Goal: Task Accomplishment & Management: Manage account settings

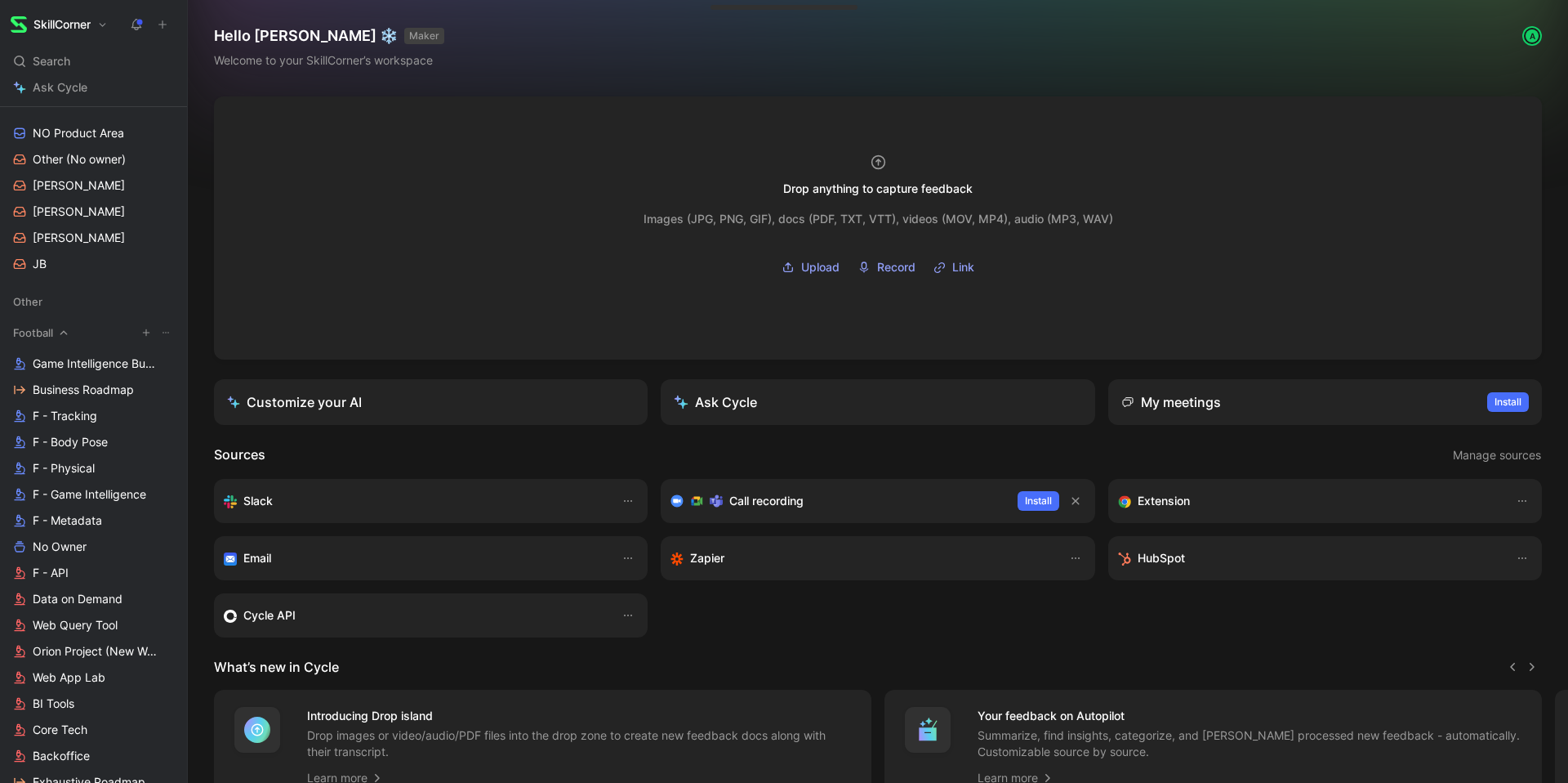
scroll to position [426, 0]
click at [58, 474] on span "F - Physical" at bounding box center [64, 469] width 62 height 16
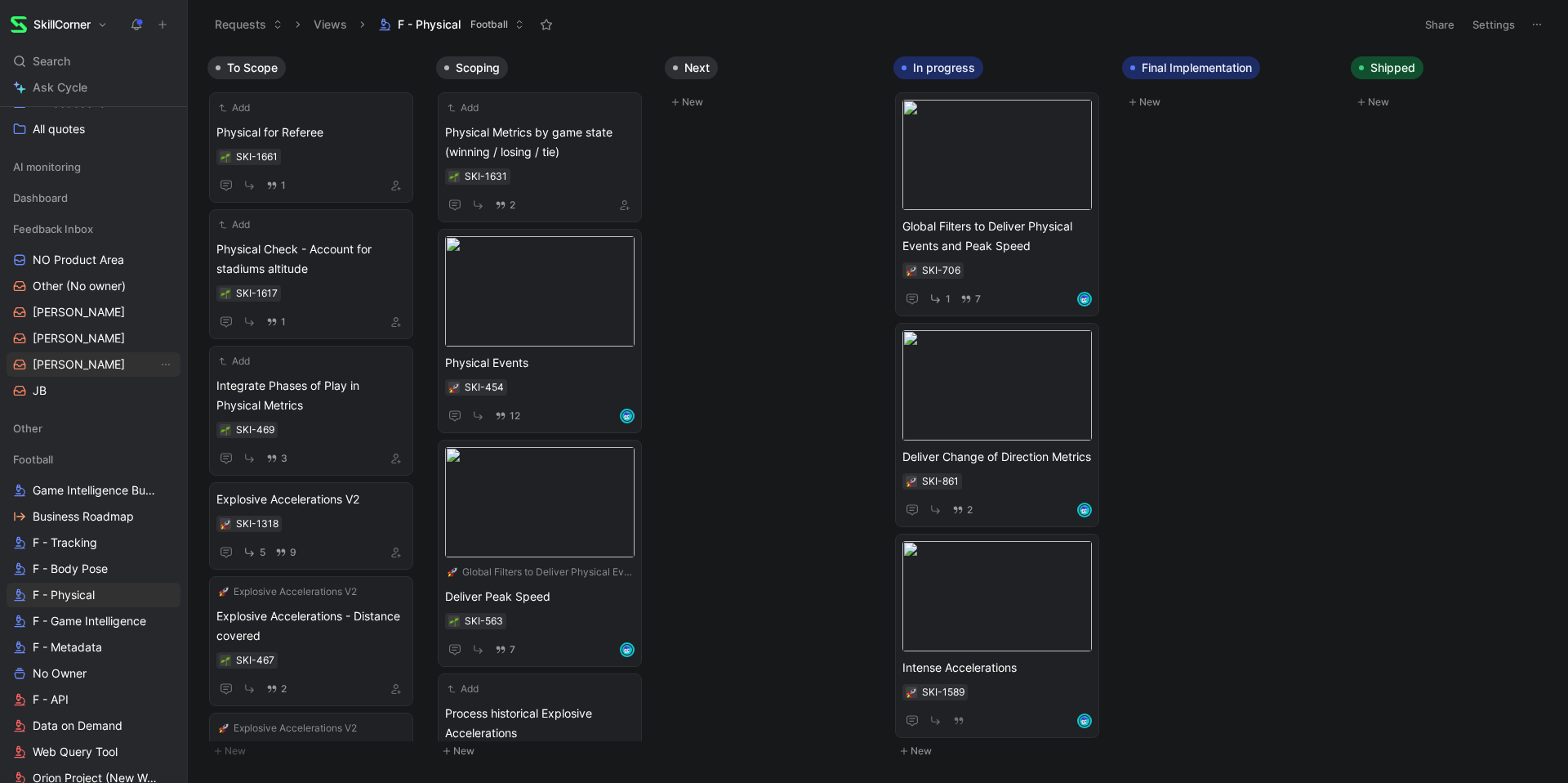
scroll to position [300, 0]
click at [51, 364] on span "[PERSON_NAME]" at bounding box center [79, 365] width 92 height 16
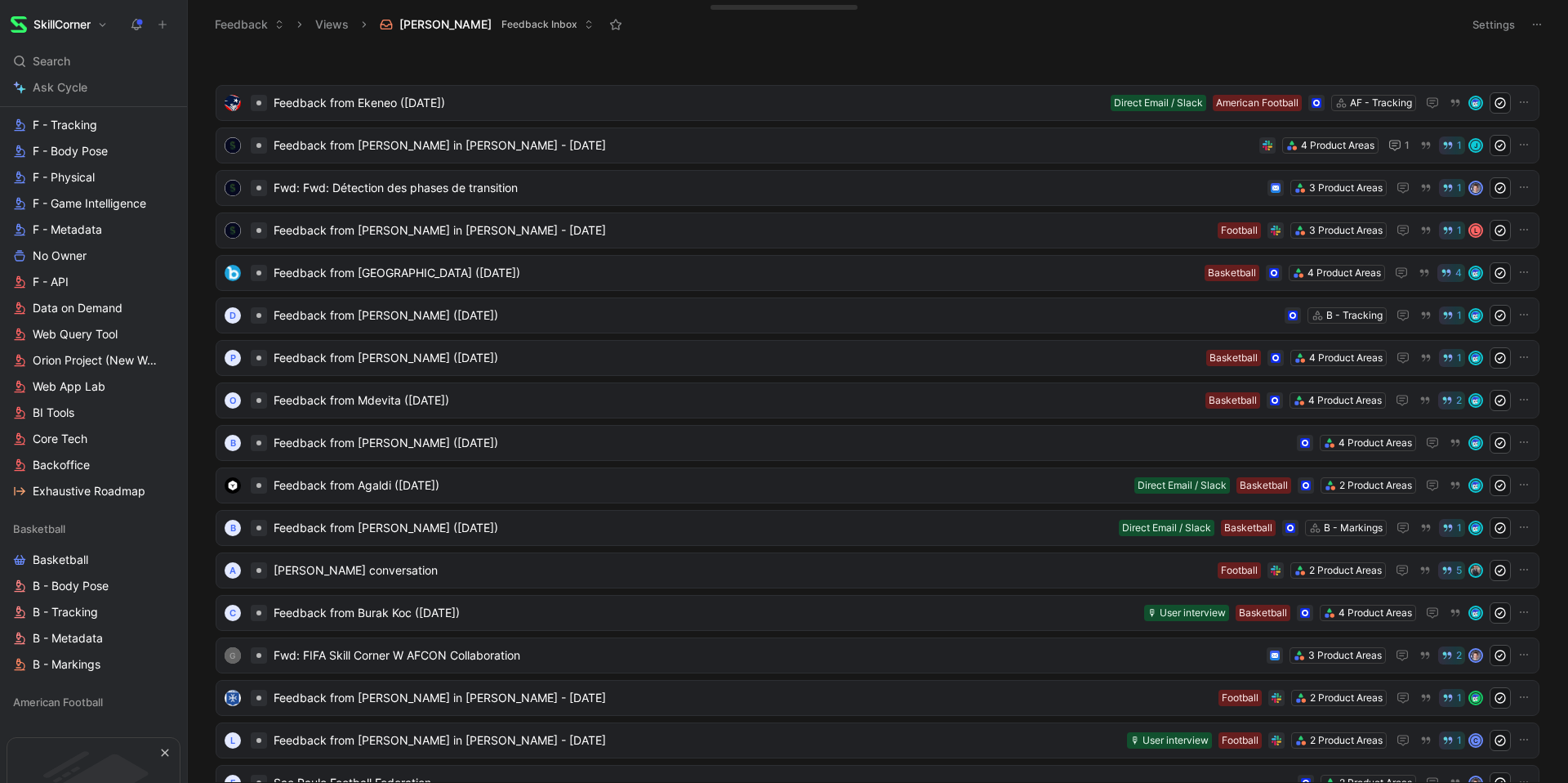
scroll to position [851, 0]
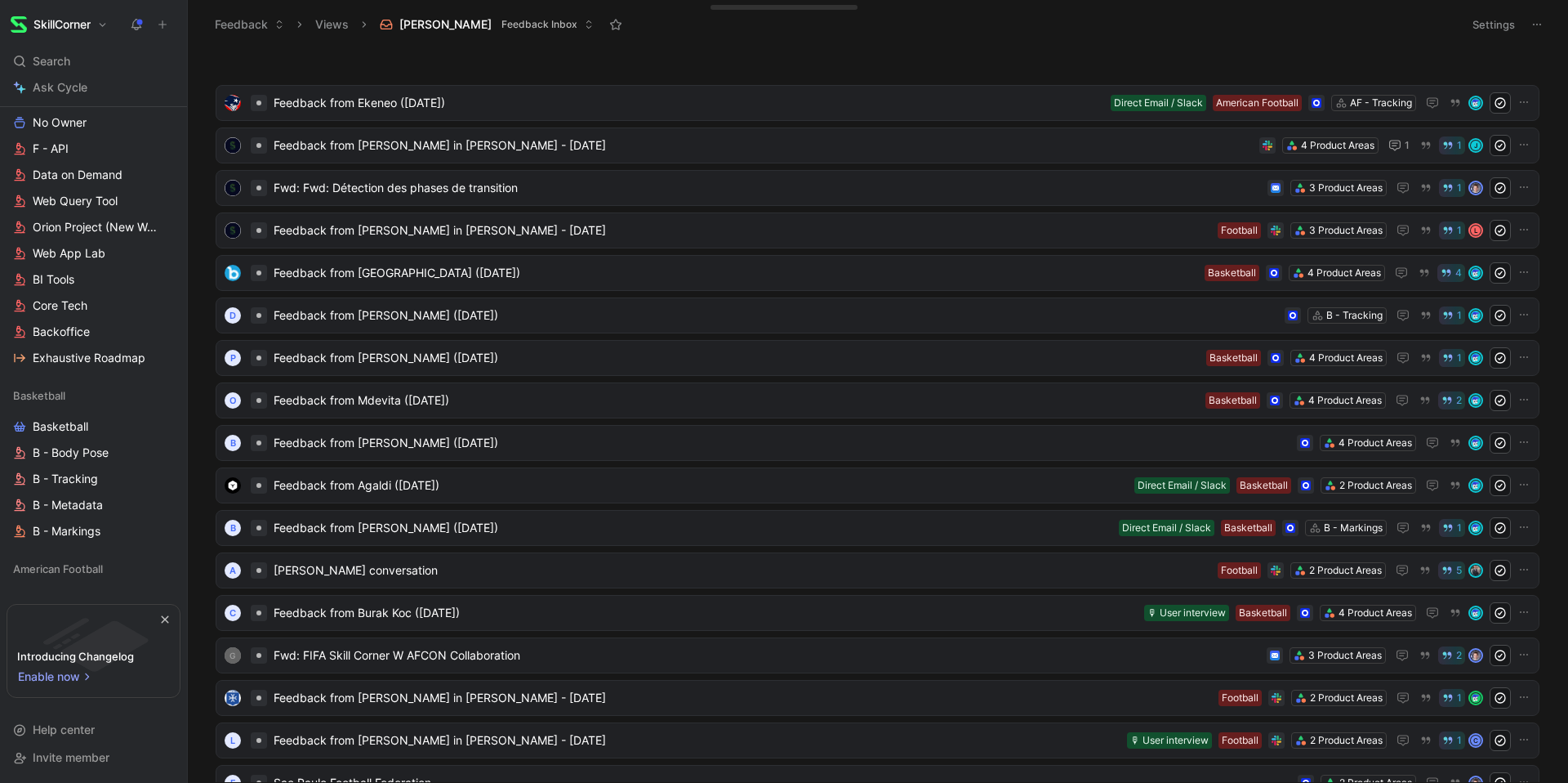
click at [86, 26] on h1 "SkillCorner" at bounding box center [62, 24] width 57 height 14
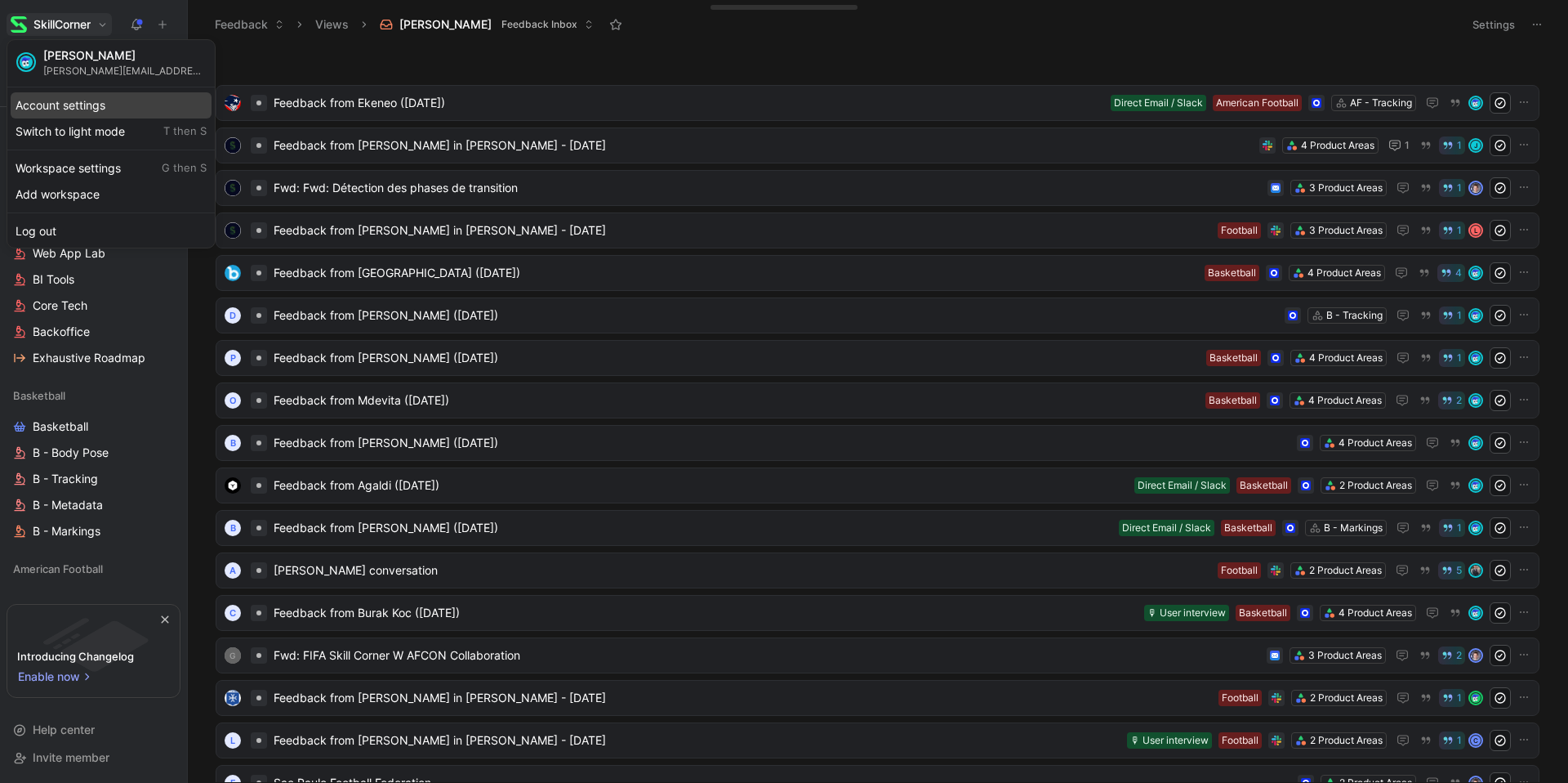
click at [75, 103] on div "Account settings" at bounding box center [111, 105] width 201 height 26
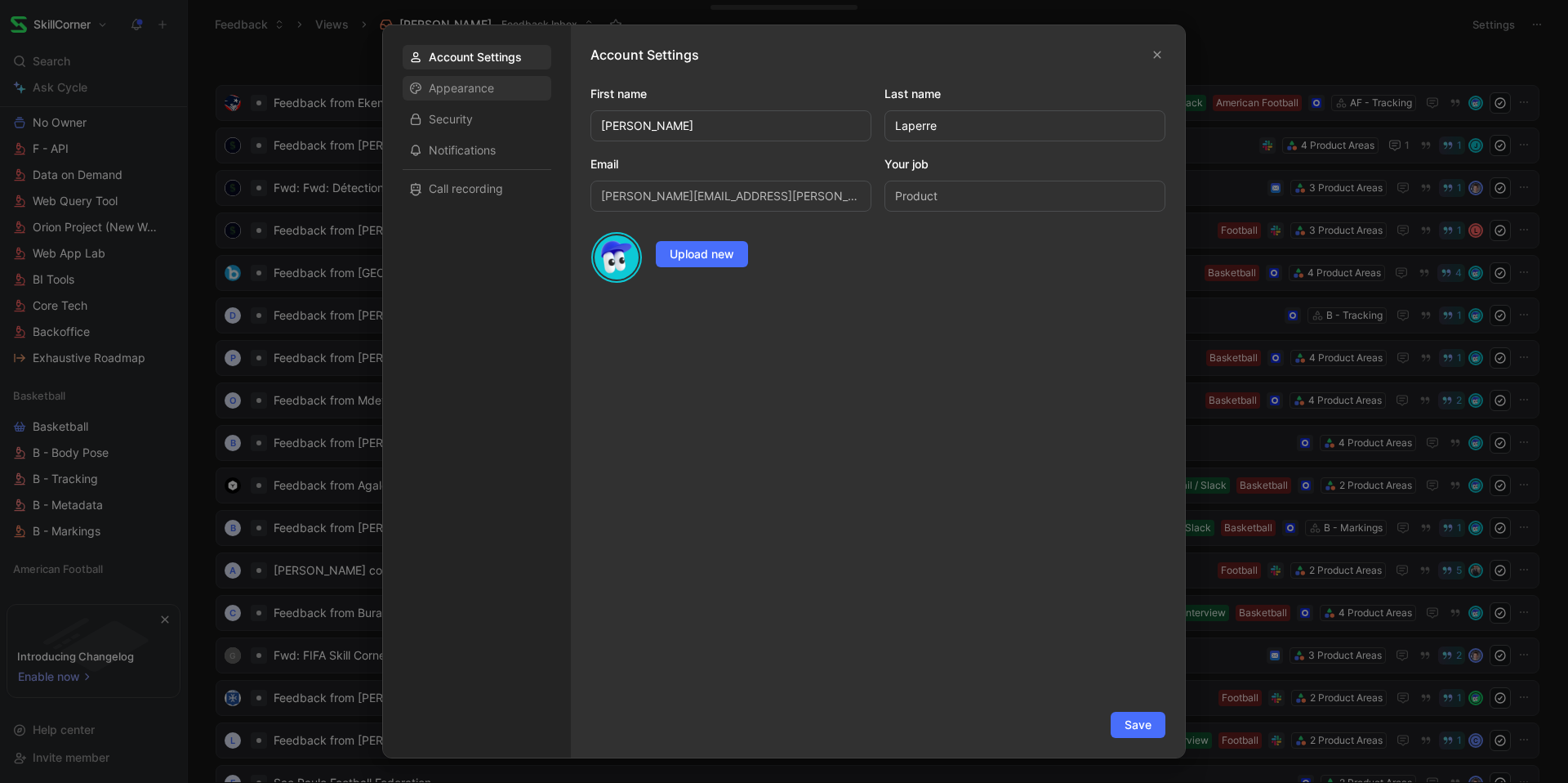
click at [435, 95] on span "Appearance" at bounding box center [461, 88] width 65 height 16
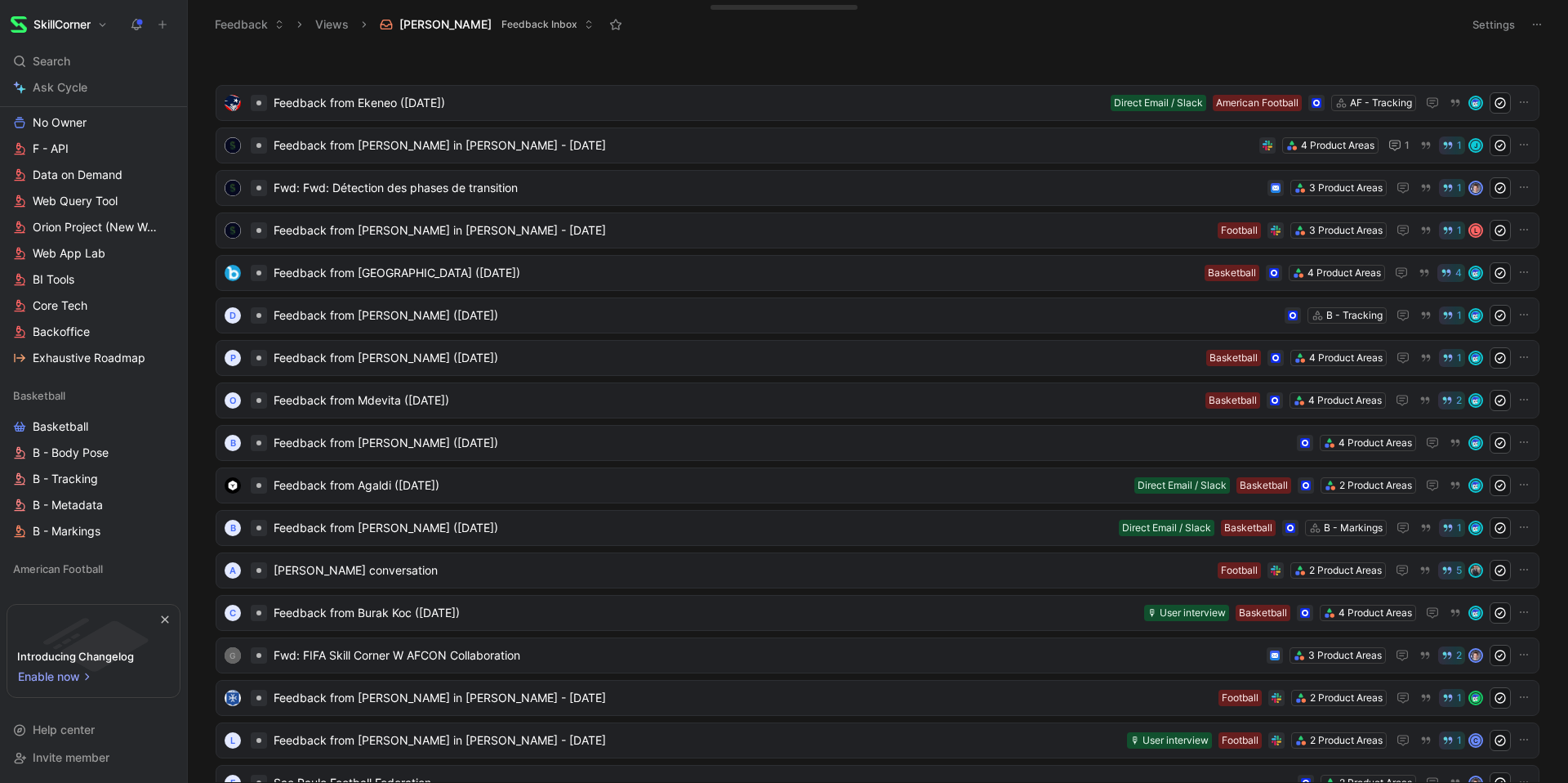
click at [70, 22] on h1 "SkillCorner" at bounding box center [62, 24] width 57 height 14
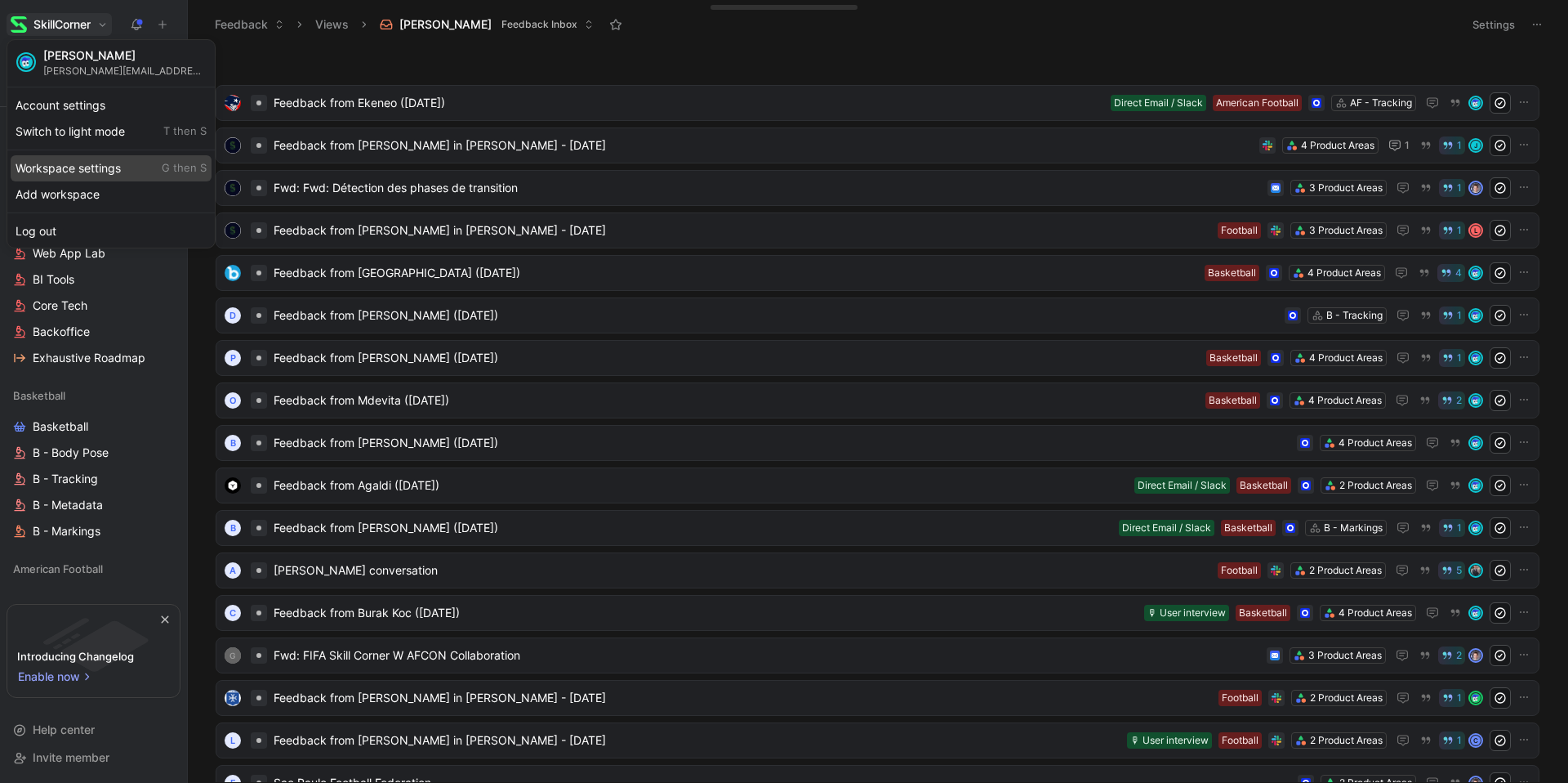
click at [56, 174] on div "Workspace settings G then S" at bounding box center [111, 168] width 201 height 26
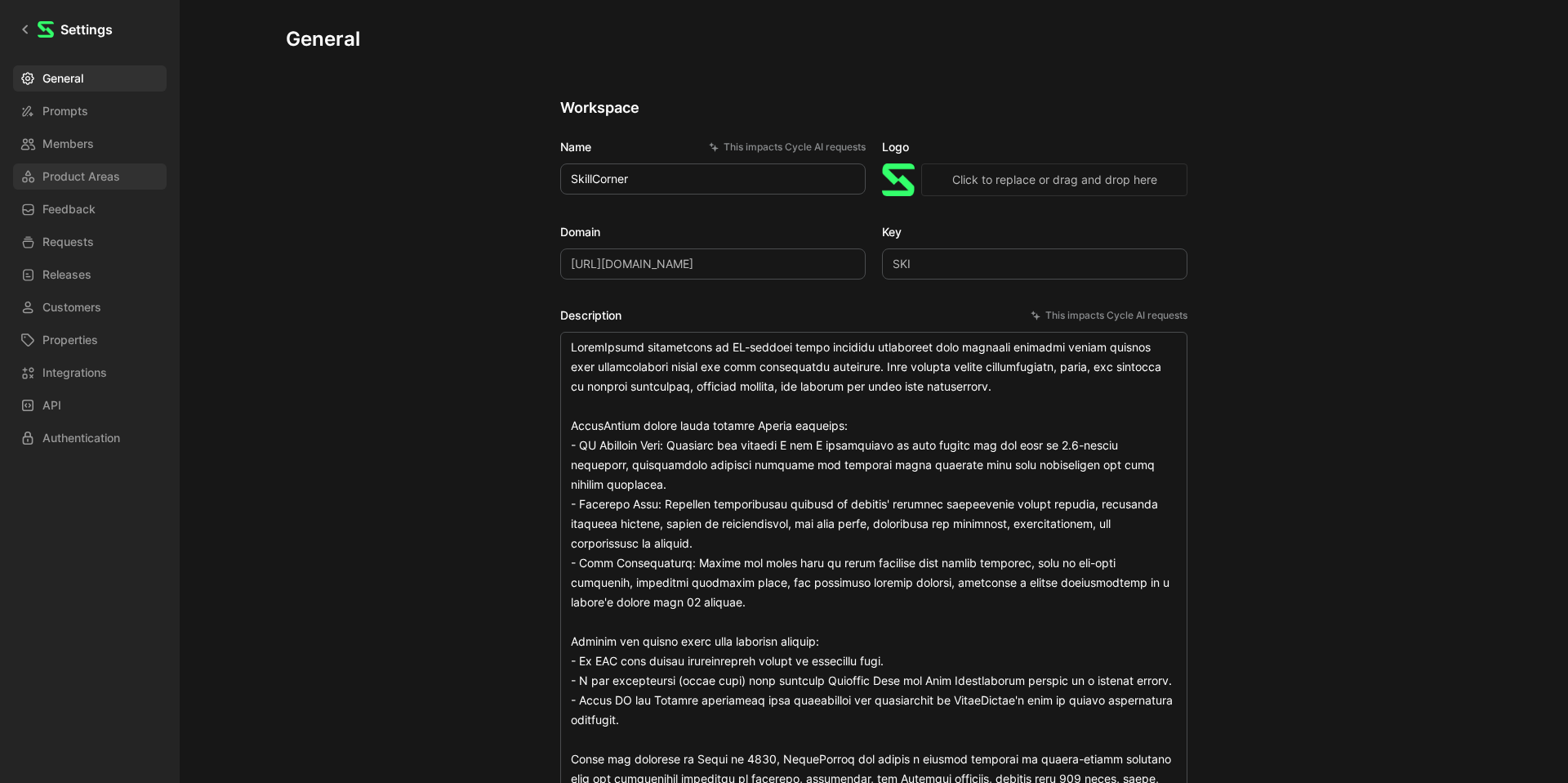
click at [58, 183] on span "Product Areas" at bounding box center [81, 176] width 78 height 19
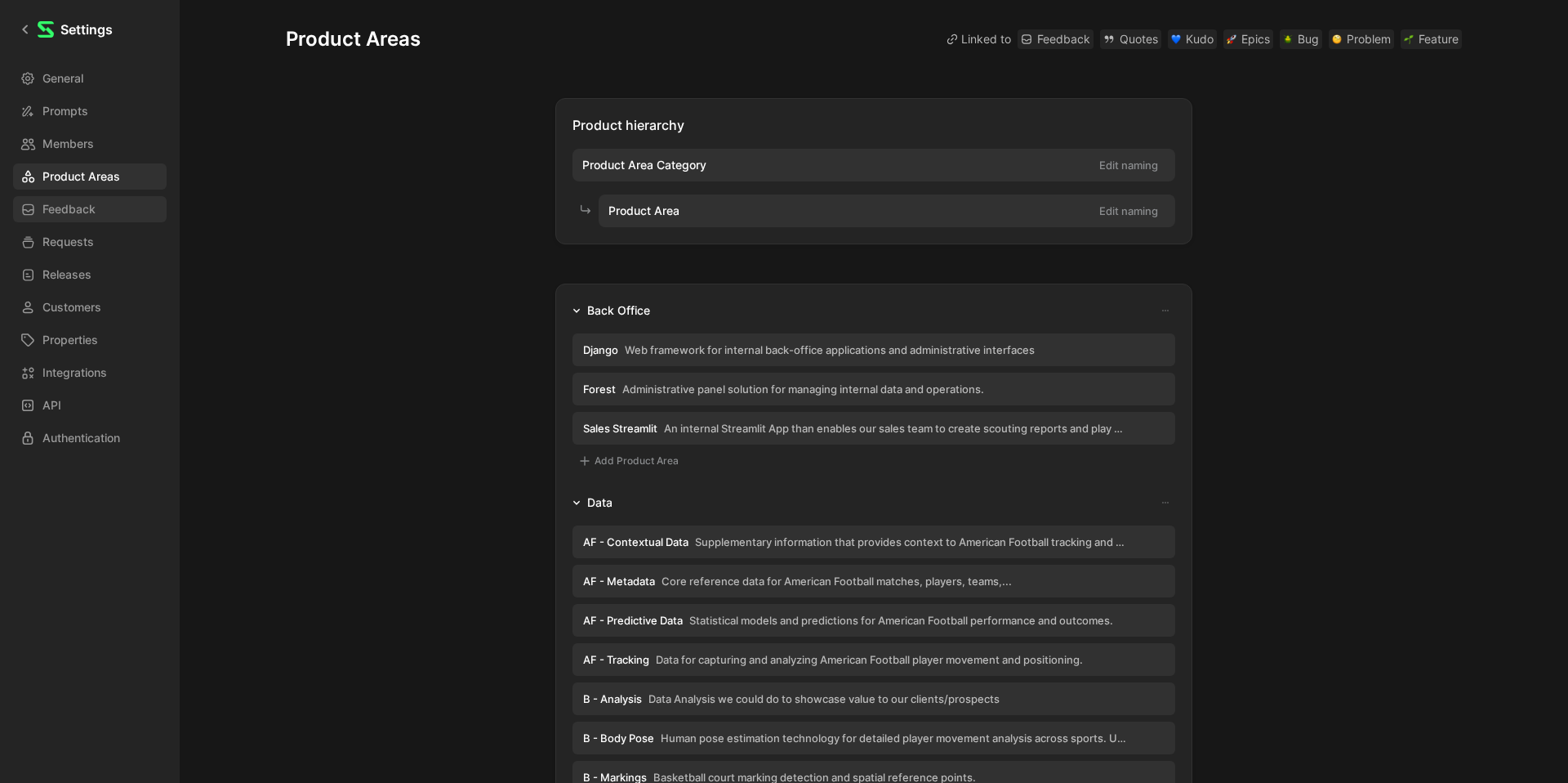
click at [63, 205] on span "Feedback" at bounding box center [68, 209] width 53 height 19
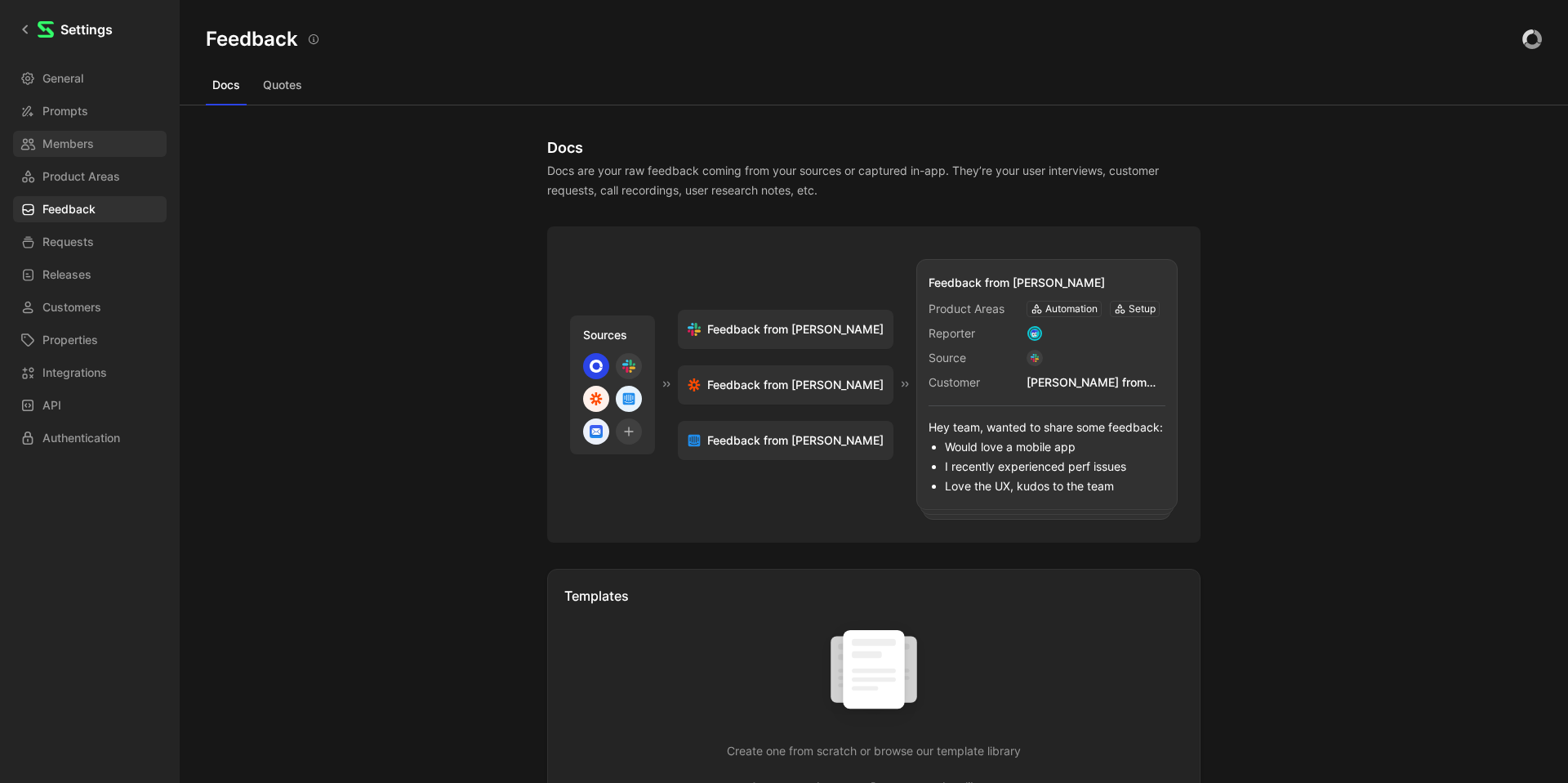
click at [61, 132] on link "Members" at bounding box center [90, 144] width 153 height 26
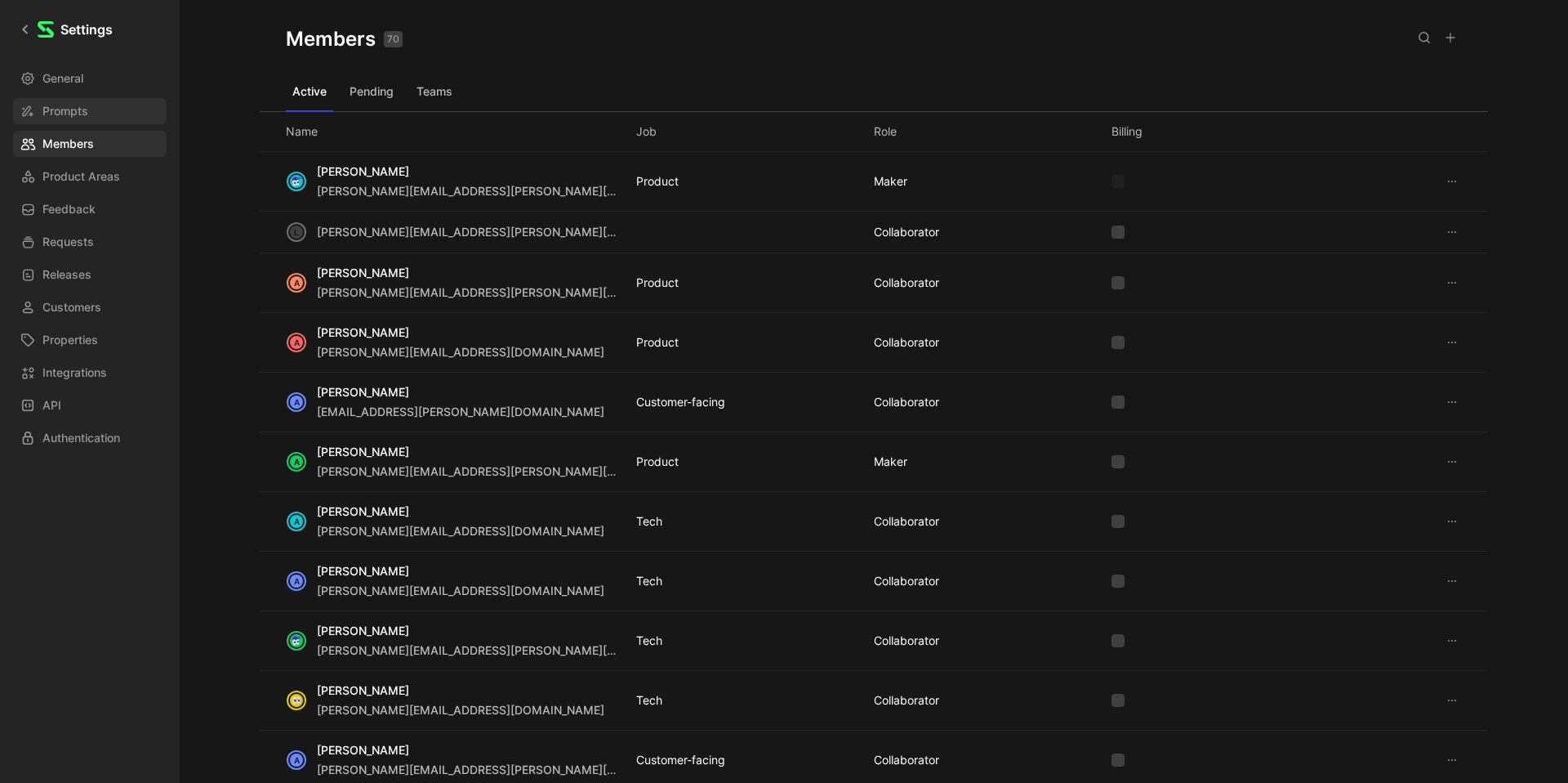
click at [89, 108] on link "Prompts" at bounding box center [90, 111] width 153 height 26
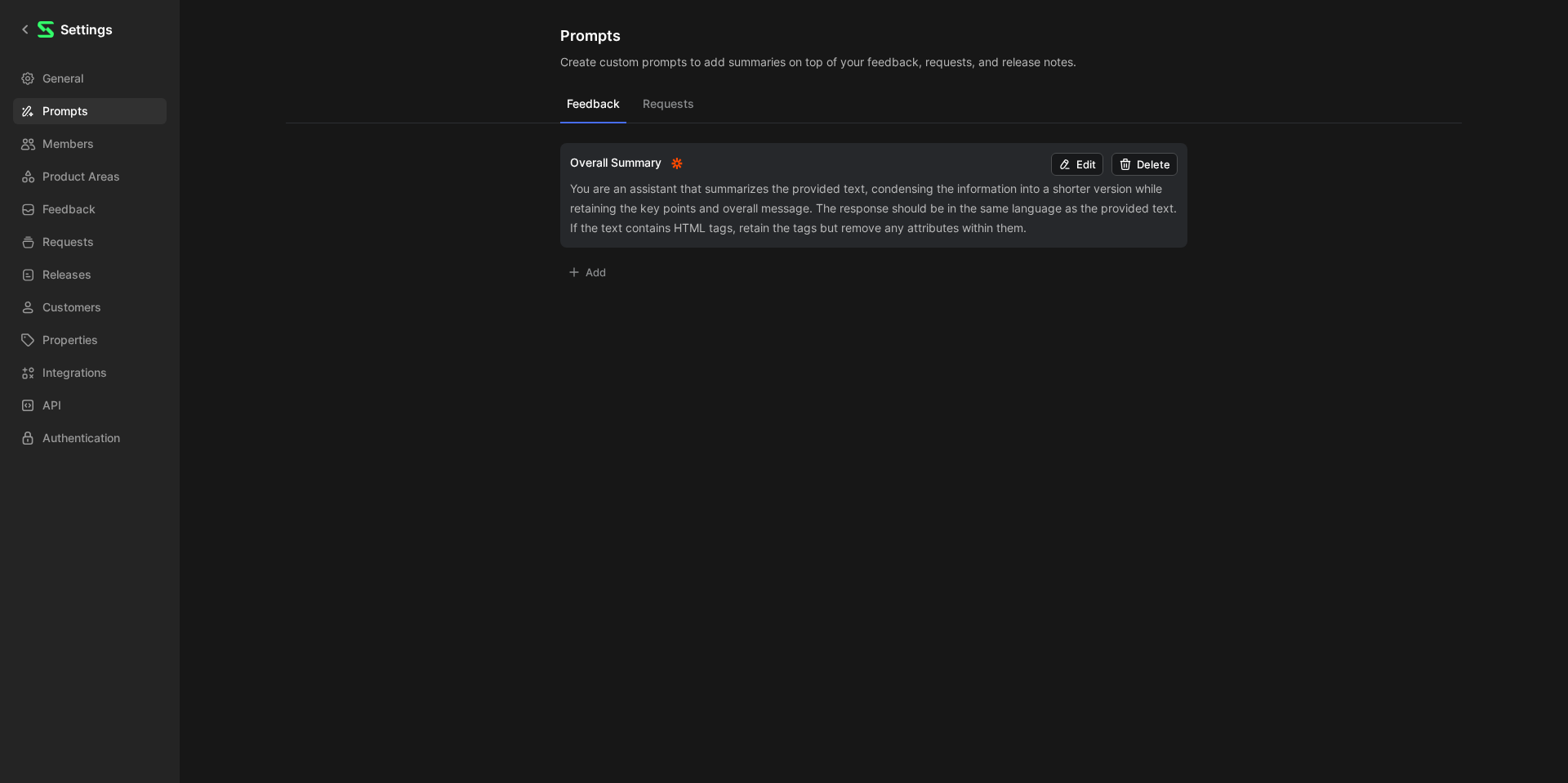
click at [82, 93] on div "General Prompts Members Product Areas Feedback Requests Releases Customers Prop…" at bounding box center [95, 258] width 165 height 385
click at [79, 149] on span "Members" at bounding box center [67, 144] width 51 height 19
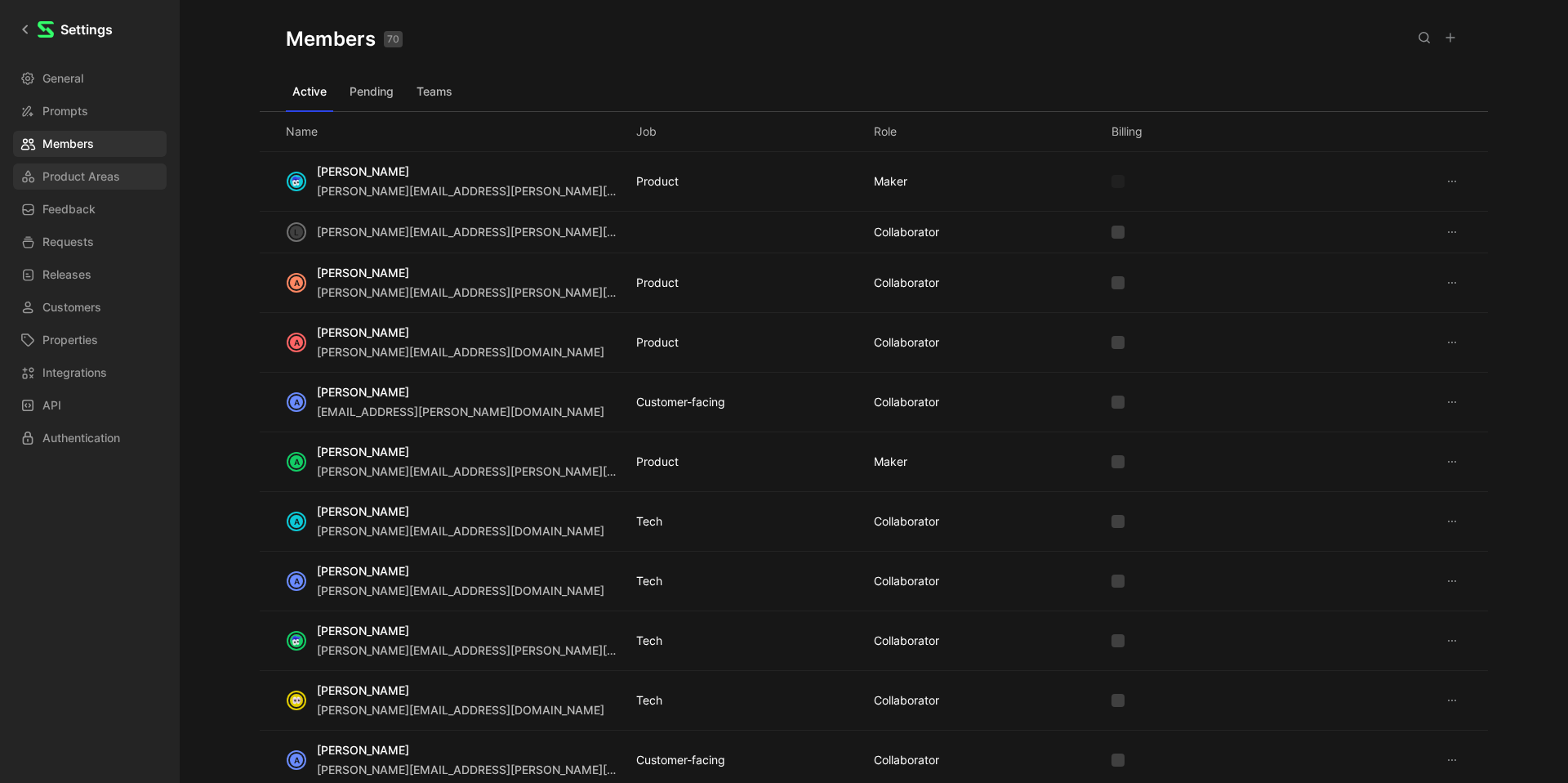
click at [79, 170] on span "Product Areas" at bounding box center [81, 176] width 78 height 19
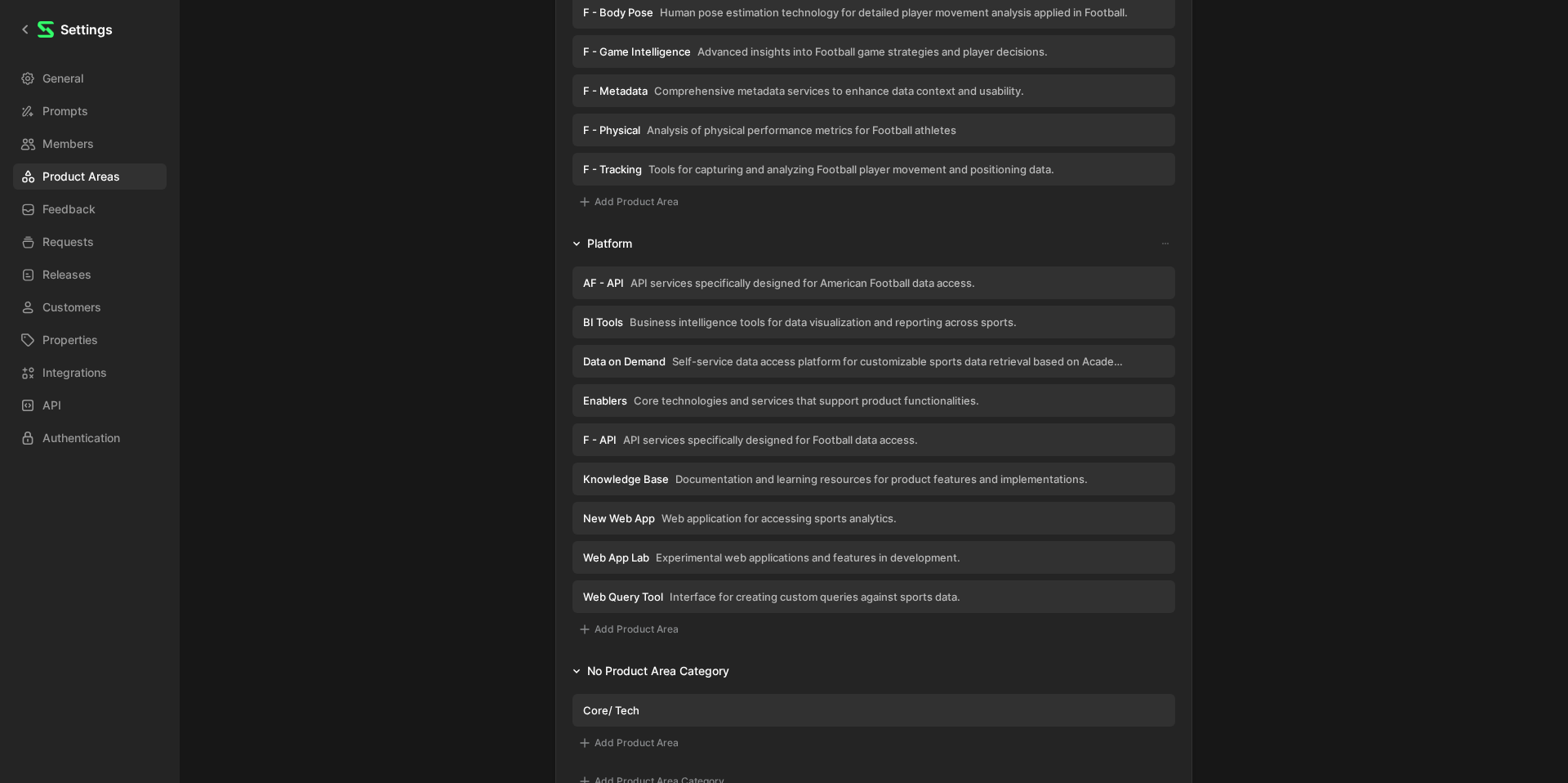
scroll to position [1172, 0]
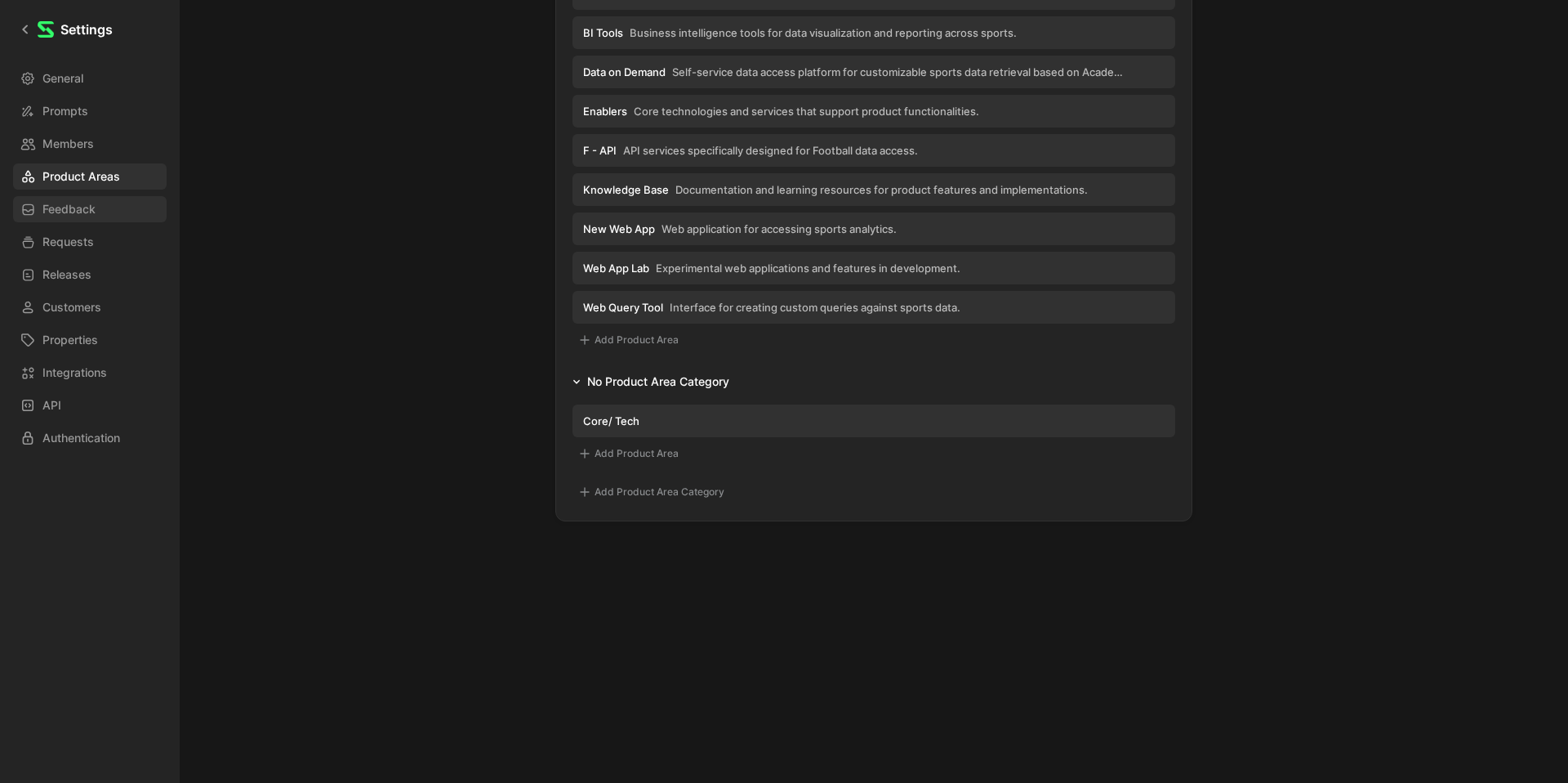
click at [18, 205] on link "Feedback" at bounding box center [90, 209] width 153 height 26
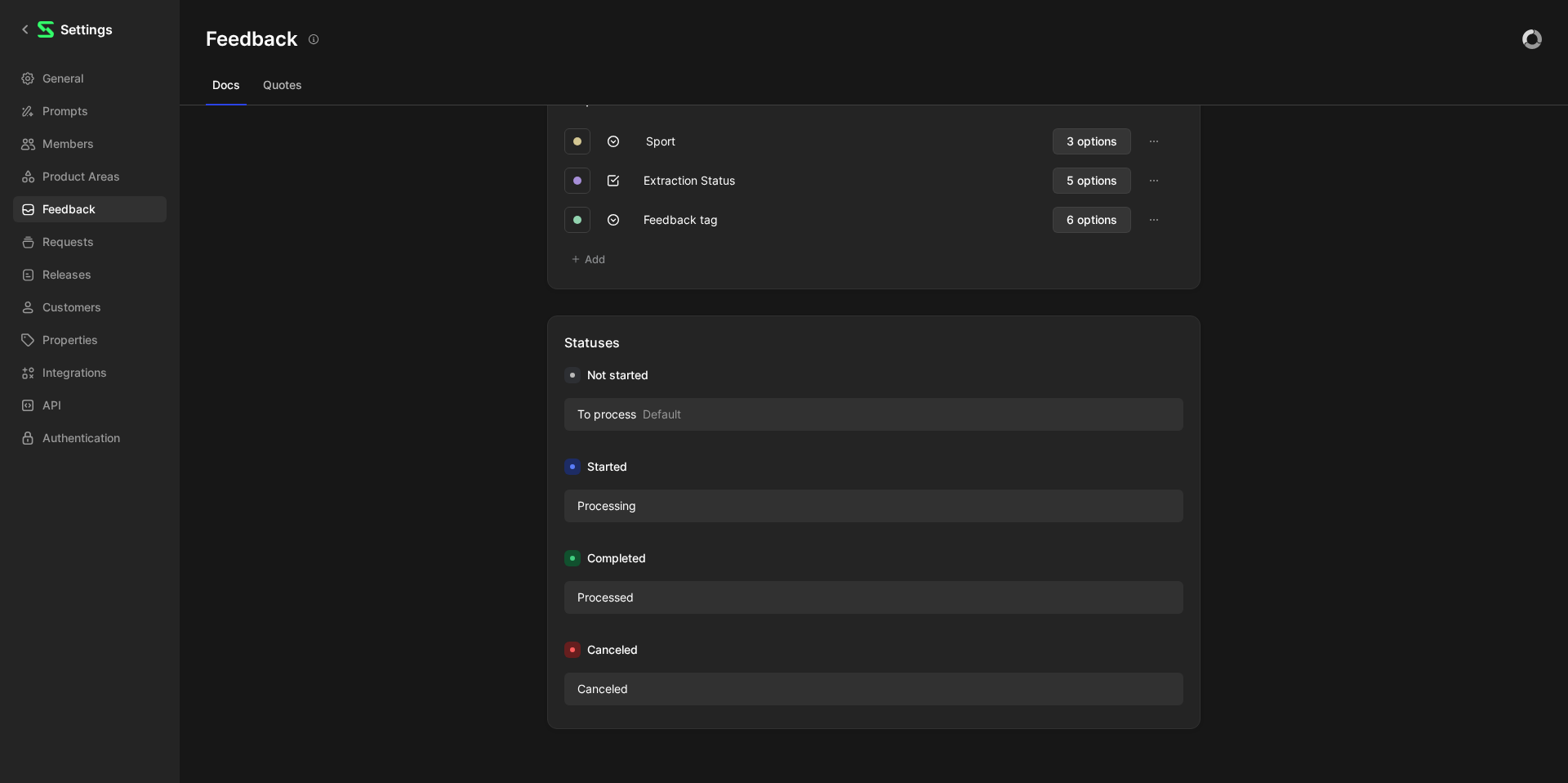
scroll to position [975, 0]
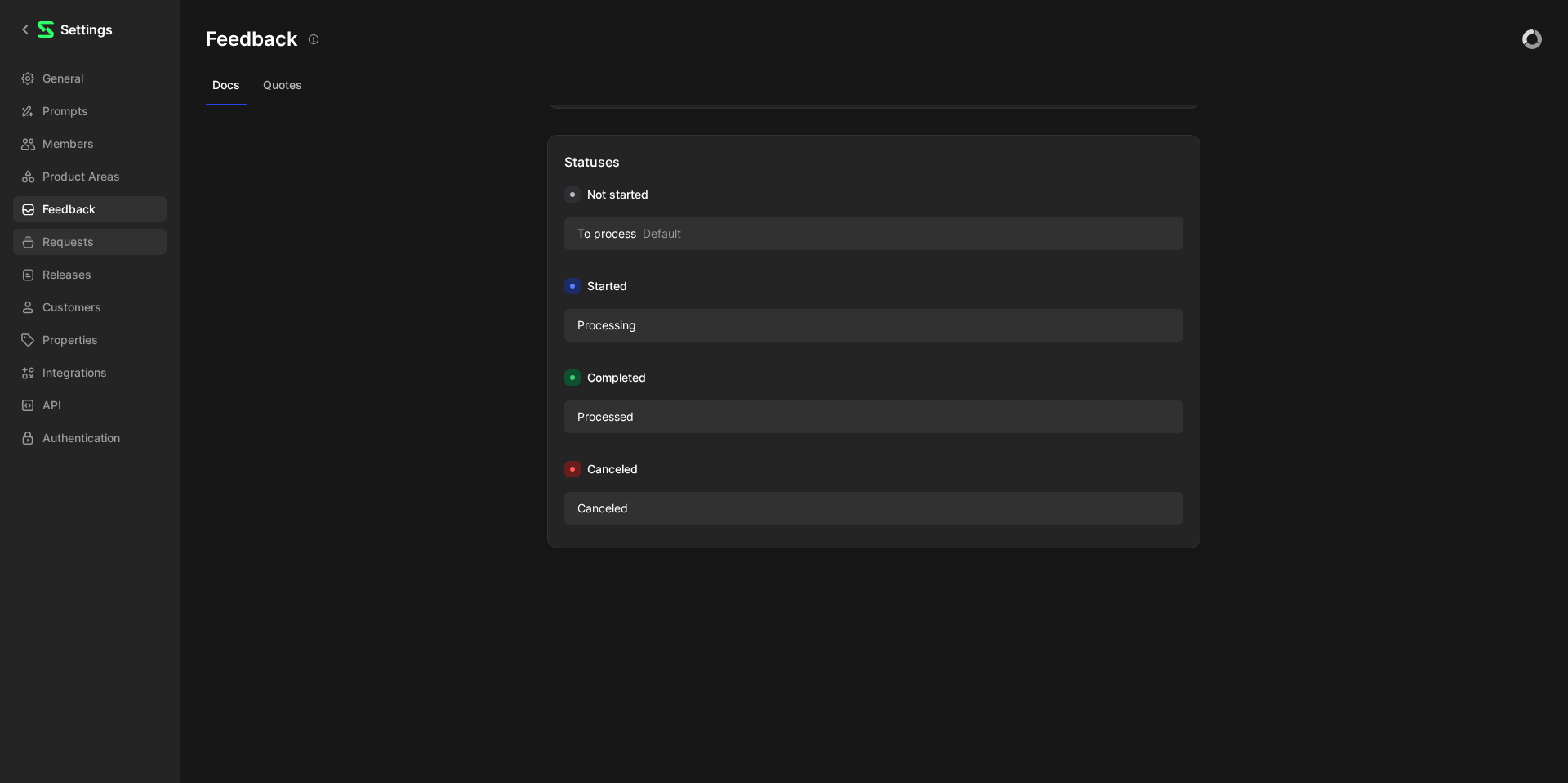
click at [67, 247] on span "Requests" at bounding box center [67, 242] width 51 height 19
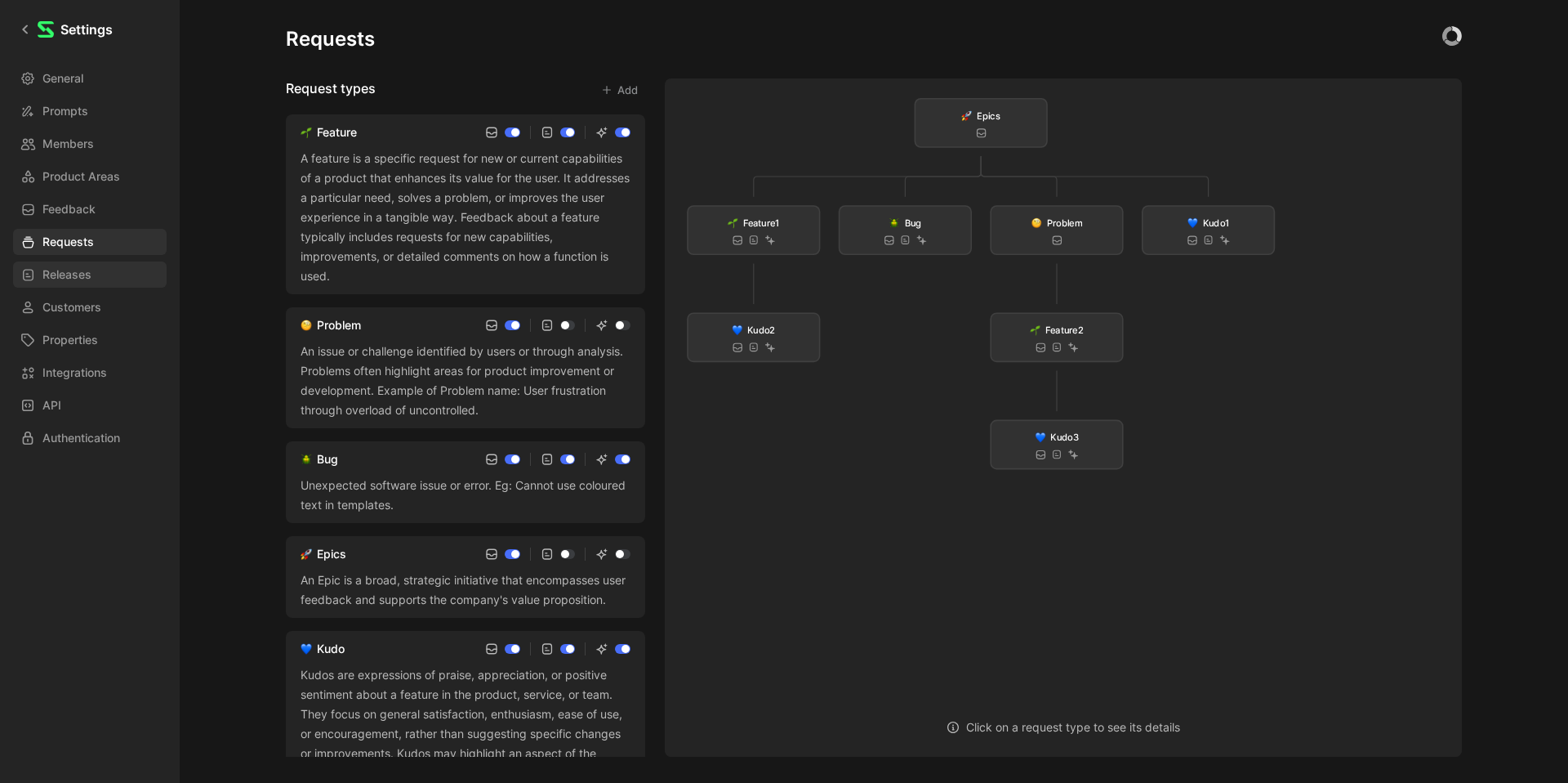
click at [71, 274] on span "Releases" at bounding box center [66, 274] width 49 height 19
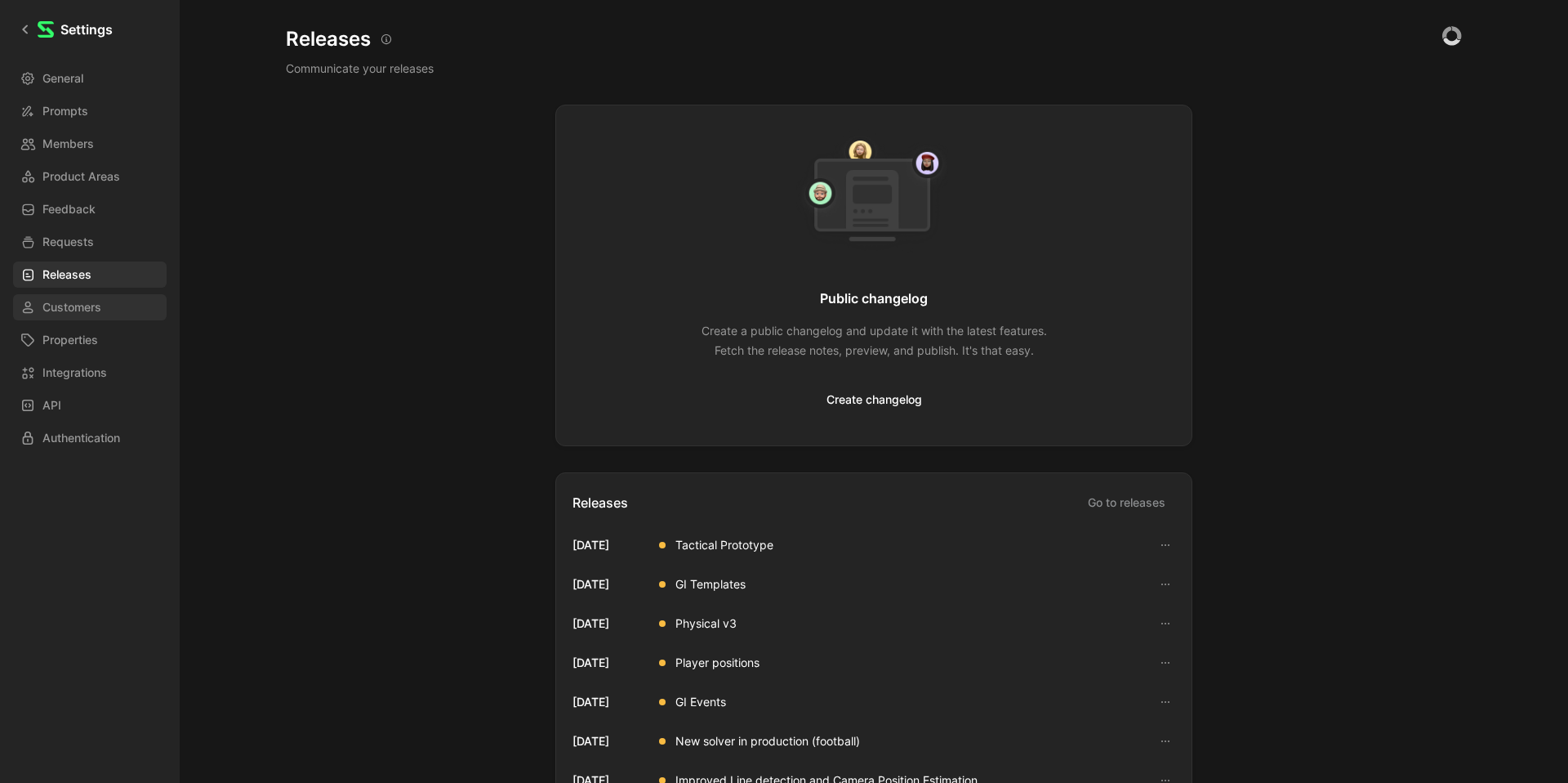
click at [67, 304] on span "Customers" at bounding box center [71, 307] width 59 height 19
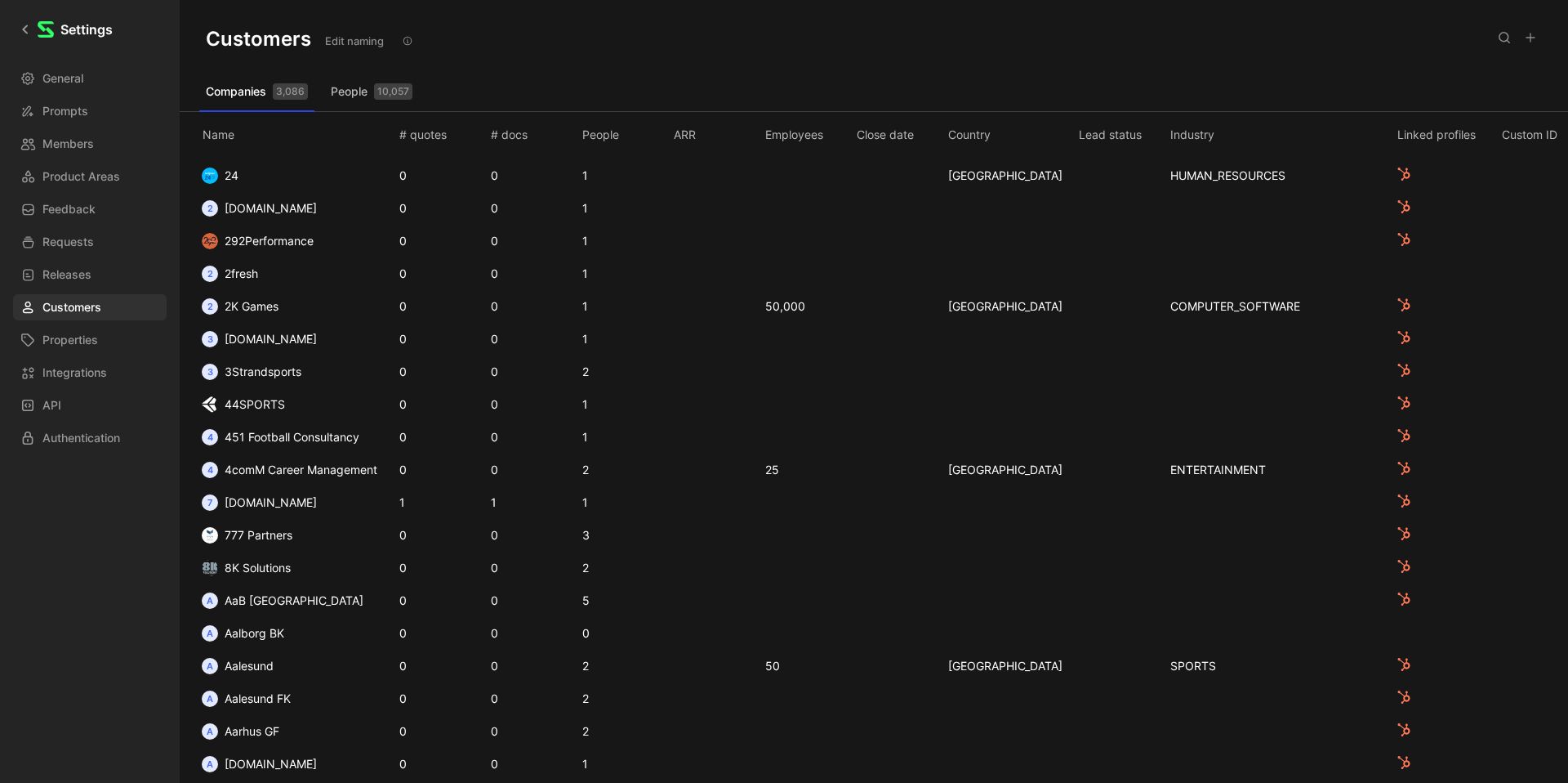
scroll to position [575, 0]
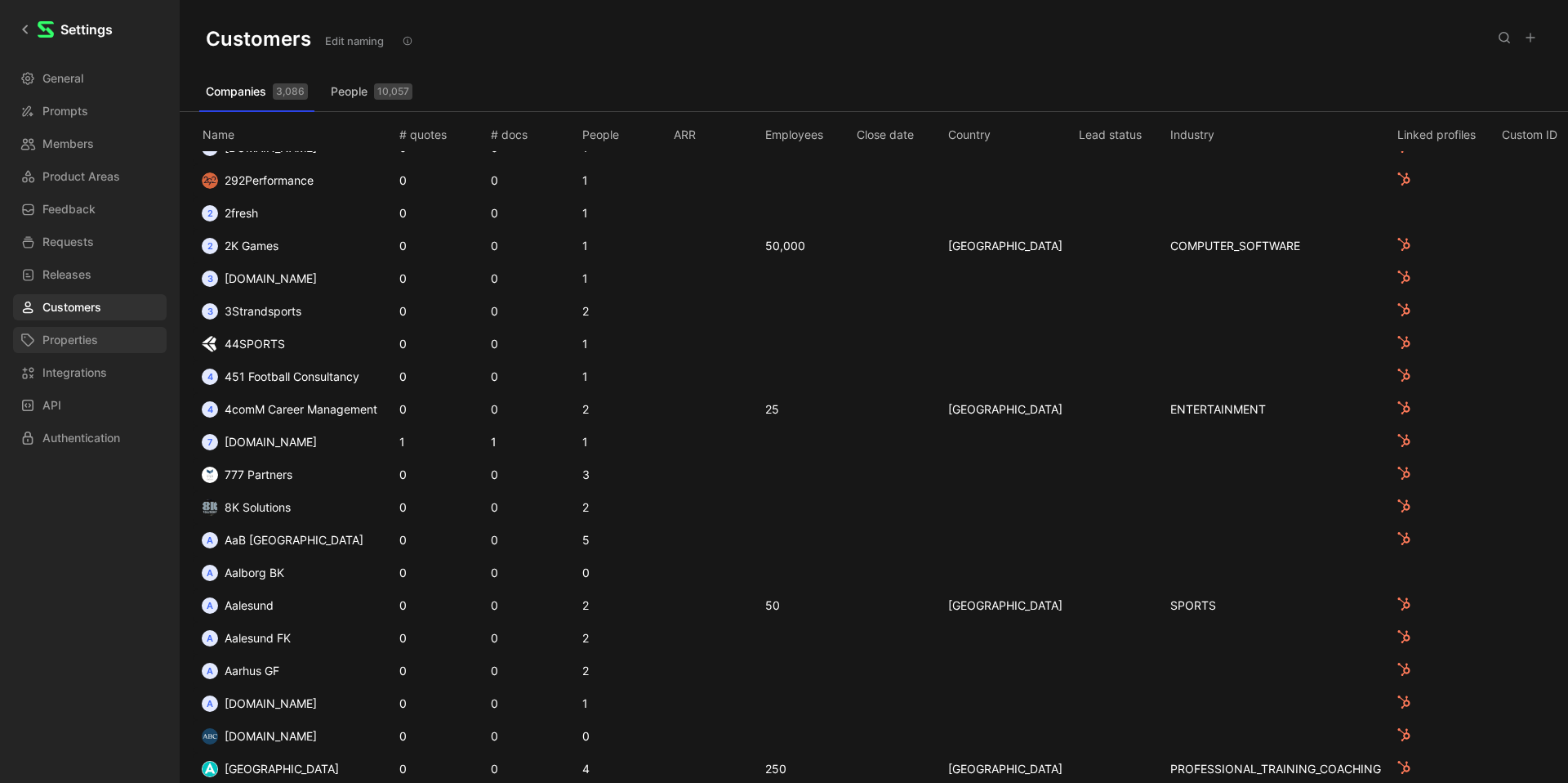
click at [103, 343] on link "Properties" at bounding box center [90, 339] width 153 height 26
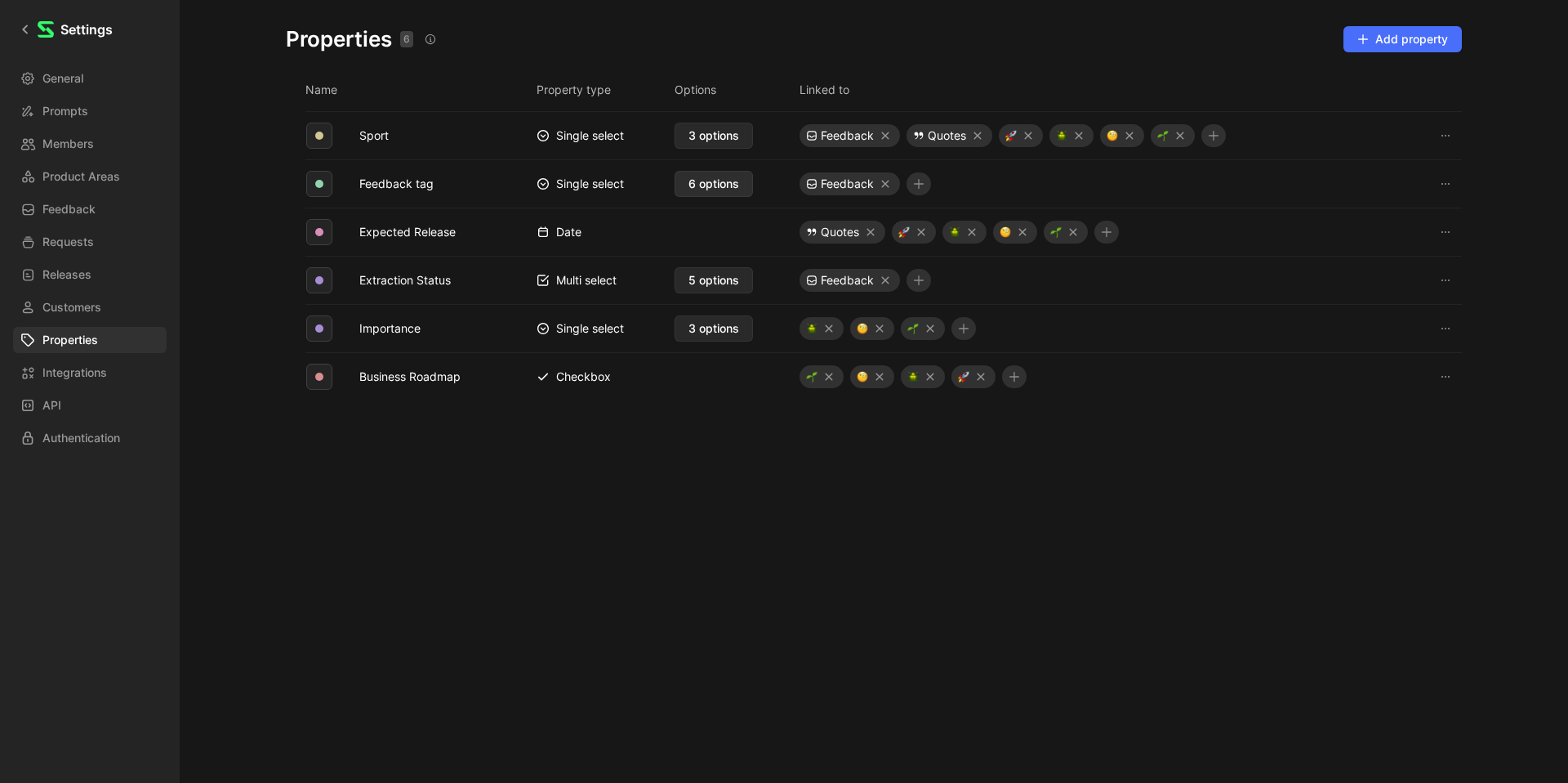
click at [725, 185] on span "6 options" at bounding box center [713, 184] width 51 height 19
click at [727, 284] on span "5 options" at bounding box center [713, 280] width 51 height 19
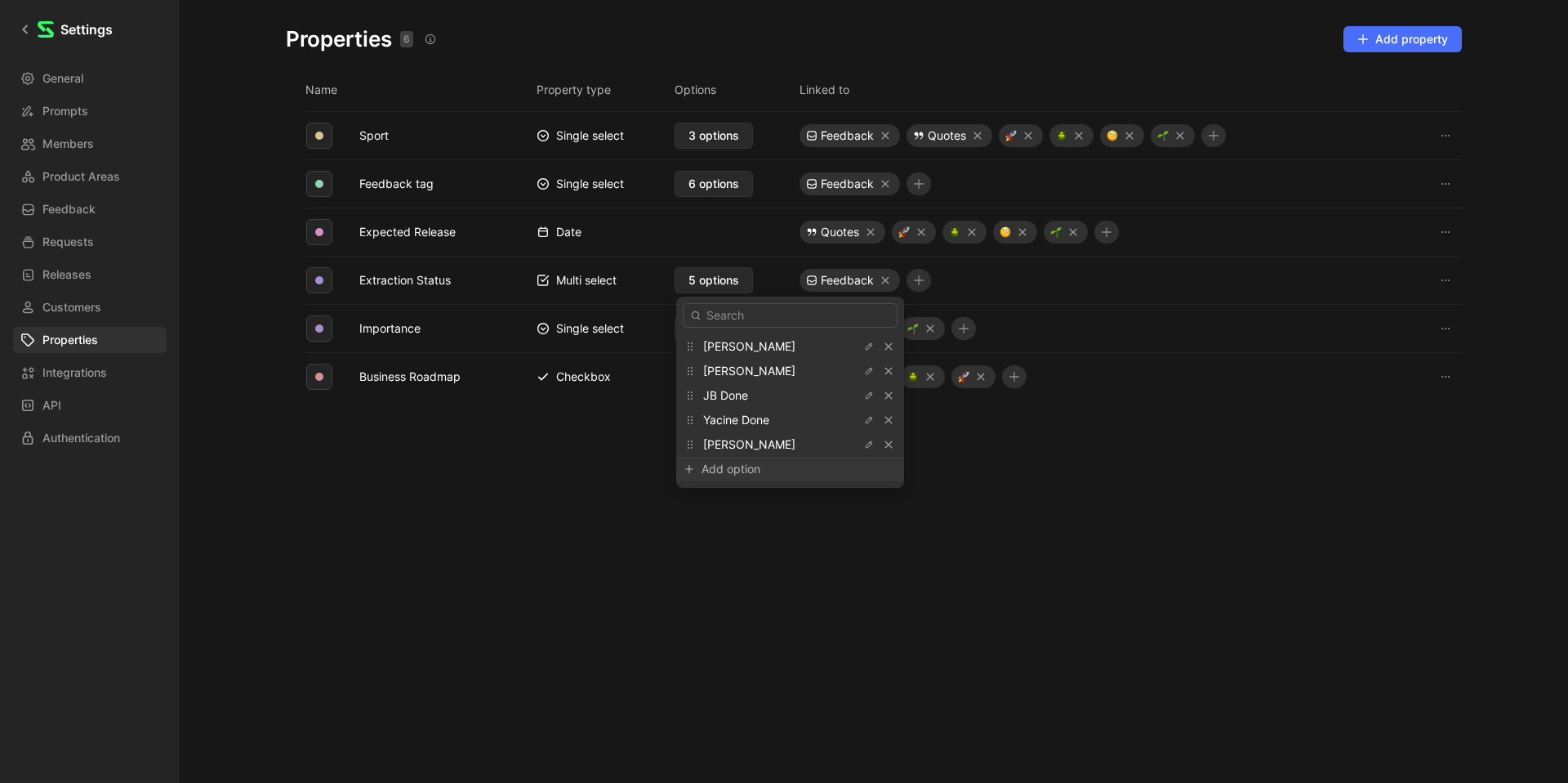
click at [719, 461] on div "Add option" at bounding box center [762, 469] width 122 height 19
type input "[PERSON_NAME]"
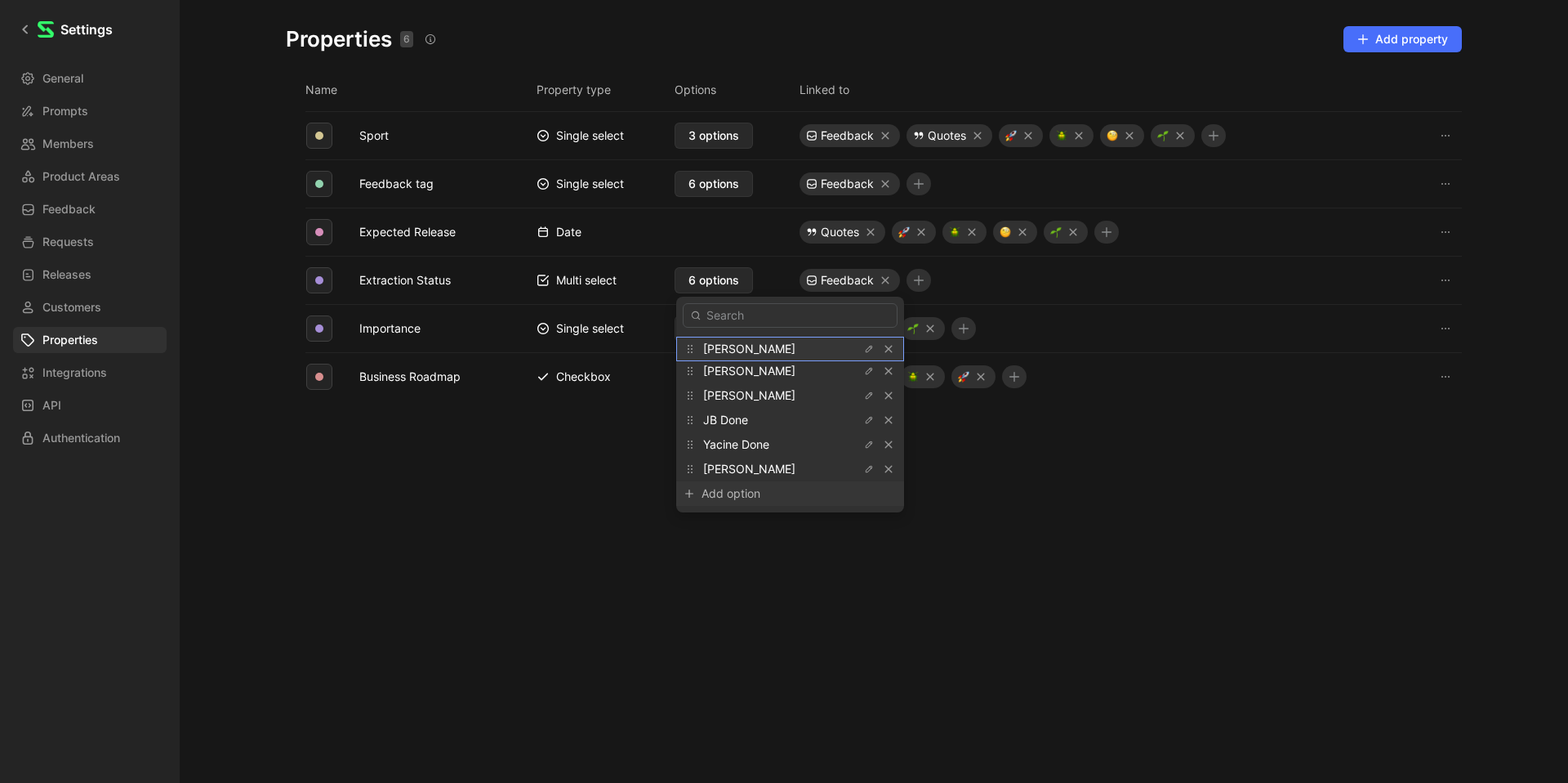
drag, startPoint x: 692, startPoint y: 445, endPoint x: 694, endPoint y: 349, distance: 96.0
click at [694, 349] on icon at bounding box center [690, 349] width 13 height 13
drag, startPoint x: 692, startPoint y: 377, endPoint x: 687, endPoint y: 423, distance: 46.3
drag, startPoint x: 683, startPoint y: 468, endPoint x: 685, endPoint y: 413, distance: 55.0
click at [685, 413] on icon at bounding box center [690, 414] width 13 height 13
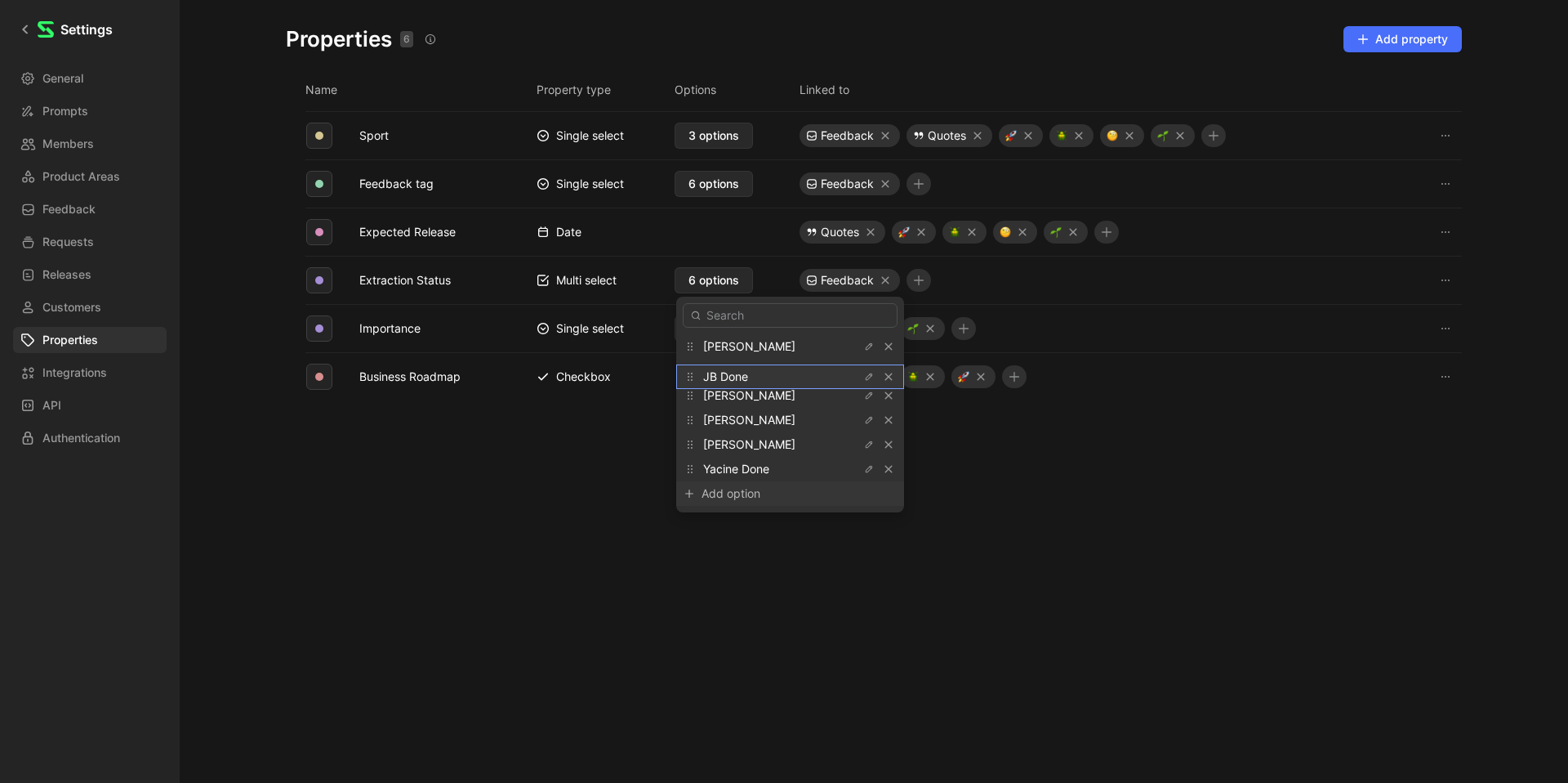
drag, startPoint x: 686, startPoint y: 395, endPoint x: 687, endPoint y: 375, distance: 20.0
click at [687, 375] on icon at bounding box center [690, 377] width 13 height 13
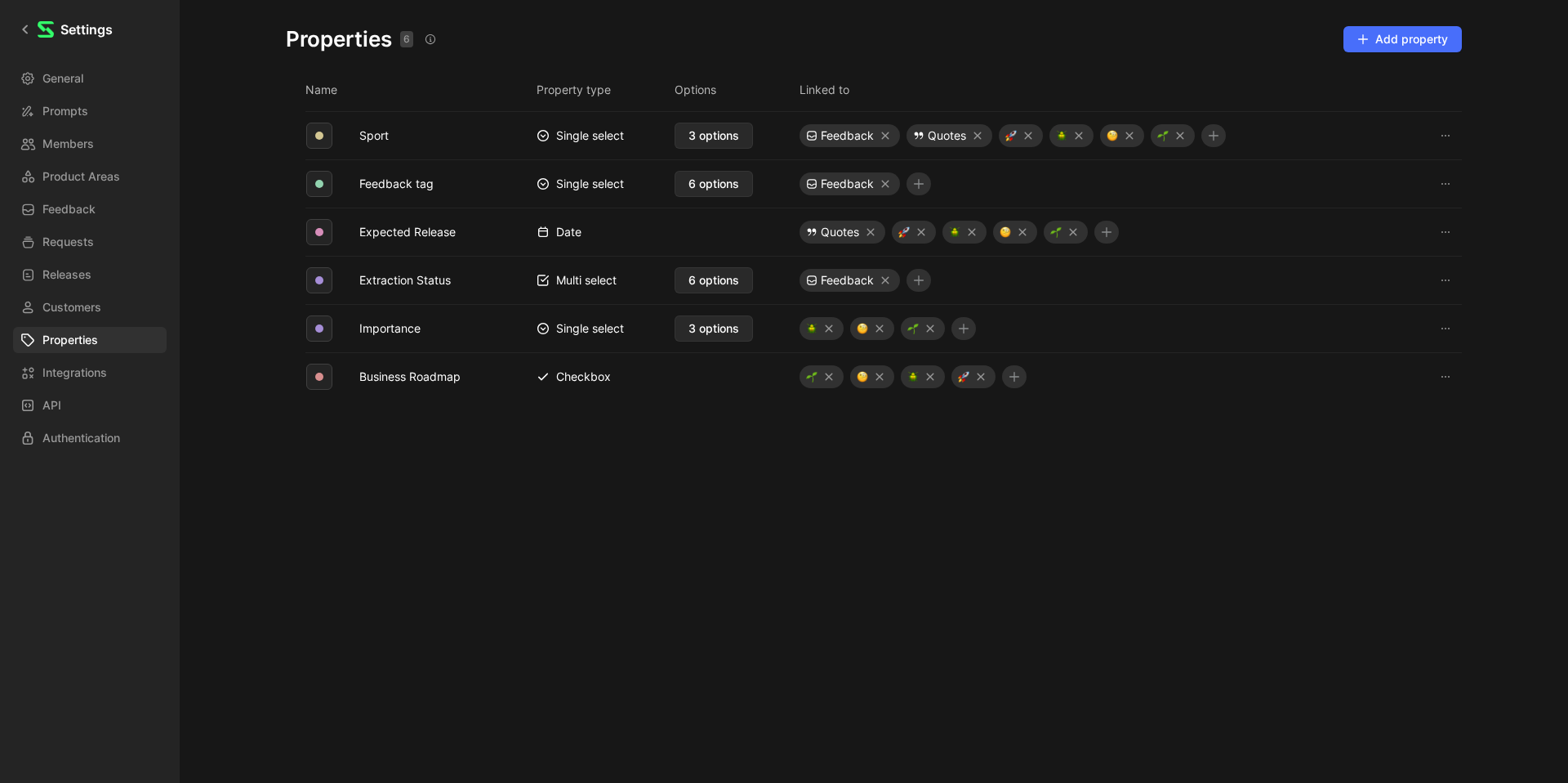
click at [716, 500] on div "Name Property type Options Linked to Sport Single select 3 options Feedback Quo…" at bounding box center [873, 414] width 1202 height 685
click at [730, 187] on span "6 options" at bounding box center [713, 184] width 51 height 19
click at [57, 277] on span "Releases" at bounding box center [66, 274] width 49 height 19
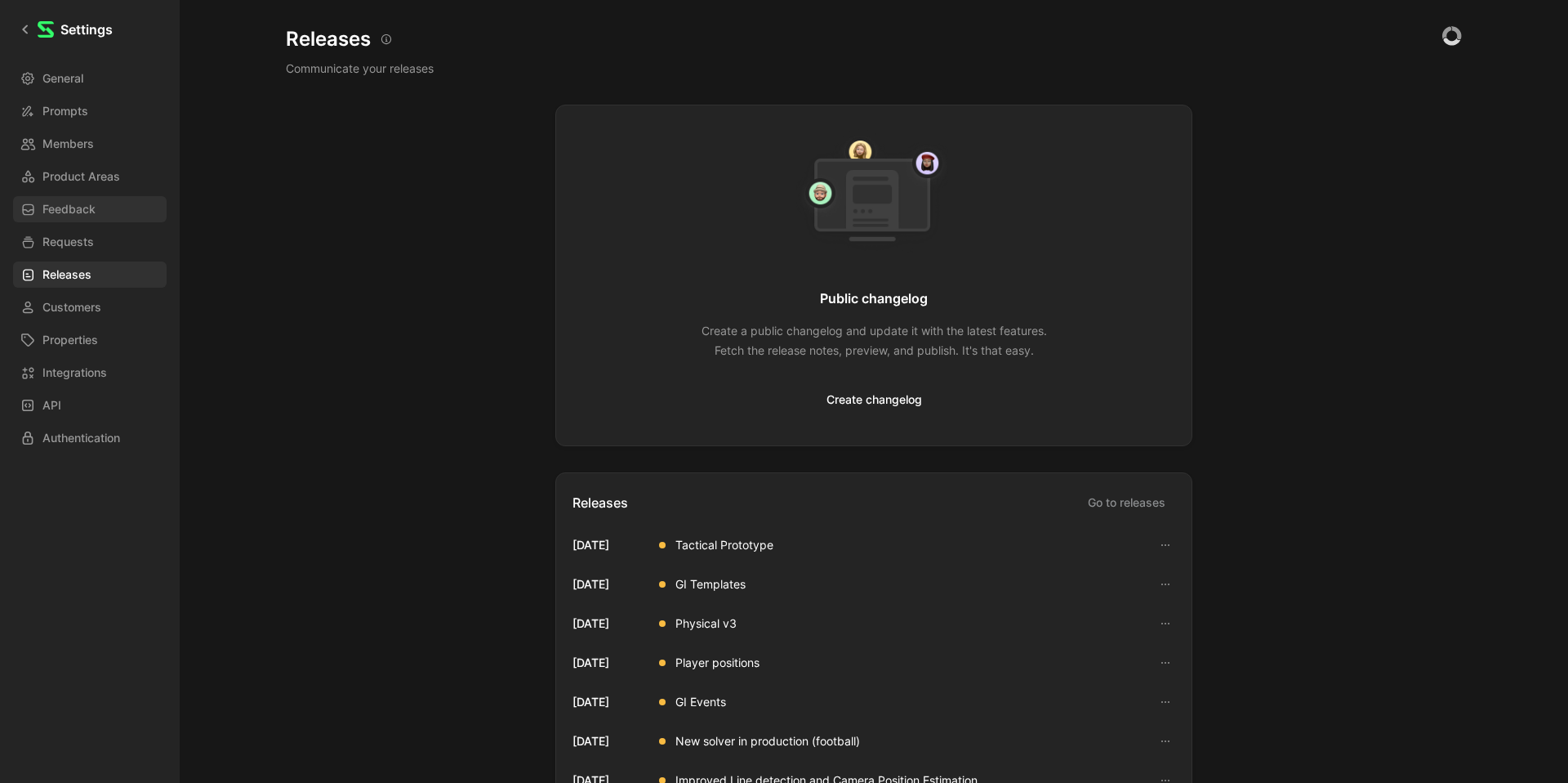
click at [71, 212] on span "Feedback" at bounding box center [68, 209] width 53 height 19
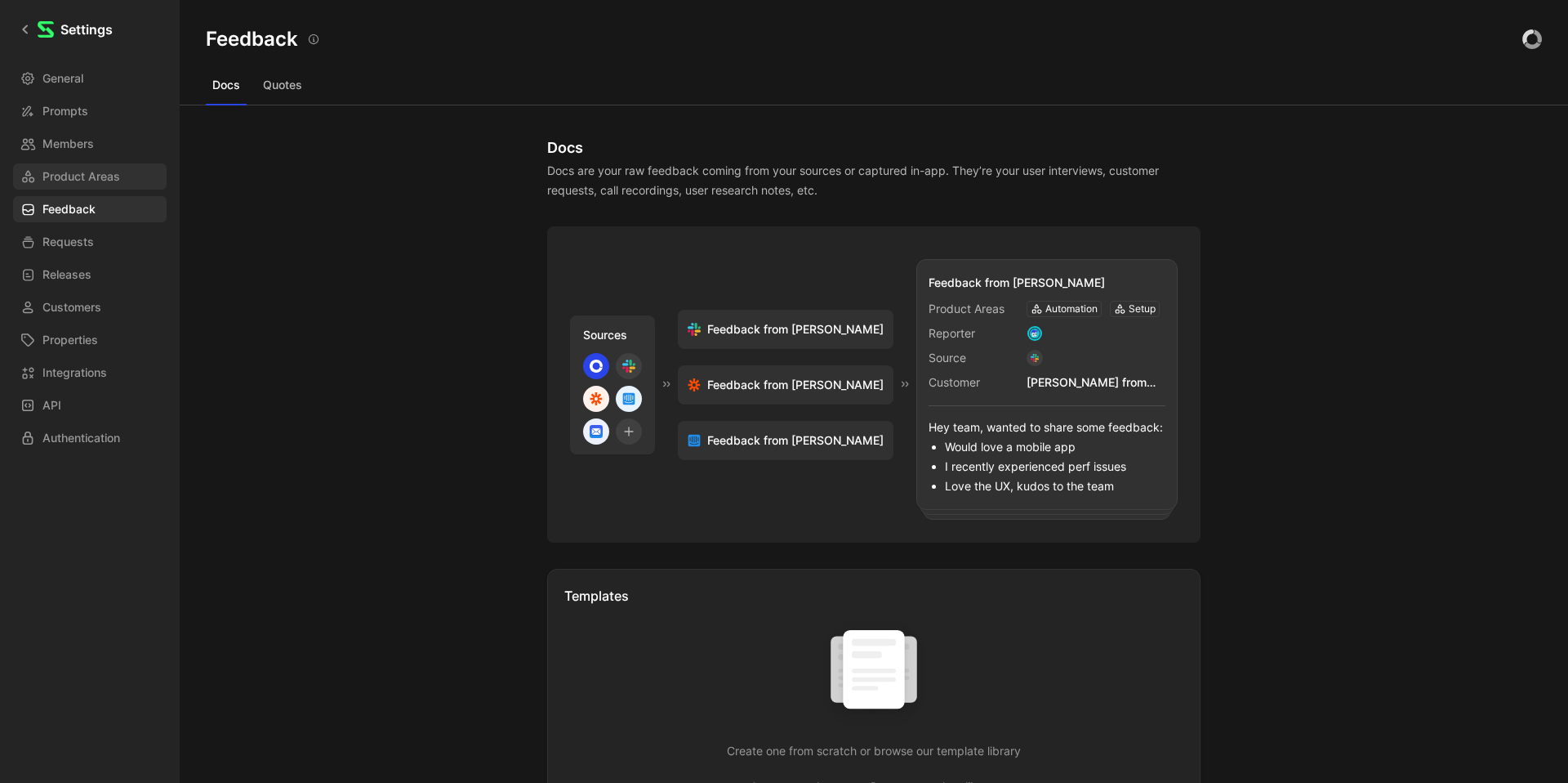
click at [81, 170] on span "Product Areas" at bounding box center [81, 176] width 78 height 19
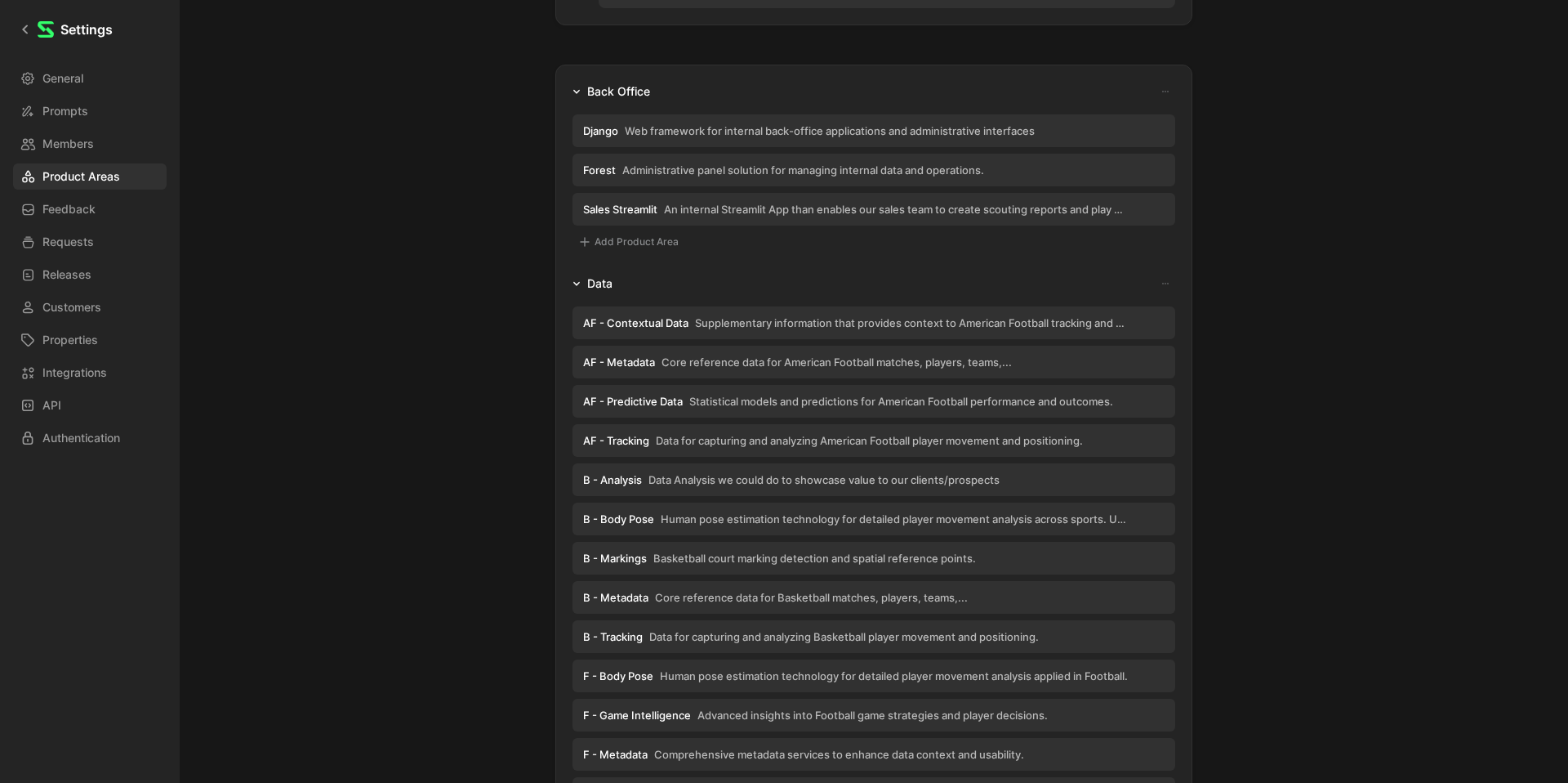
scroll to position [243, 0]
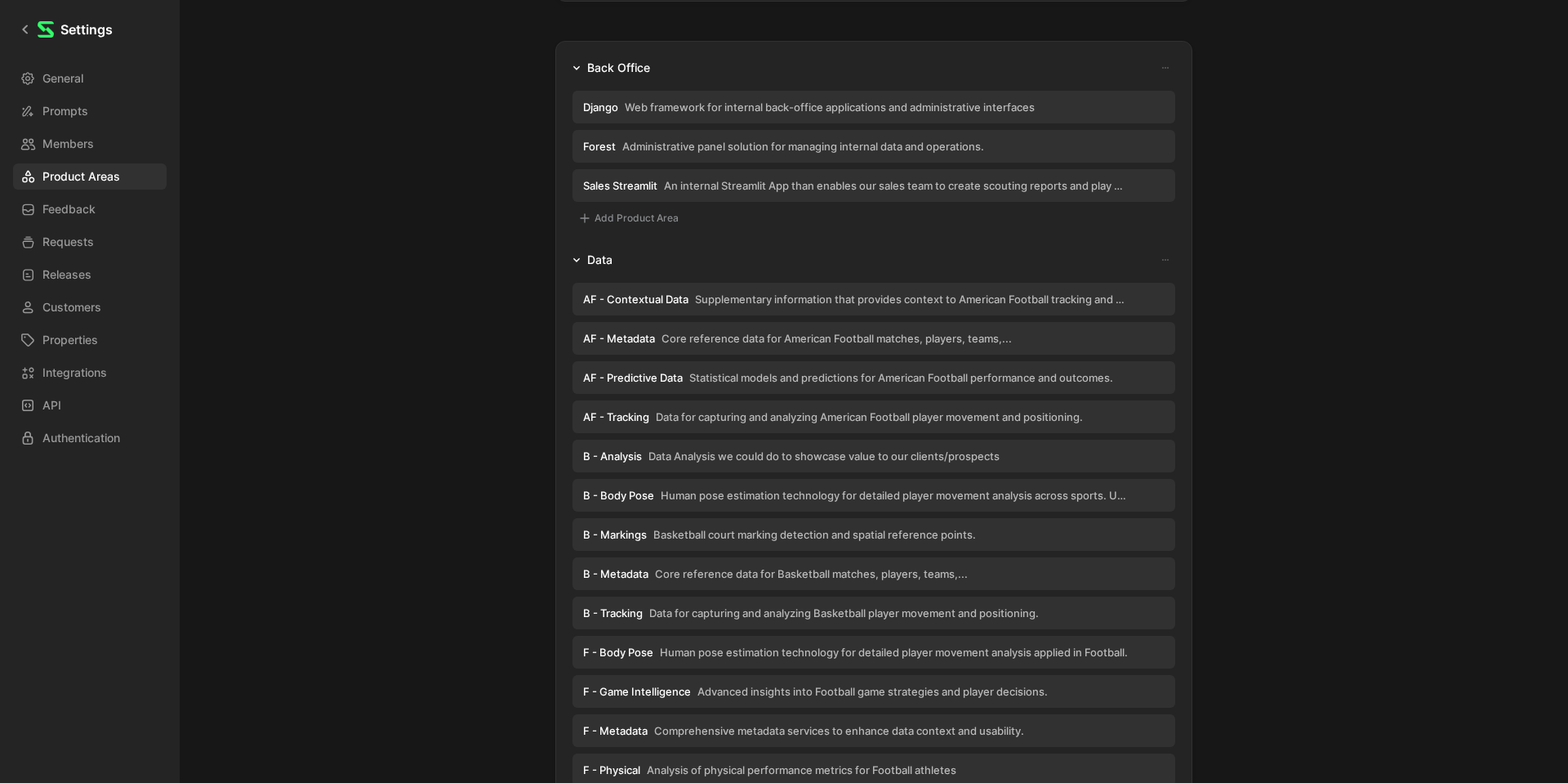
click at [1170, 256] on button "button" at bounding box center [1165, 260] width 19 height 19
click at [1311, 420] on div at bounding box center [784, 391] width 1568 height 783
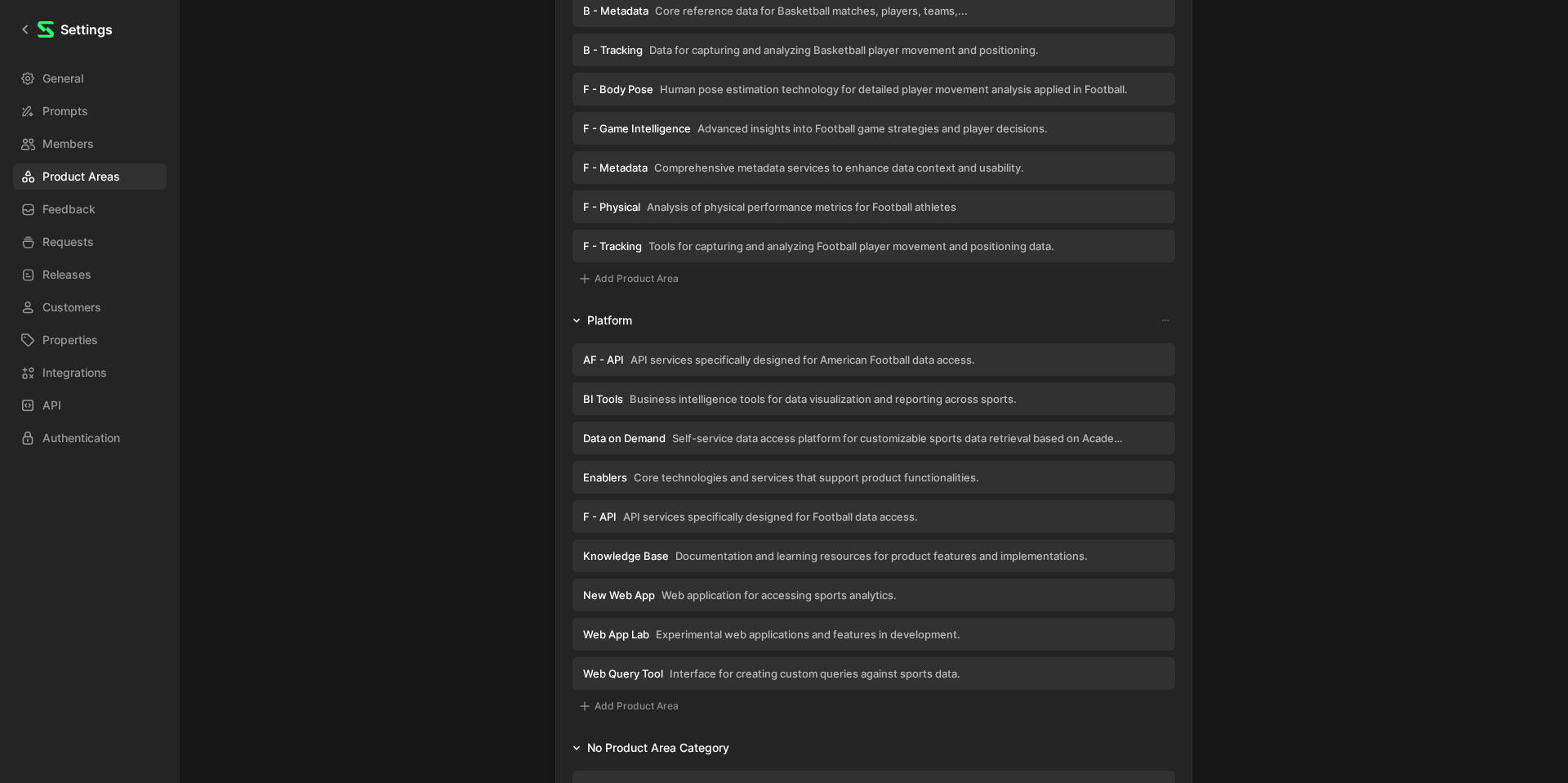
scroll to position [804, 0]
click at [625, 294] on div "AF - Contextual Data Supplementary information that provides context to America…" at bounding box center [874, 3] width 603 height 590
click at [635, 276] on button "Add Product Area" at bounding box center [629, 280] width 112 height 19
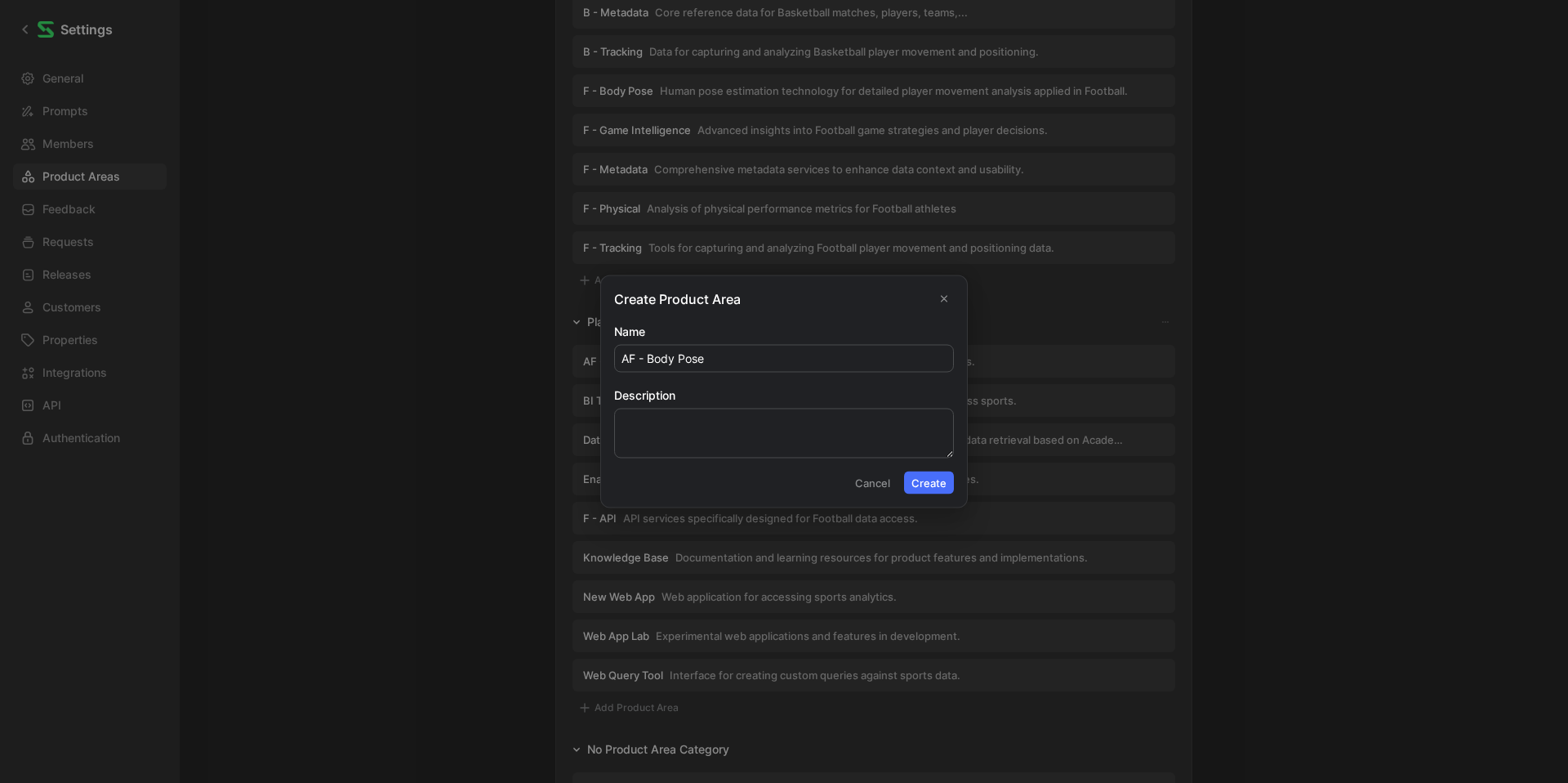
type input "AF - Body Pose"
click at [930, 483] on button "Create" at bounding box center [929, 483] width 50 height 23
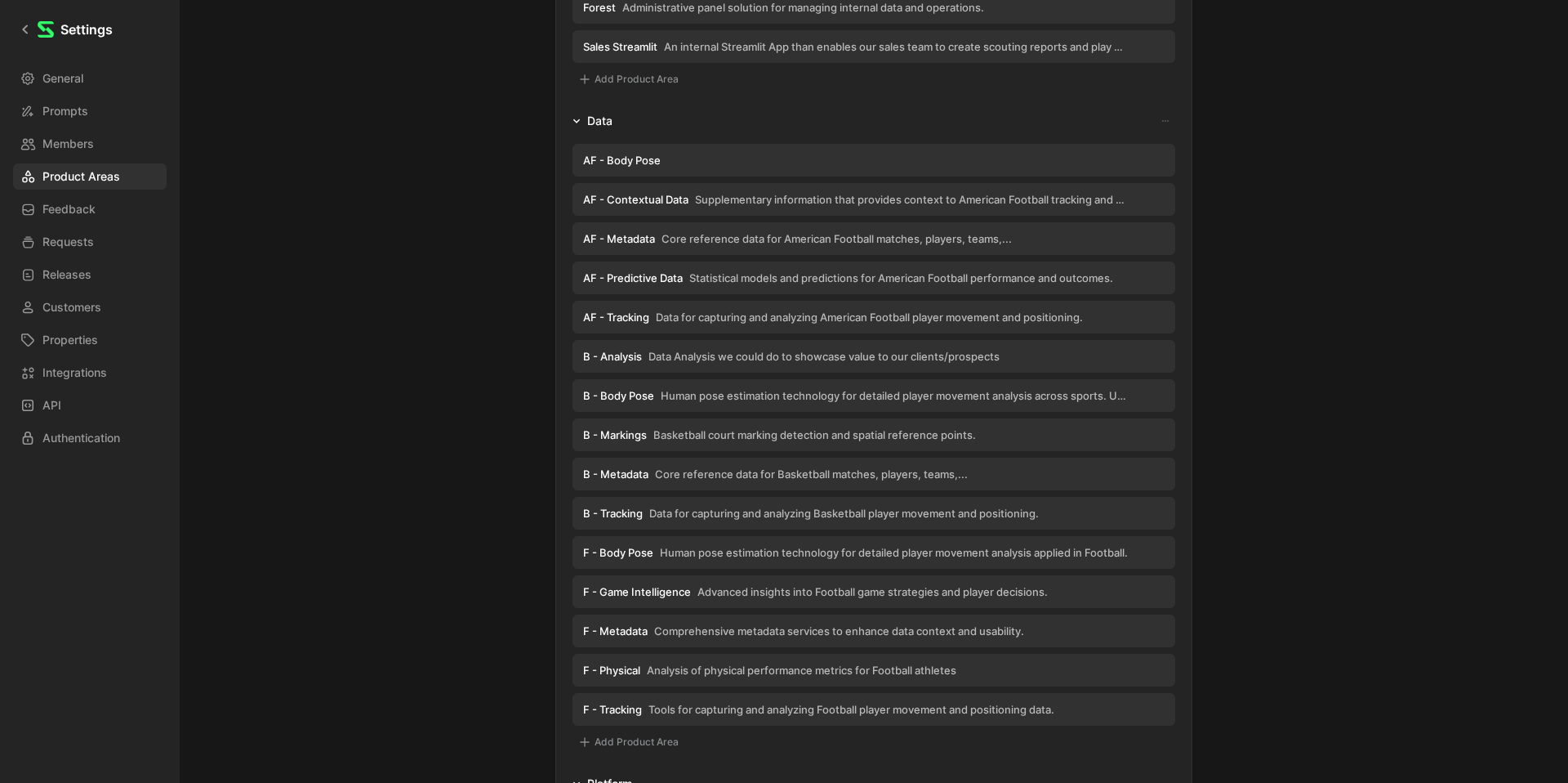
scroll to position [385, 0]
click at [770, 387] on span "Human pose estimation technology for detailed player movement analysis across s…" at bounding box center [894, 392] width 468 height 14
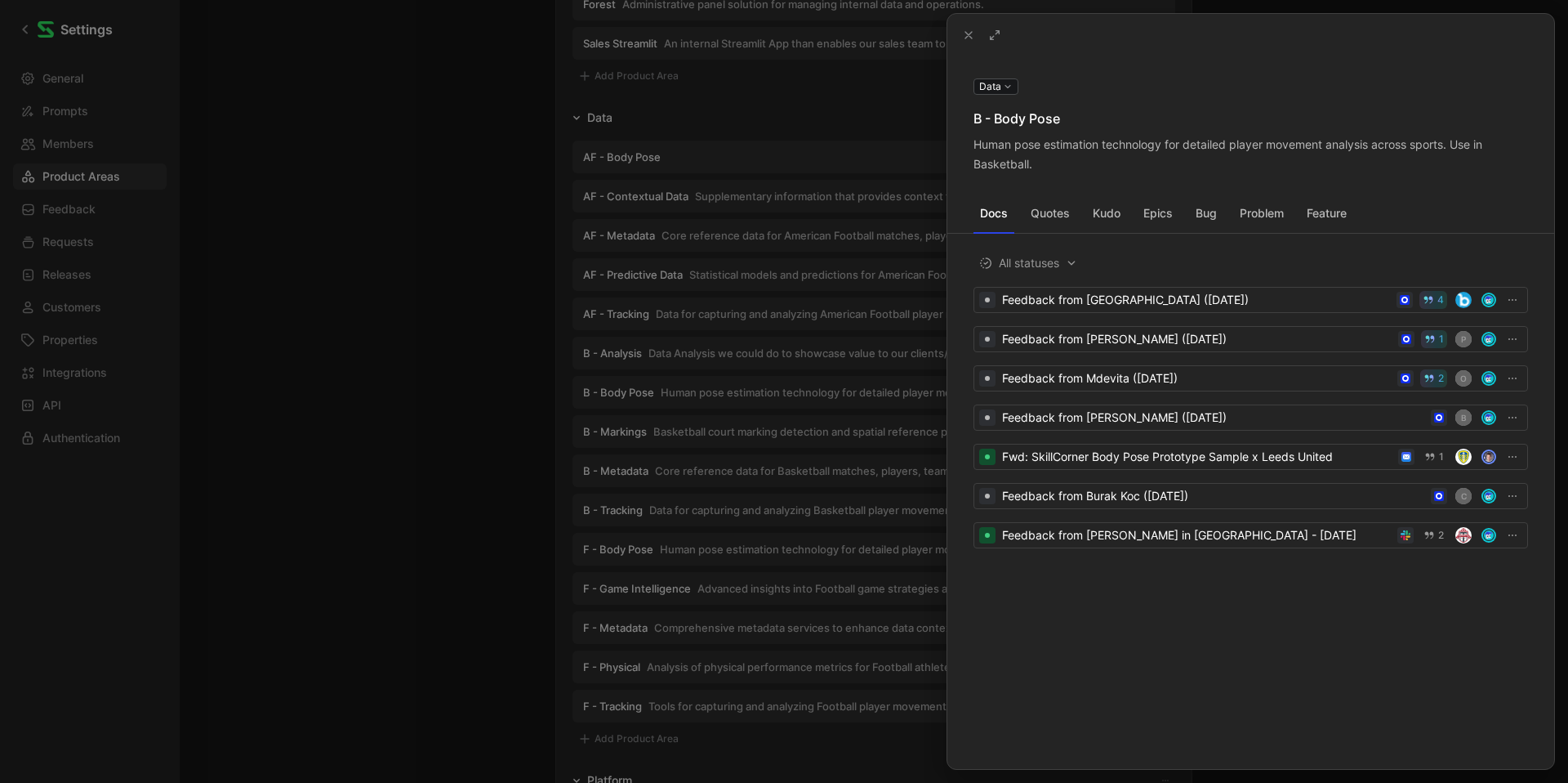
drag, startPoint x: 1051, startPoint y: 164, endPoint x: 978, endPoint y: 147, distance: 75.0
click at [978, 147] on div "Human pose estimation technology for detailed player movement analysis across s…" at bounding box center [1250, 154] width 554 height 39
drag, startPoint x: 978, startPoint y: 147, endPoint x: 1003, endPoint y: 156, distance: 26.6
click at [1003, 156] on div "Human pose estimation technology for detailed player movement analysis across s…" at bounding box center [1250, 154] width 554 height 39
drag, startPoint x: 1030, startPoint y: 164, endPoint x: 966, endPoint y: 150, distance: 65.5
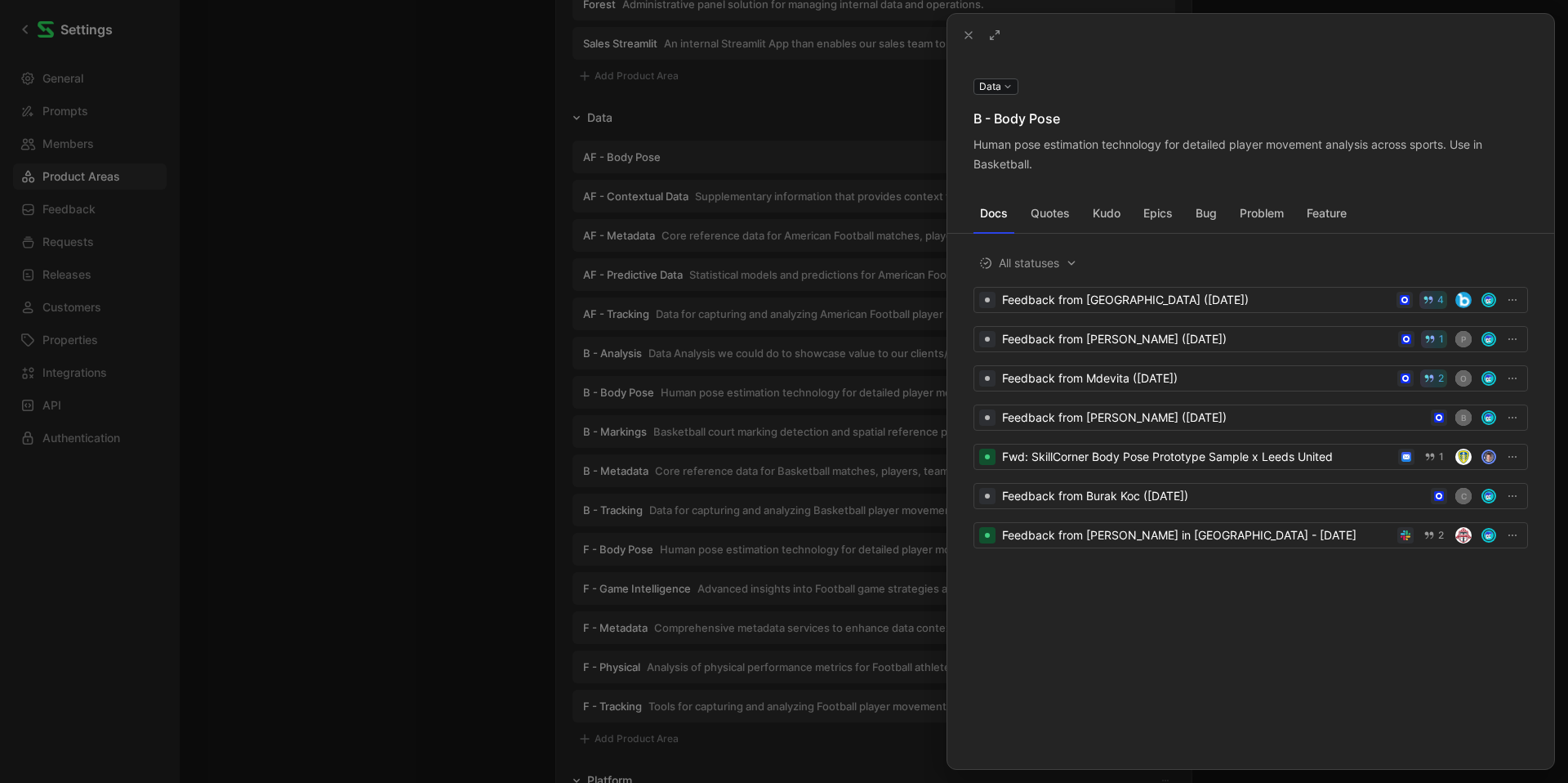
click at [966, 150] on div "Data B - Body Pose Human pose estimation technology for detailed player movemen…" at bounding box center [1250, 125] width 606 height 98
copy div "Human pose estimation technology for detailed player movement analysis across s…"
click at [755, 154] on div at bounding box center [784, 391] width 1568 height 783
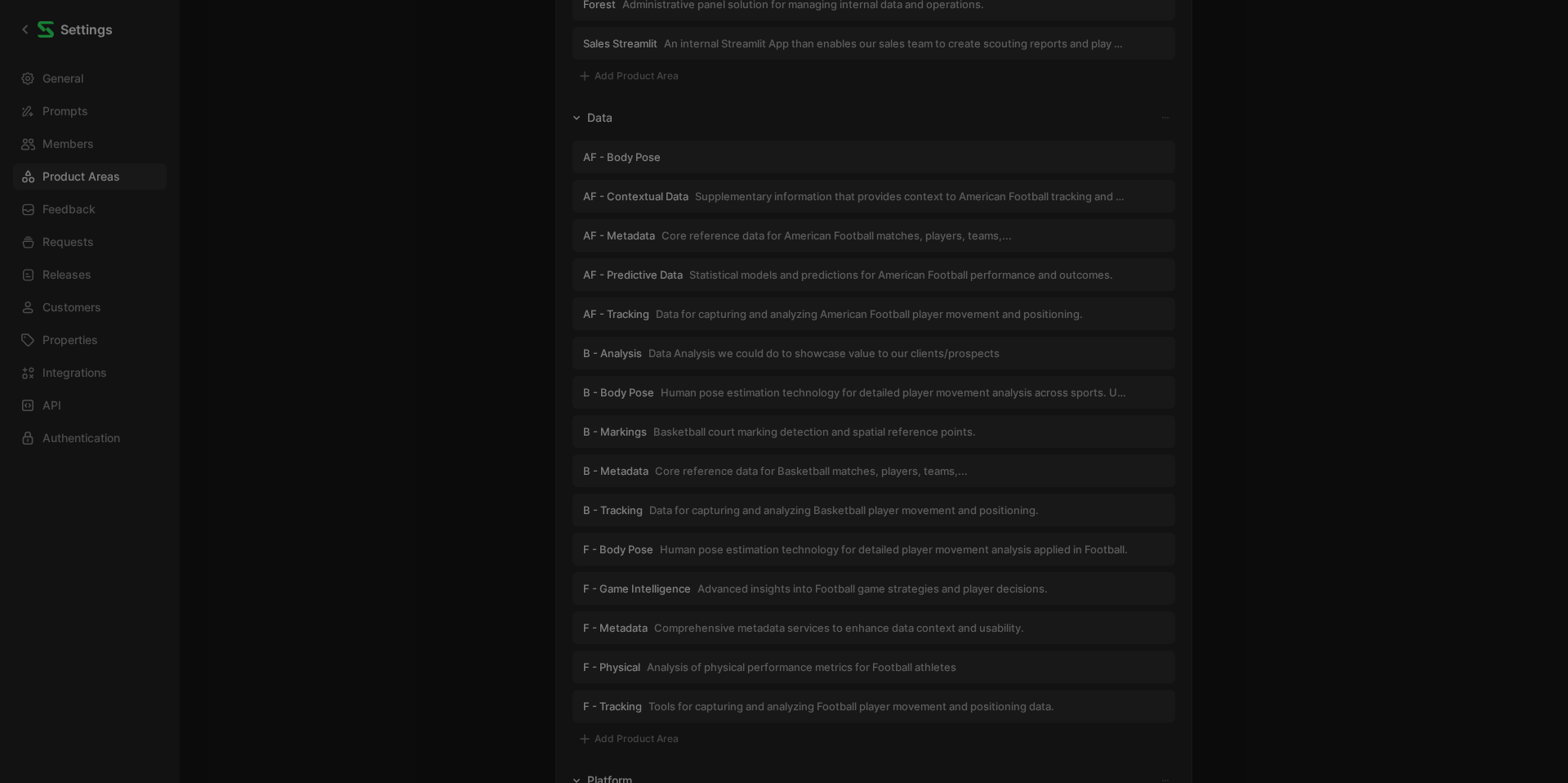
click at [755, 153] on button "AF - Body Pose" at bounding box center [874, 157] width 603 height 33
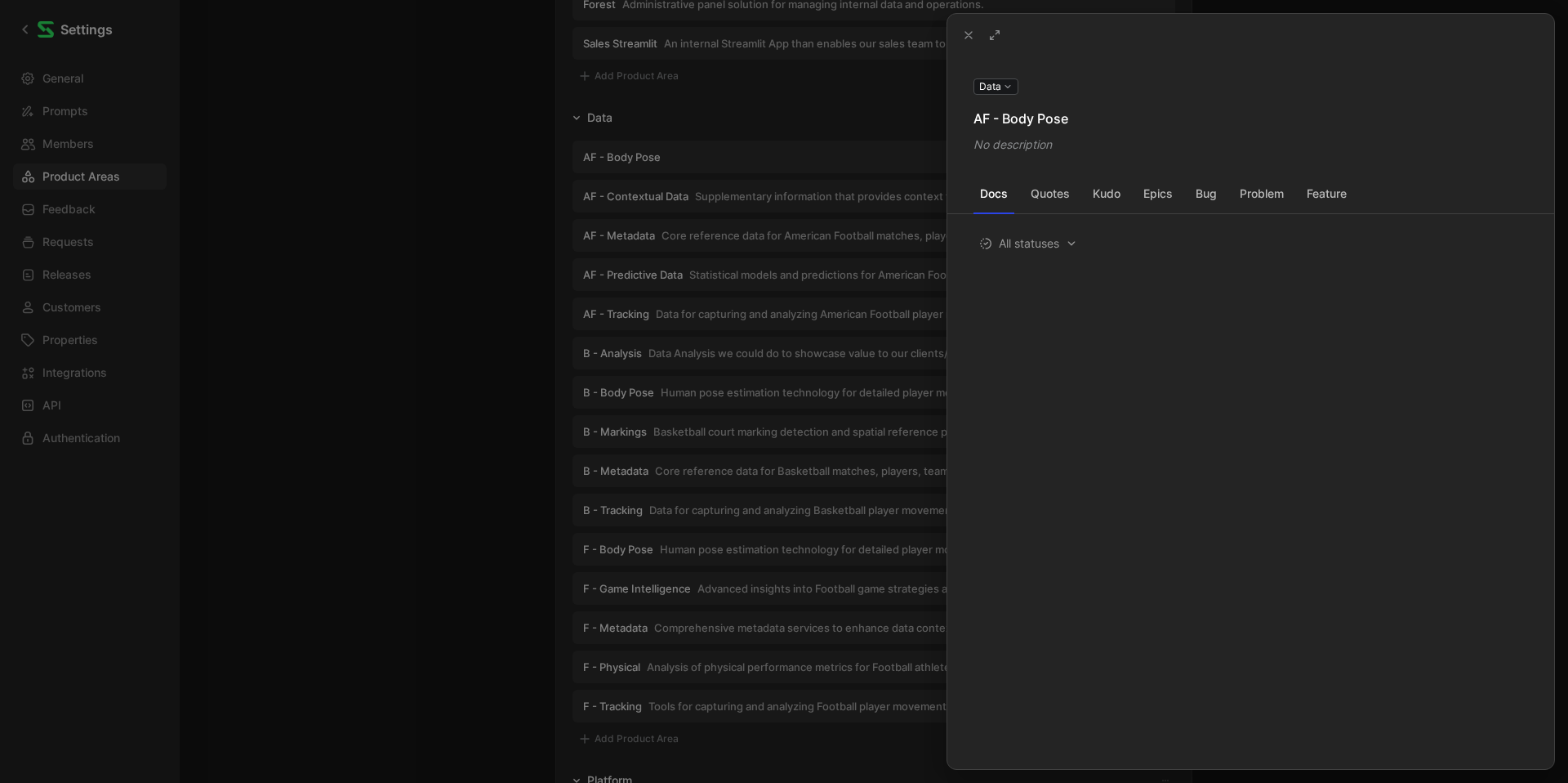
click at [1038, 142] on div "No description" at bounding box center [1250, 144] width 554 height 19
click at [1078, 147] on div "No description" at bounding box center [1250, 144] width 554 height 19
click at [1077, 147] on div "No description" at bounding box center [1250, 144] width 554 height 19
click at [0, 0] on button at bounding box center [0, 0] width 0 height 0
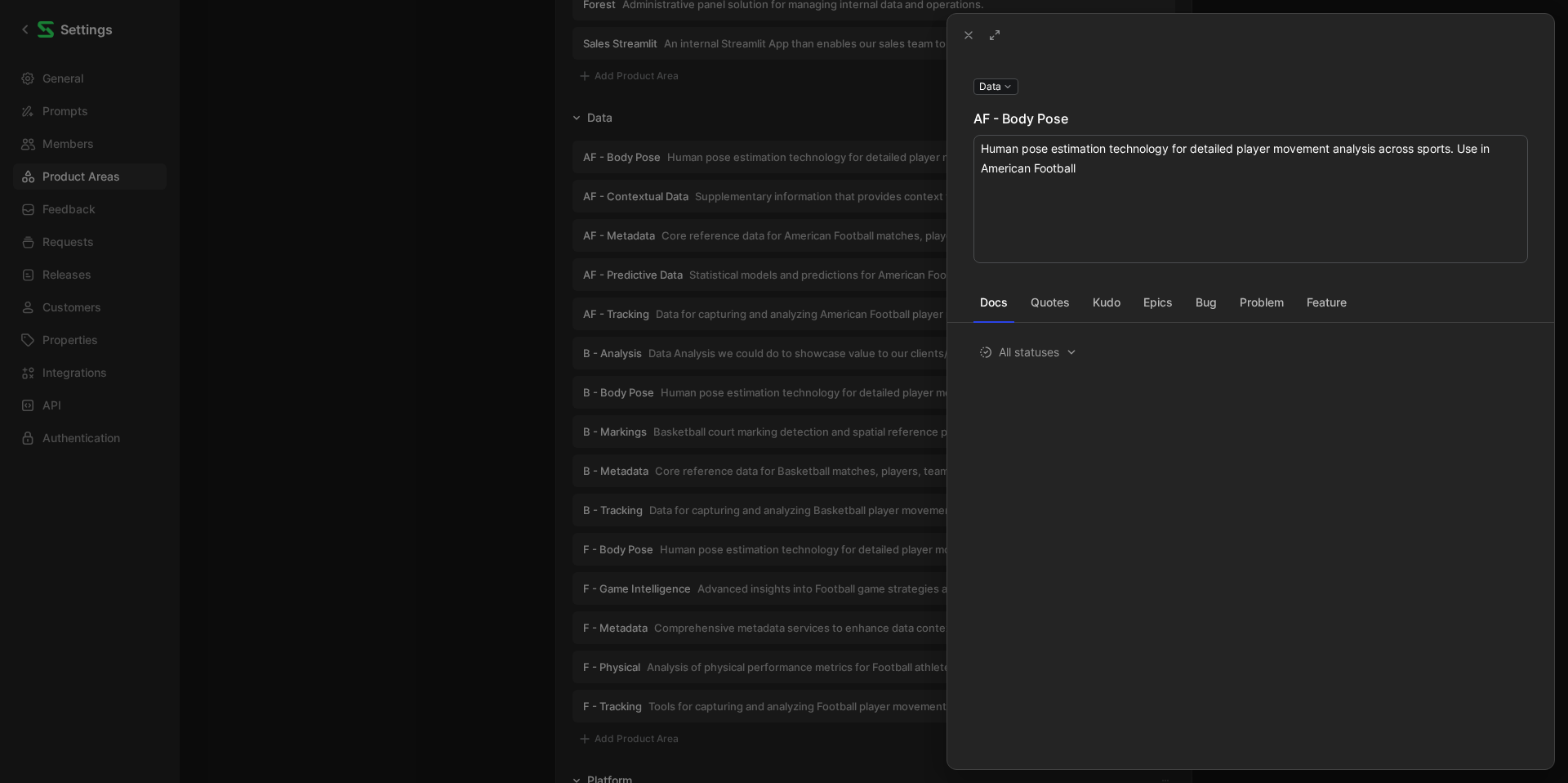
type textarea "Human pose estimation technology for detailed player movement analysis across s…"
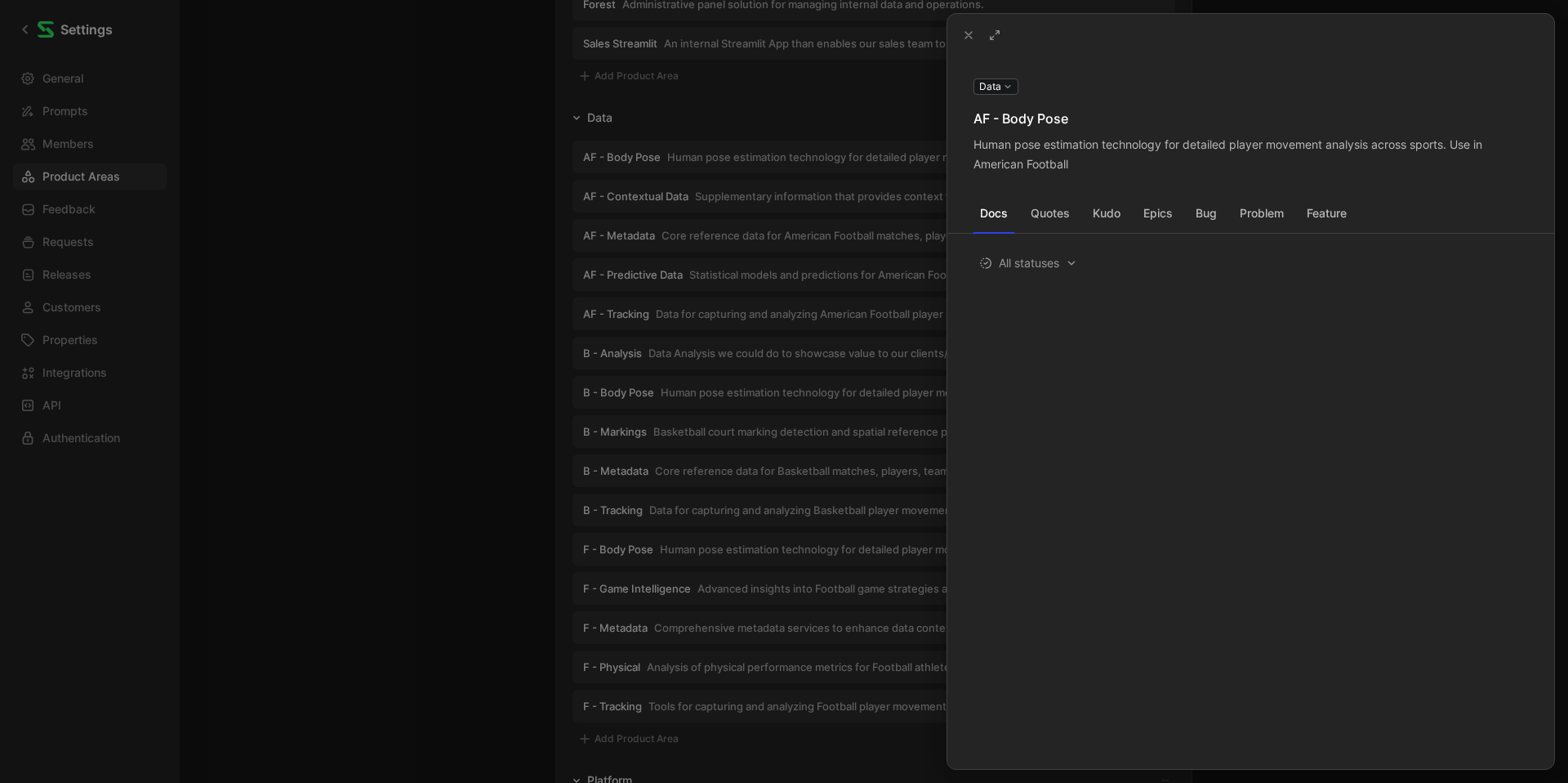
click at [434, 419] on div at bounding box center [784, 391] width 1568 height 783
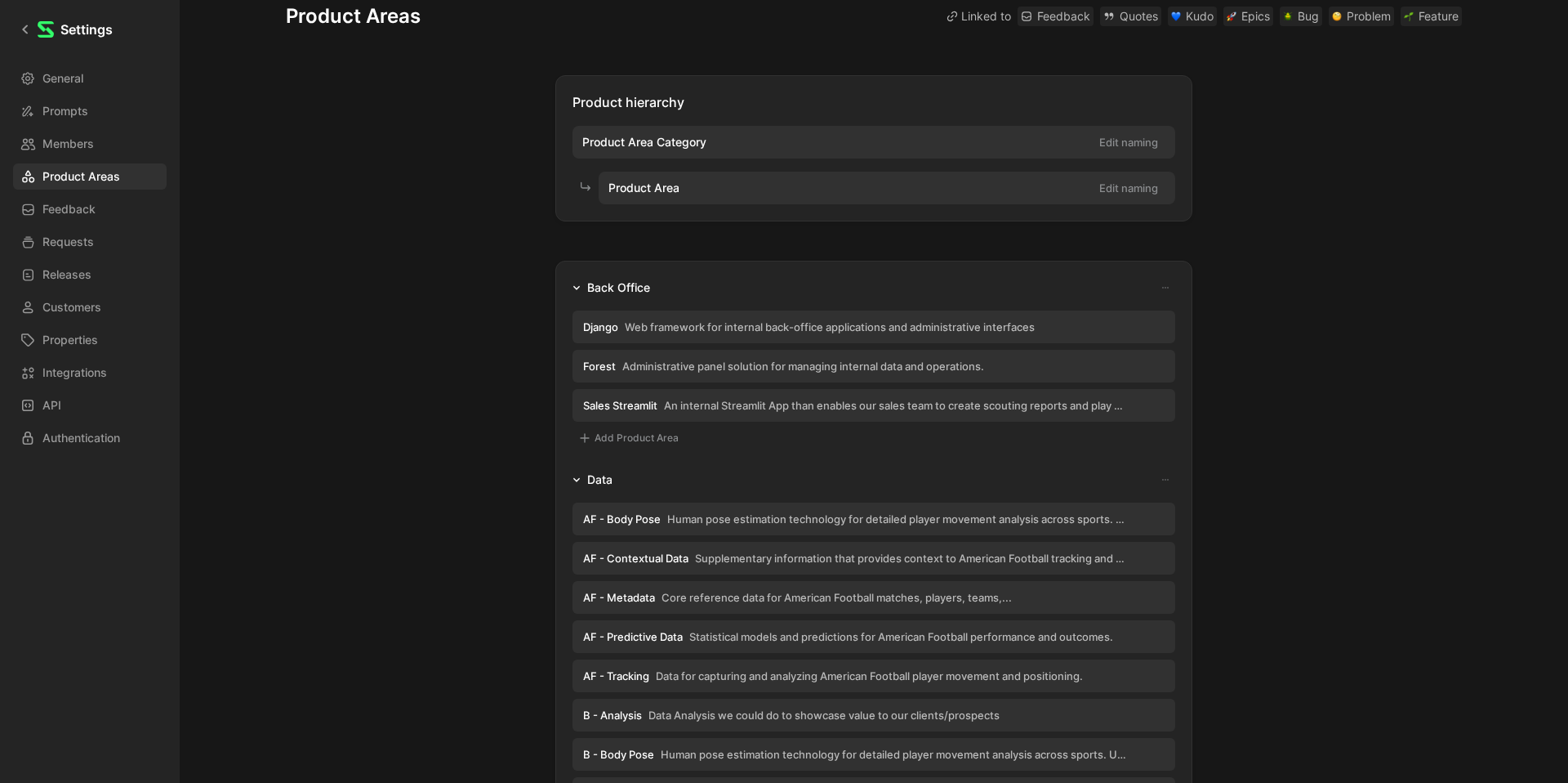
scroll to position [16, 0]
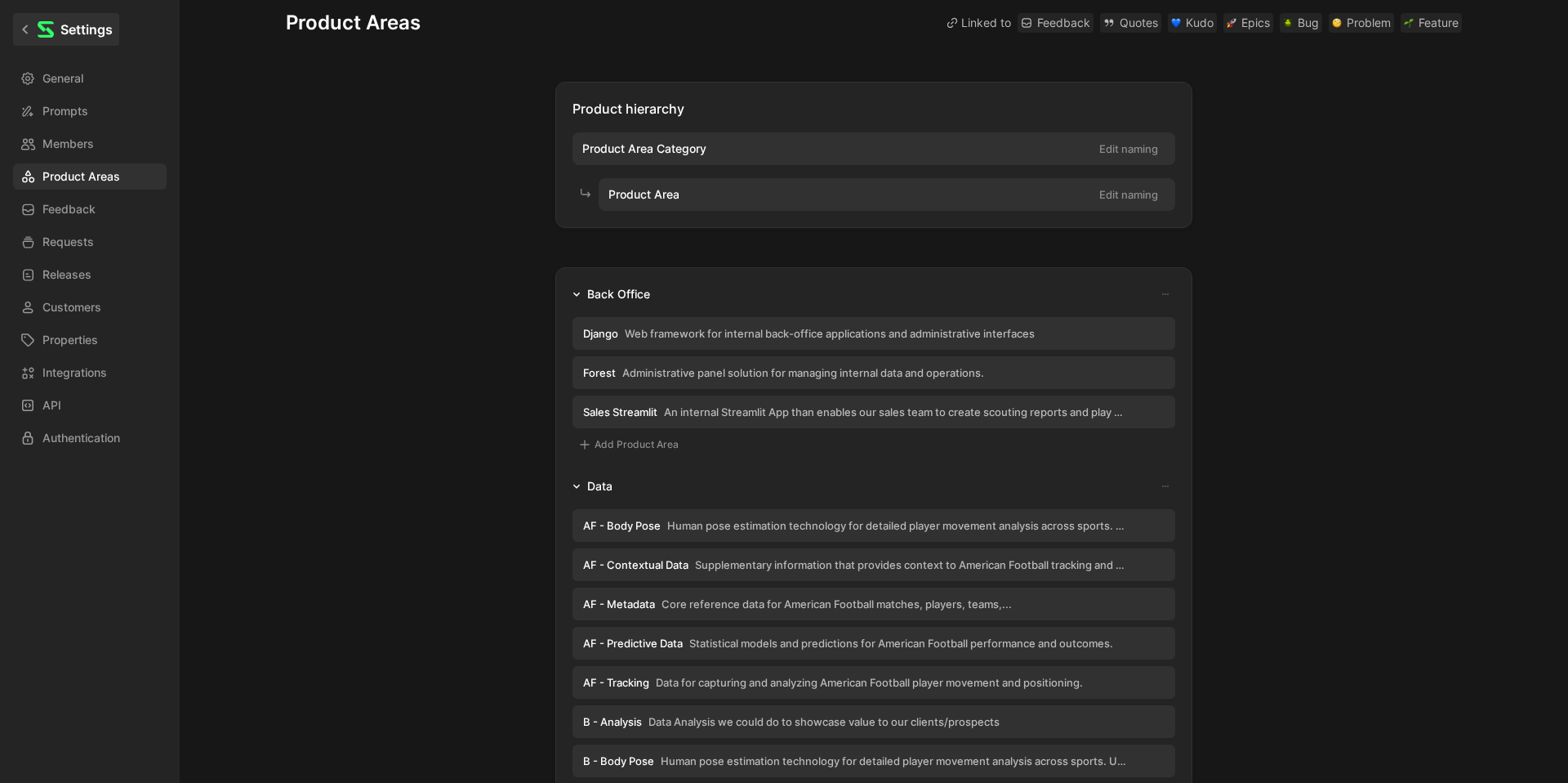
click at [21, 24] on icon at bounding box center [25, 30] width 12 height 12
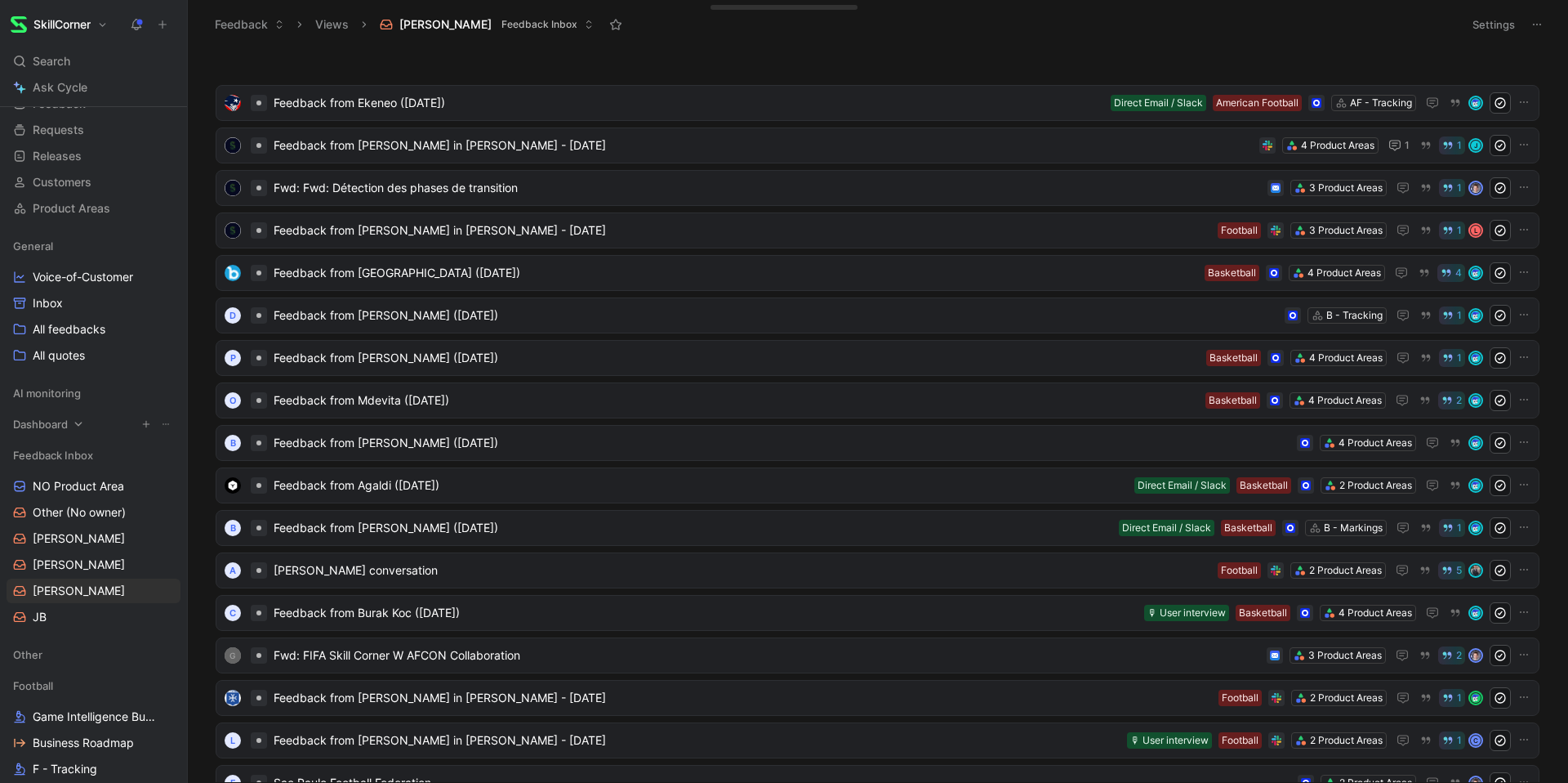
scroll to position [75, 0]
click at [145, 450] on icon "button" at bounding box center [146, 455] width 10 height 10
click at [166, 484] on div "Feedback" at bounding box center [193, 483] width 100 height 26
click at [328, 505] on span "Create view" at bounding box center [309, 509] width 64 height 15
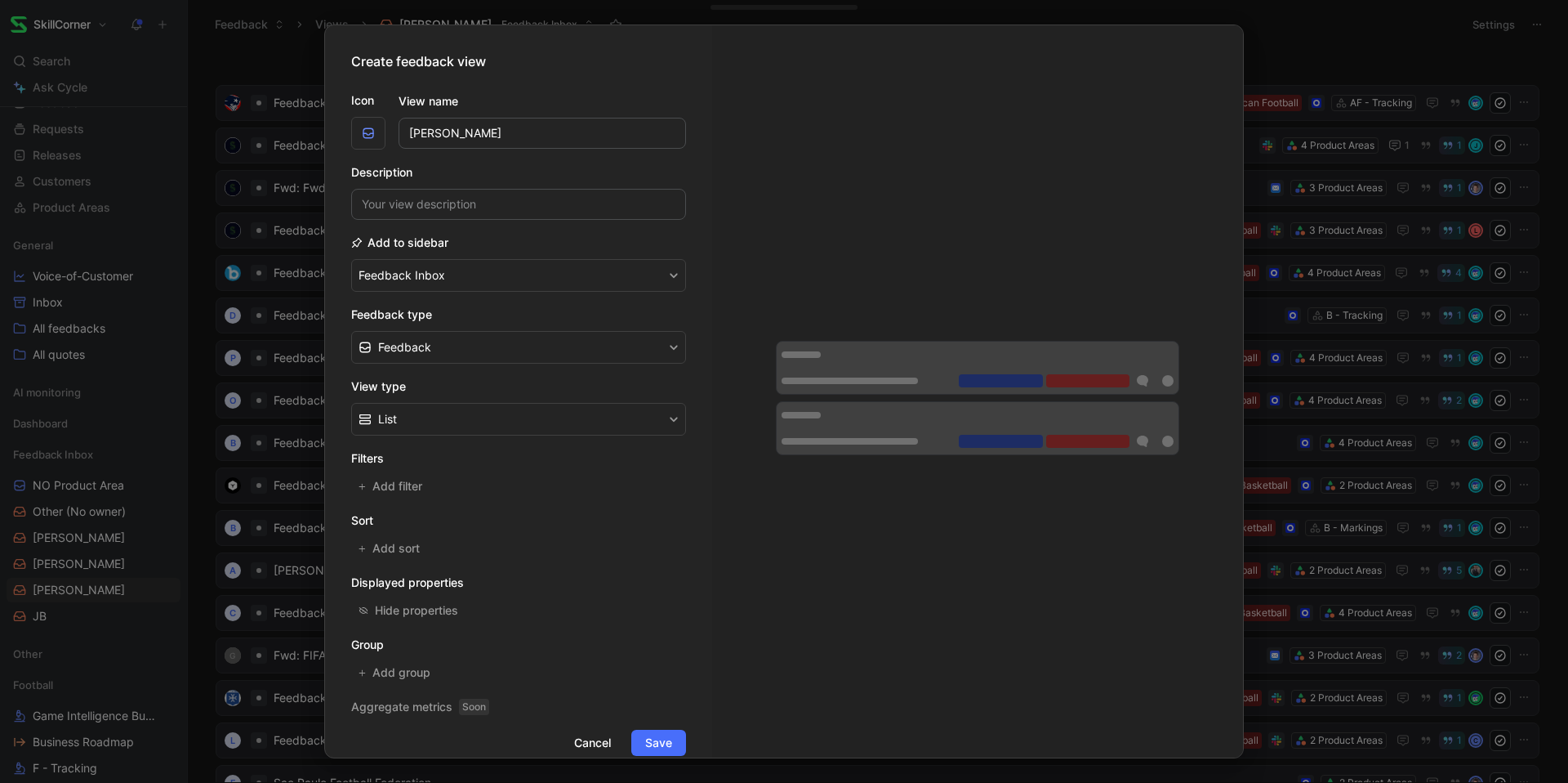
type input "[PERSON_NAME]"
click at [514, 193] on input at bounding box center [519, 204] width 335 height 31
click at [491, 277] on button "Feedback Inbox" at bounding box center [519, 275] width 335 height 33
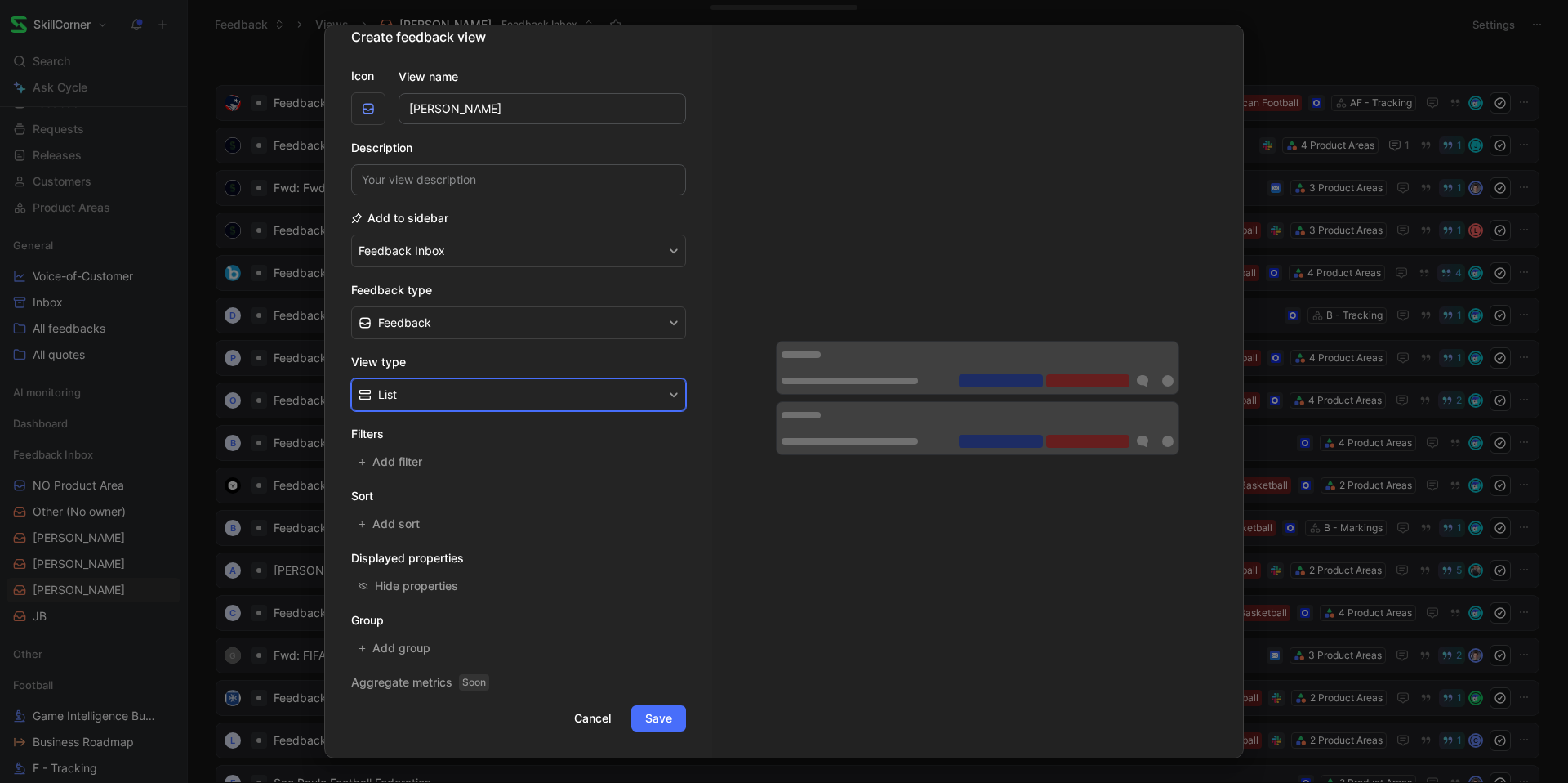
click at [510, 393] on button "List" at bounding box center [519, 395] width 335 height 33
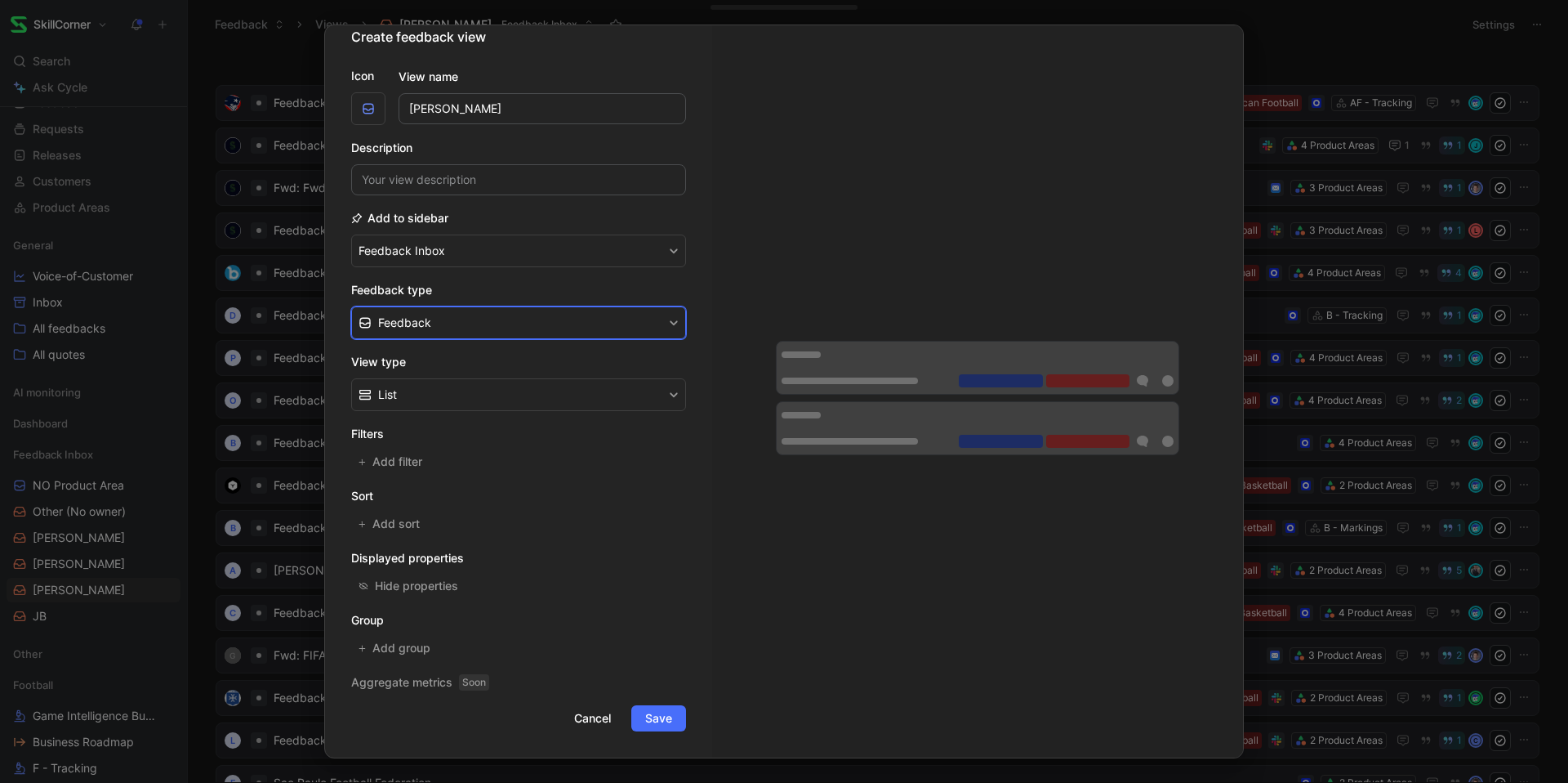
click at [514, 334] on button "Feedback" at bounding box center [519, 323] width 335 height 33
click at [512, 365] on h2 "View type" at bounding box center [519, 362] width 335 height 19
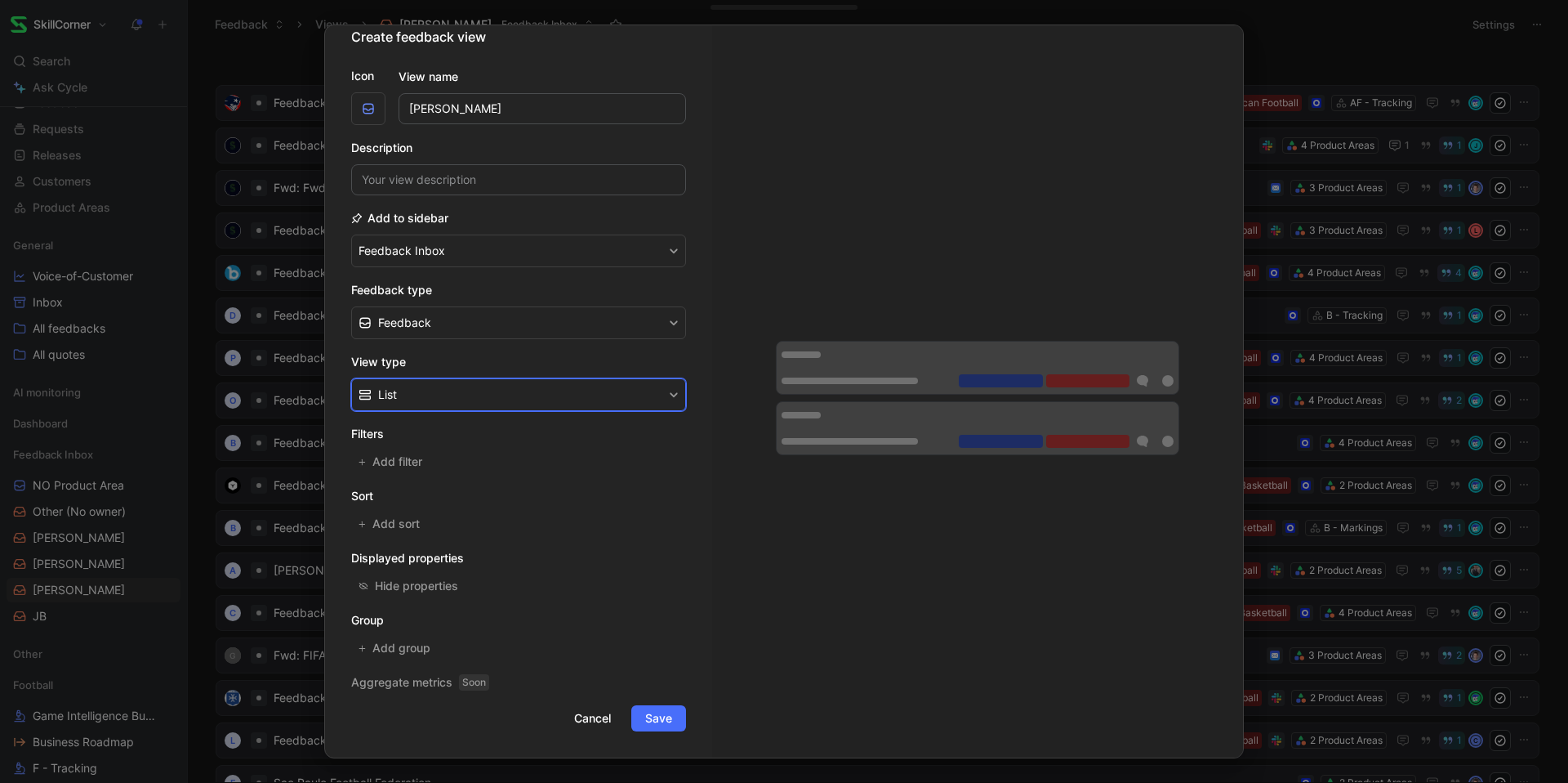
click at [512, 385] on button "List" at bounding box center [519, 395] width 335 height 33
click at [400, 468] on span "Add filter" at bounding box center [398, 461] width 51 height 19
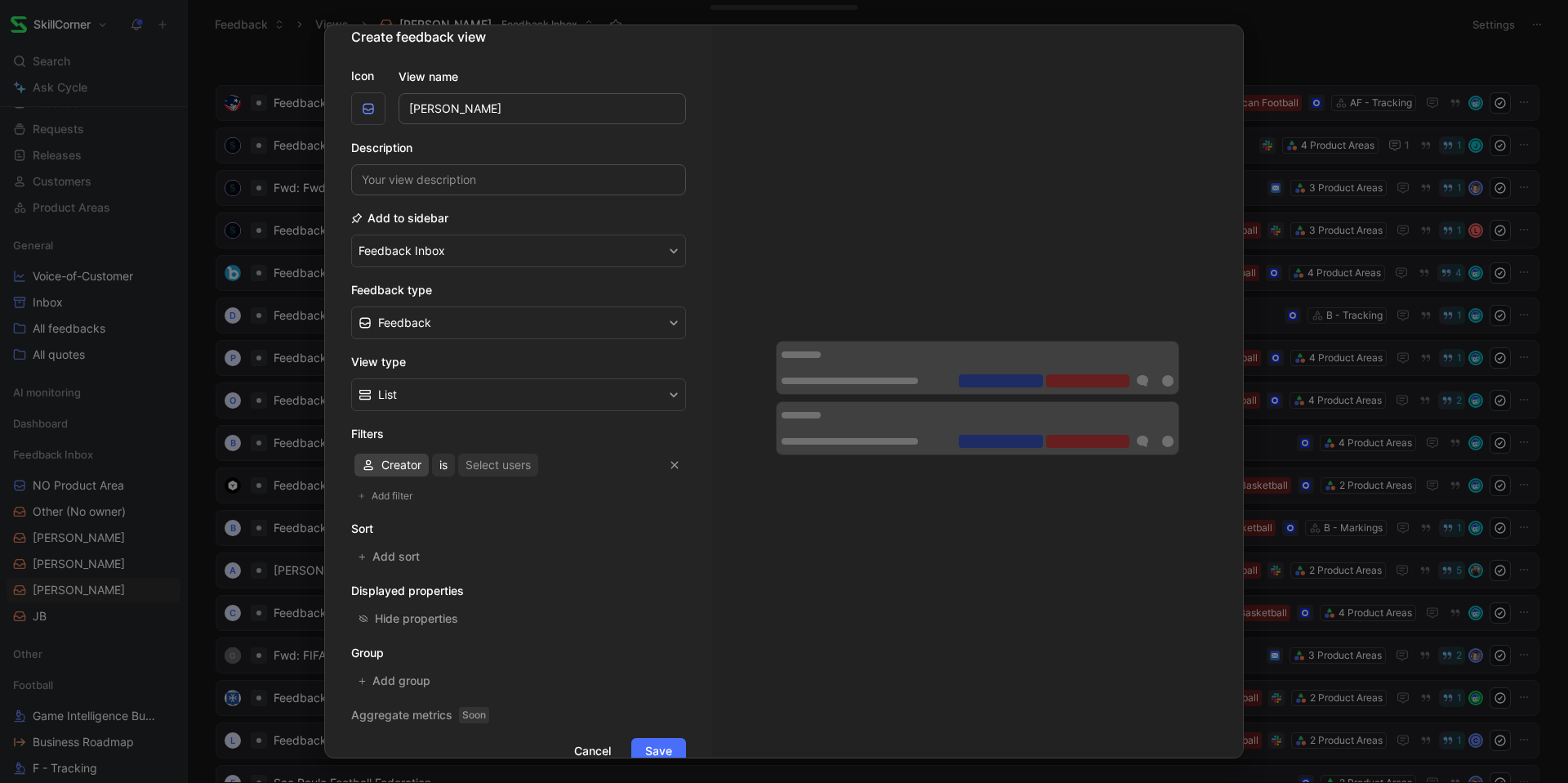
click at [400, 462] on span "Creator" at bounding box center [401, 465] width 40 height 19
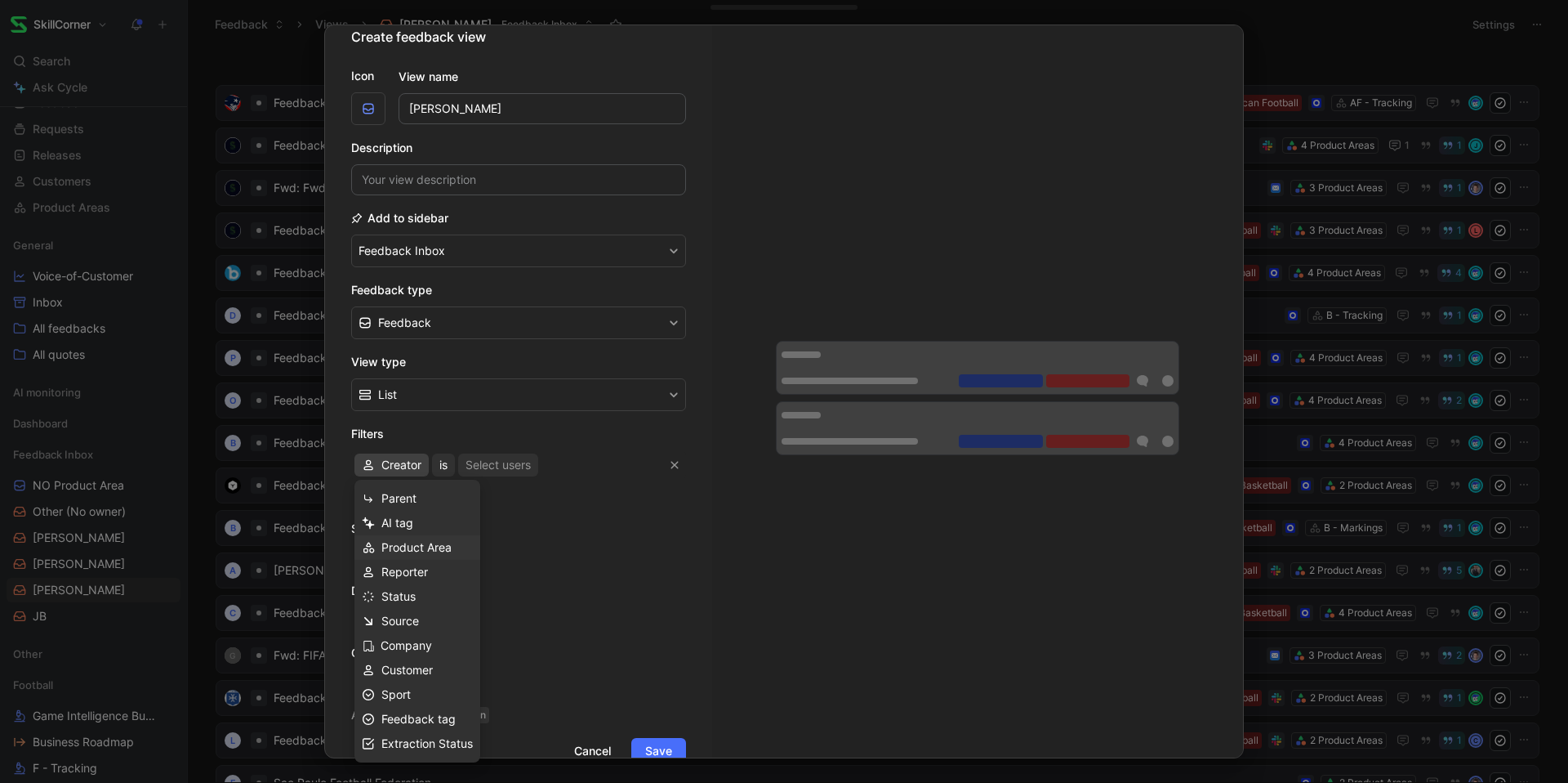
click at [447, 550] on span "Product Area" at bounding box center [416, 547] width 70 height 13
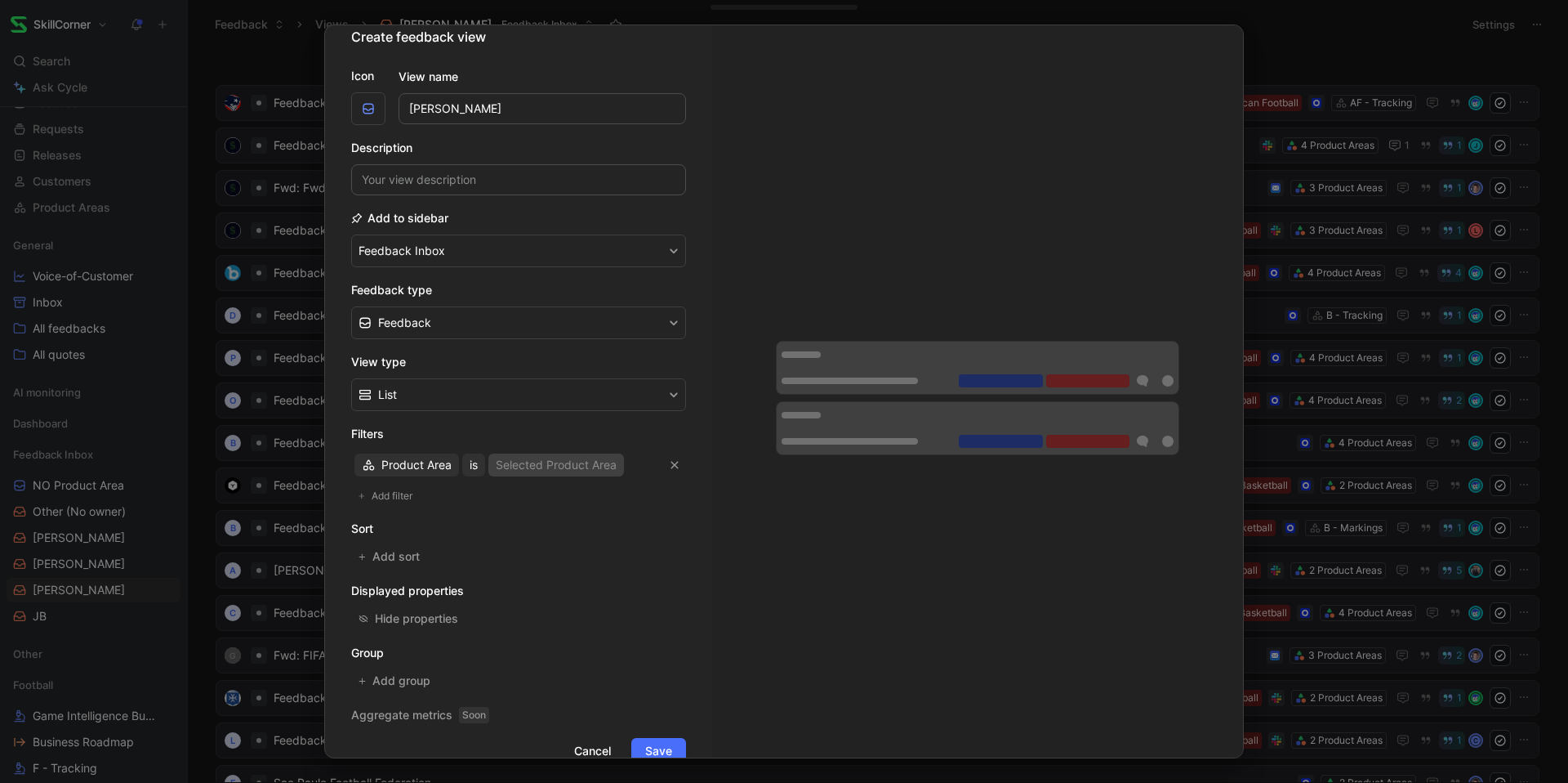
click at [514, 459] on div "Selected Product Area" at bounding box center [556, 465] width 121 height 19
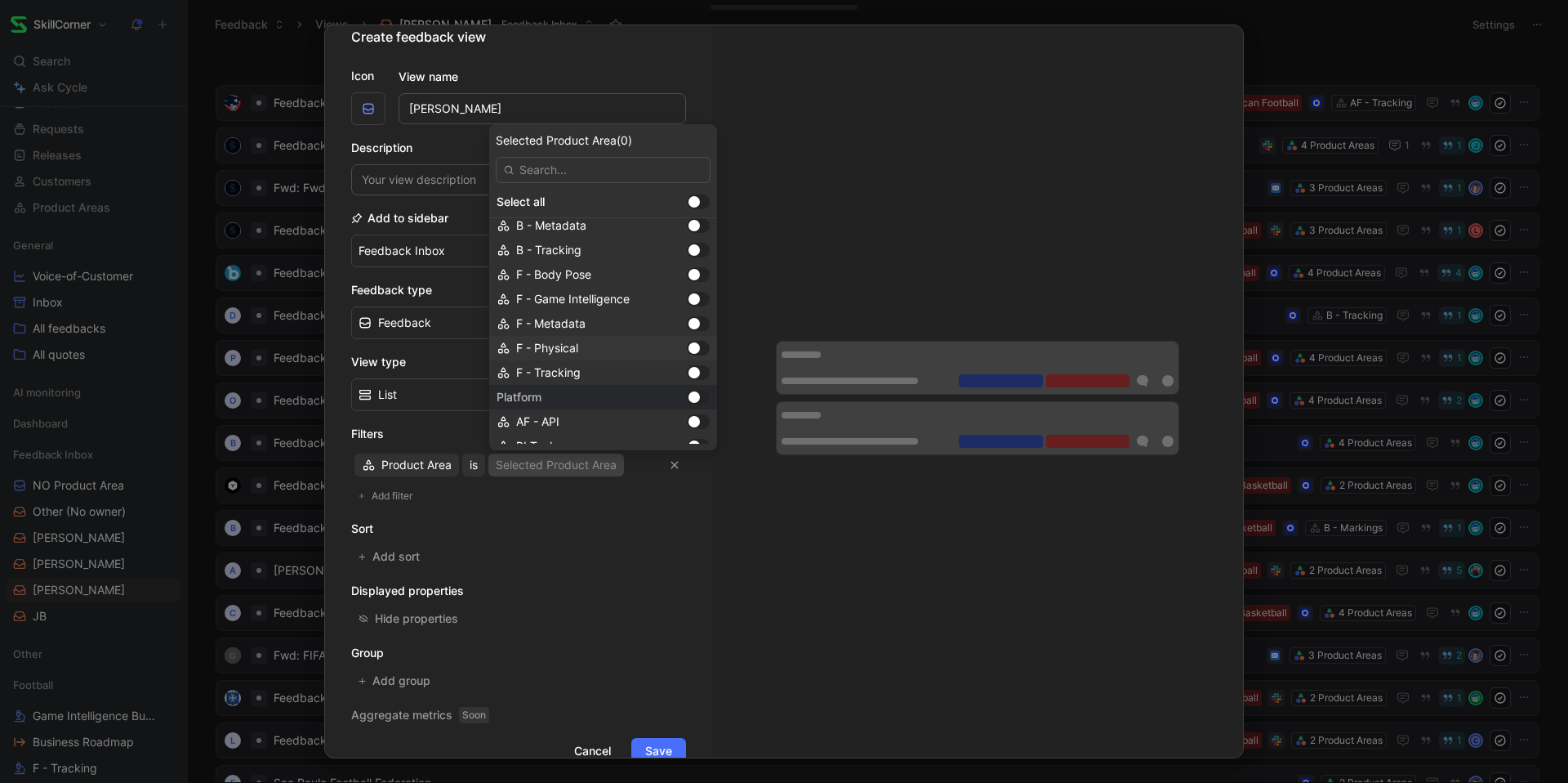
scroll to position [320, 0]
click at [688, 355] on div at bounding box center [694, 355] width 12 height 12
click at [688, 375] on div at bounding box center [694, 380] width 12 height 12
click at [688, 316] on div at bounding box center [694, 318] width 12 height 12
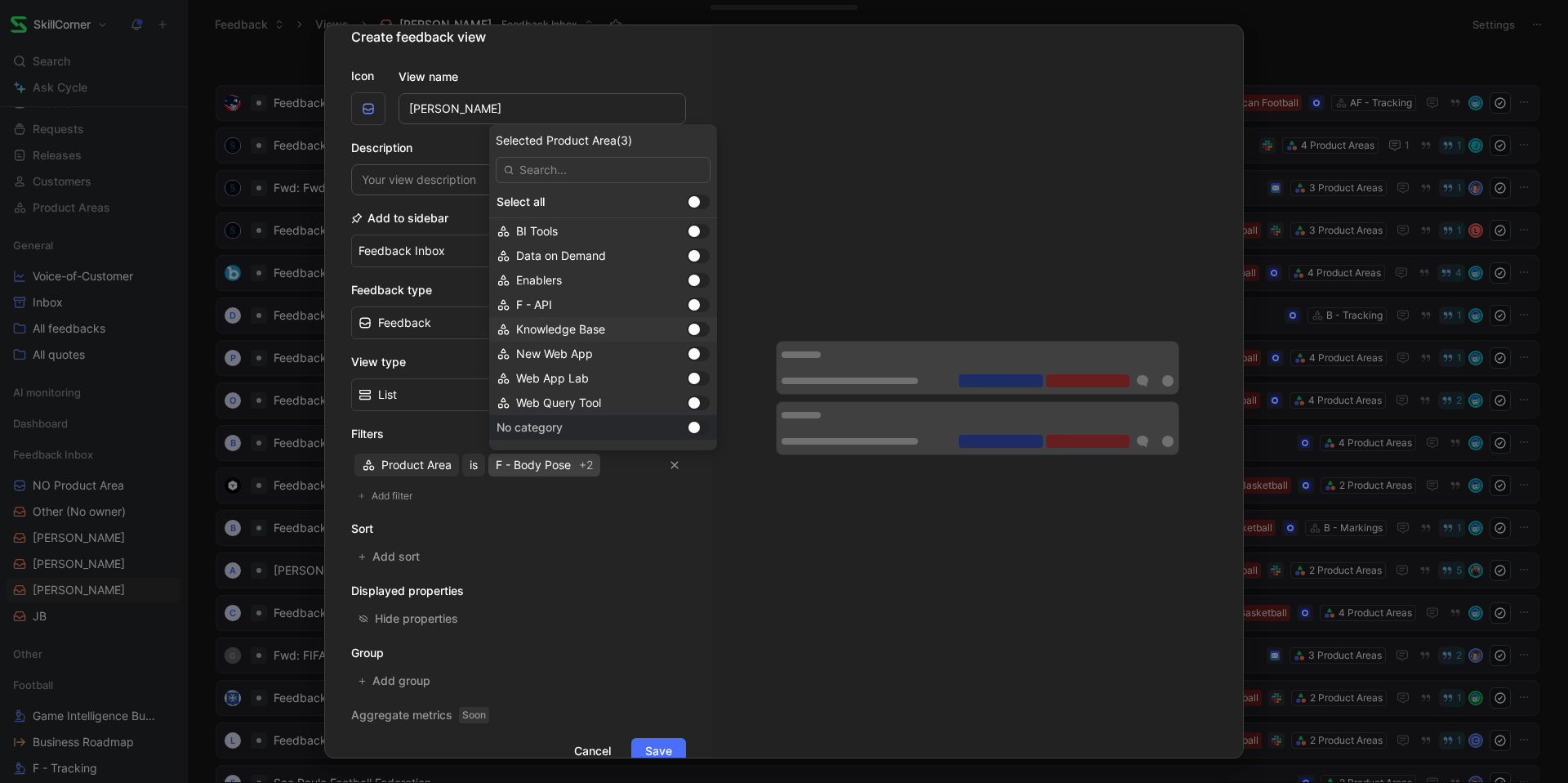
scroll to position [562, 0]
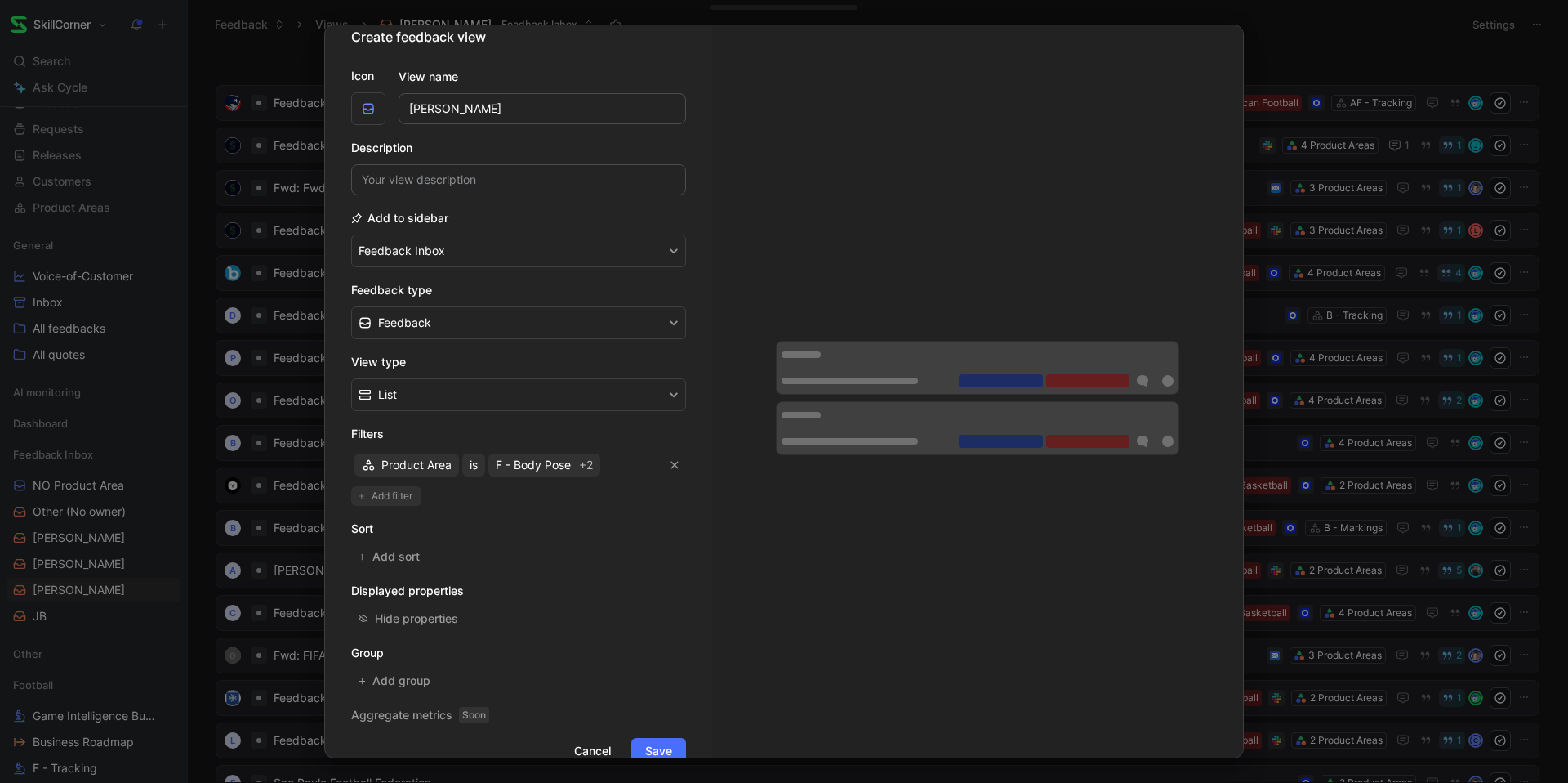
click at [372, 492] on span "Add filter" at bounding box center [393, 495] width 42 height 16
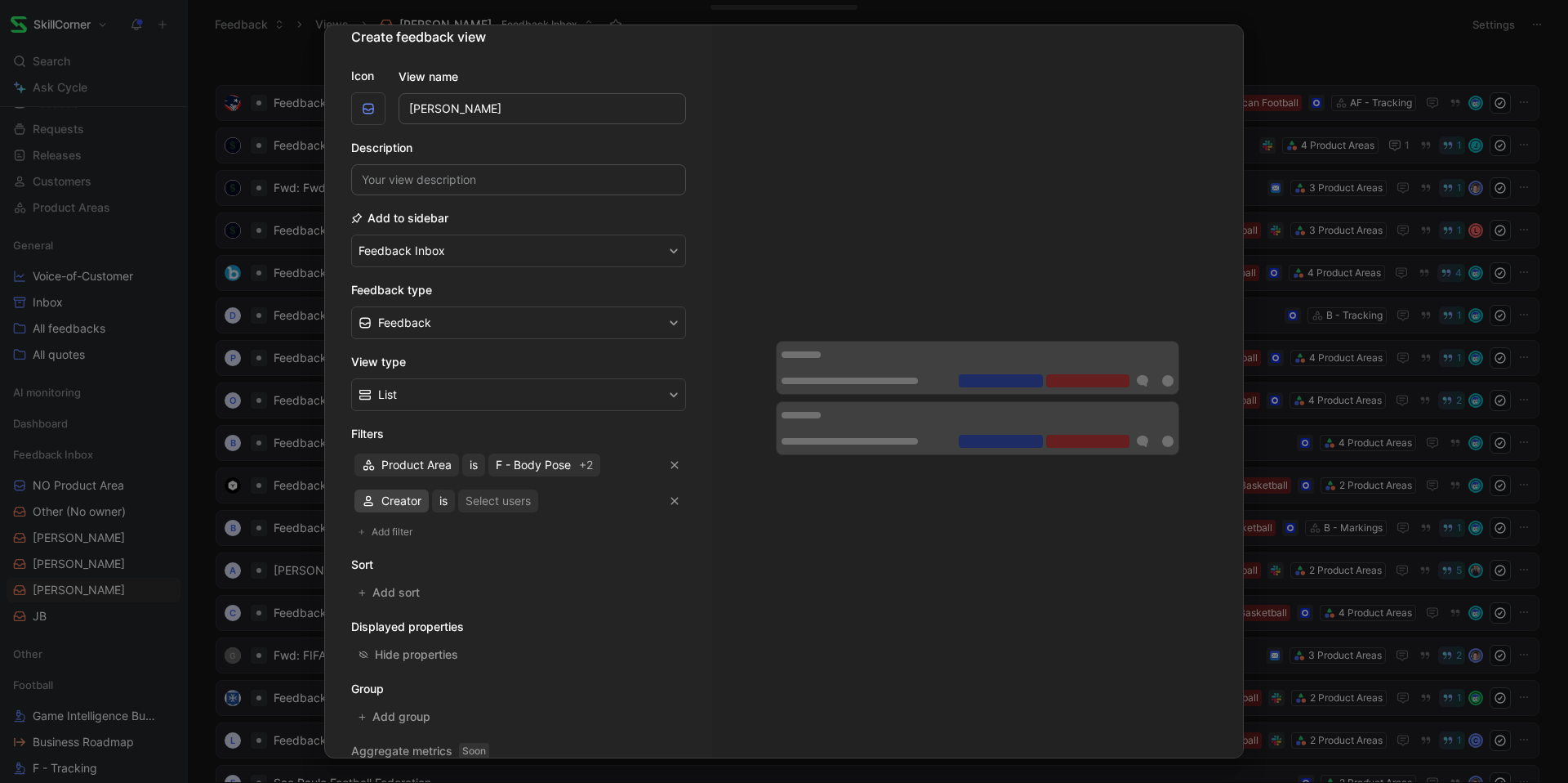
click at [400, 507] on span "Creator" at bounding box center [401, 501] width 40 height 19
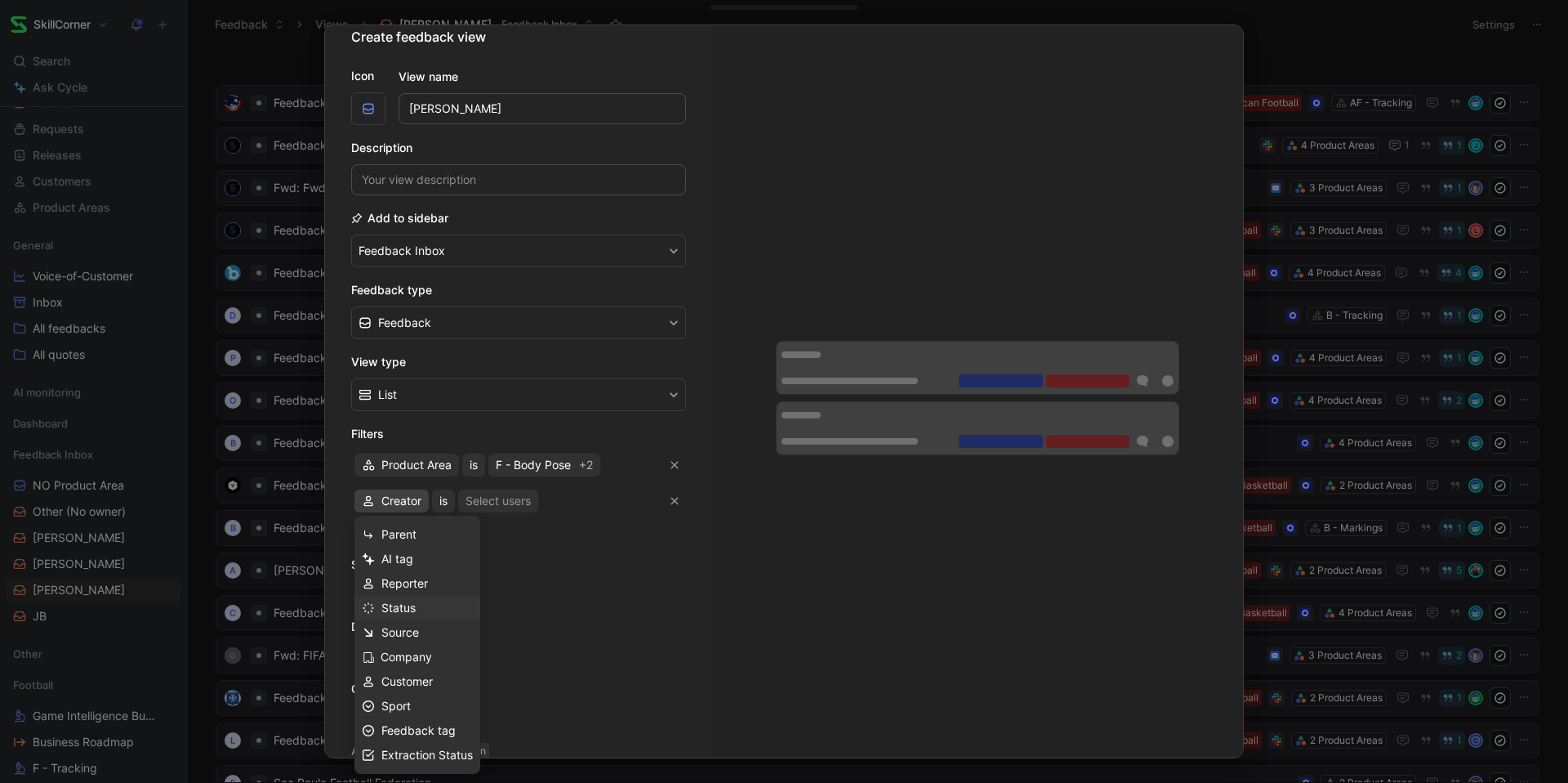
click at [398, 604] on span "Status" at bounding box center [398, 608] width 35 height 13
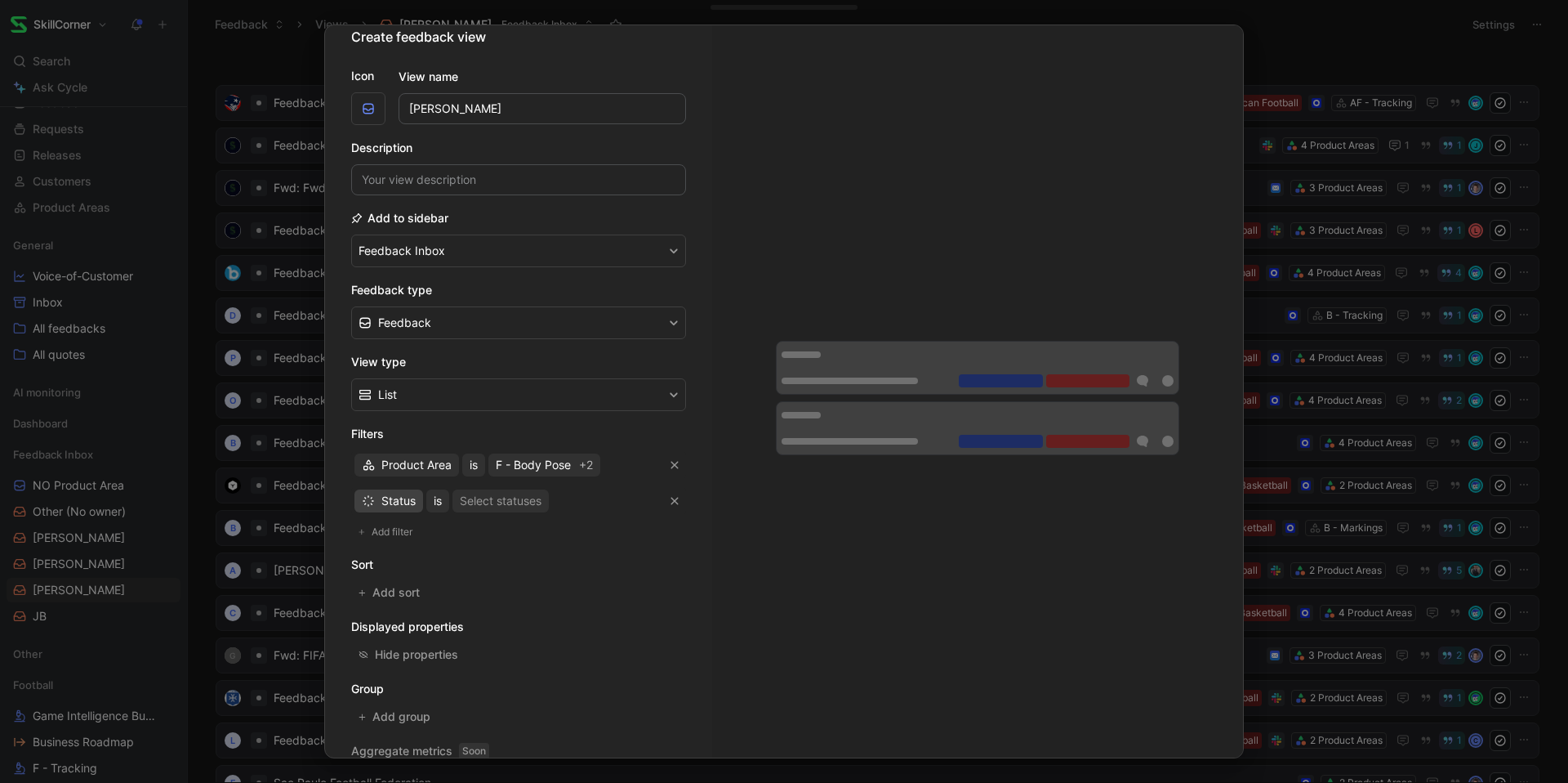
click at [412, 504] on span "Status" at bounding box center [398, 501] width 35 height 19
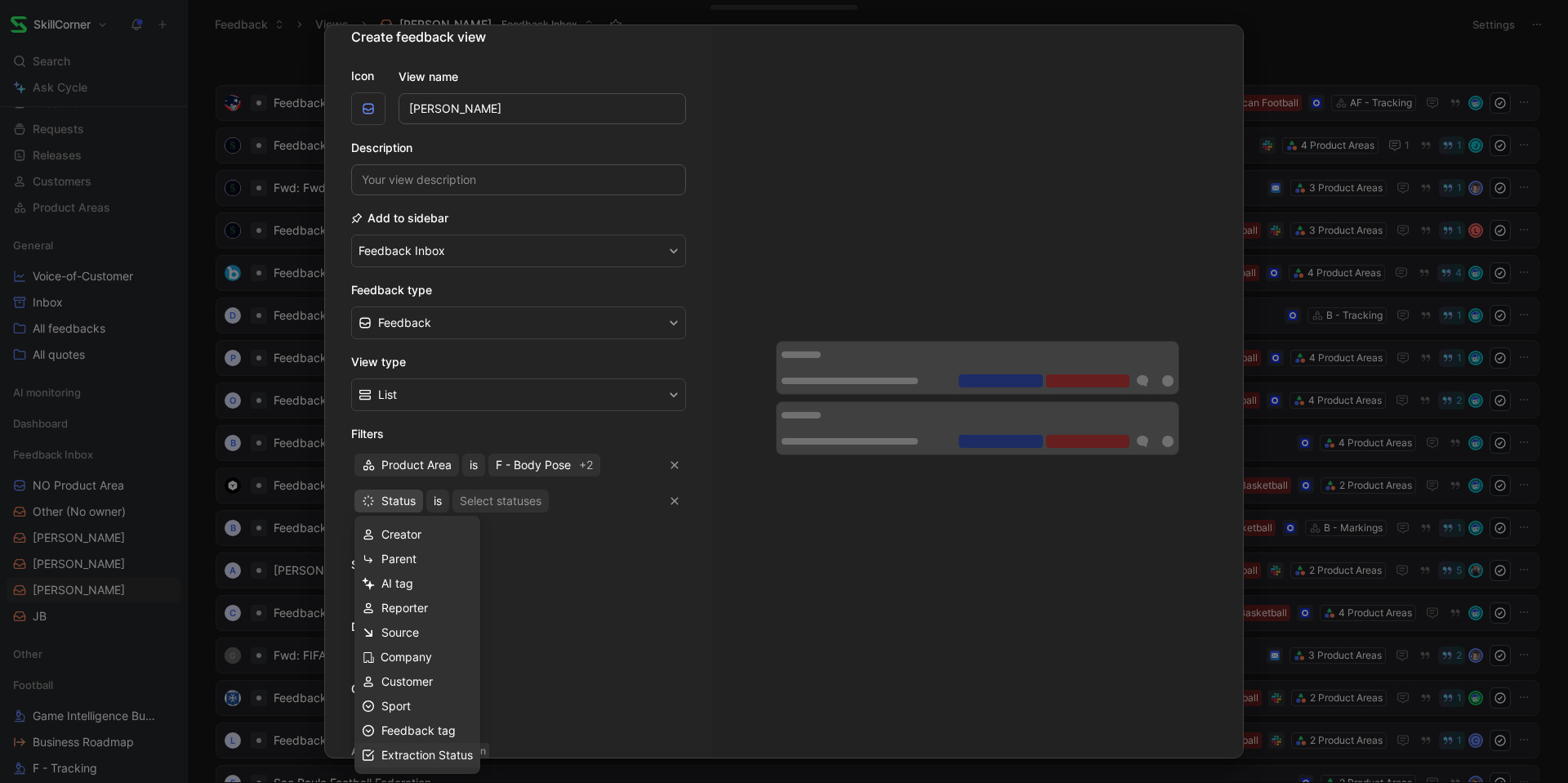
click at [406, 752] on span "Extraction Status" at bounding box center [426, 754] width 91 height 13
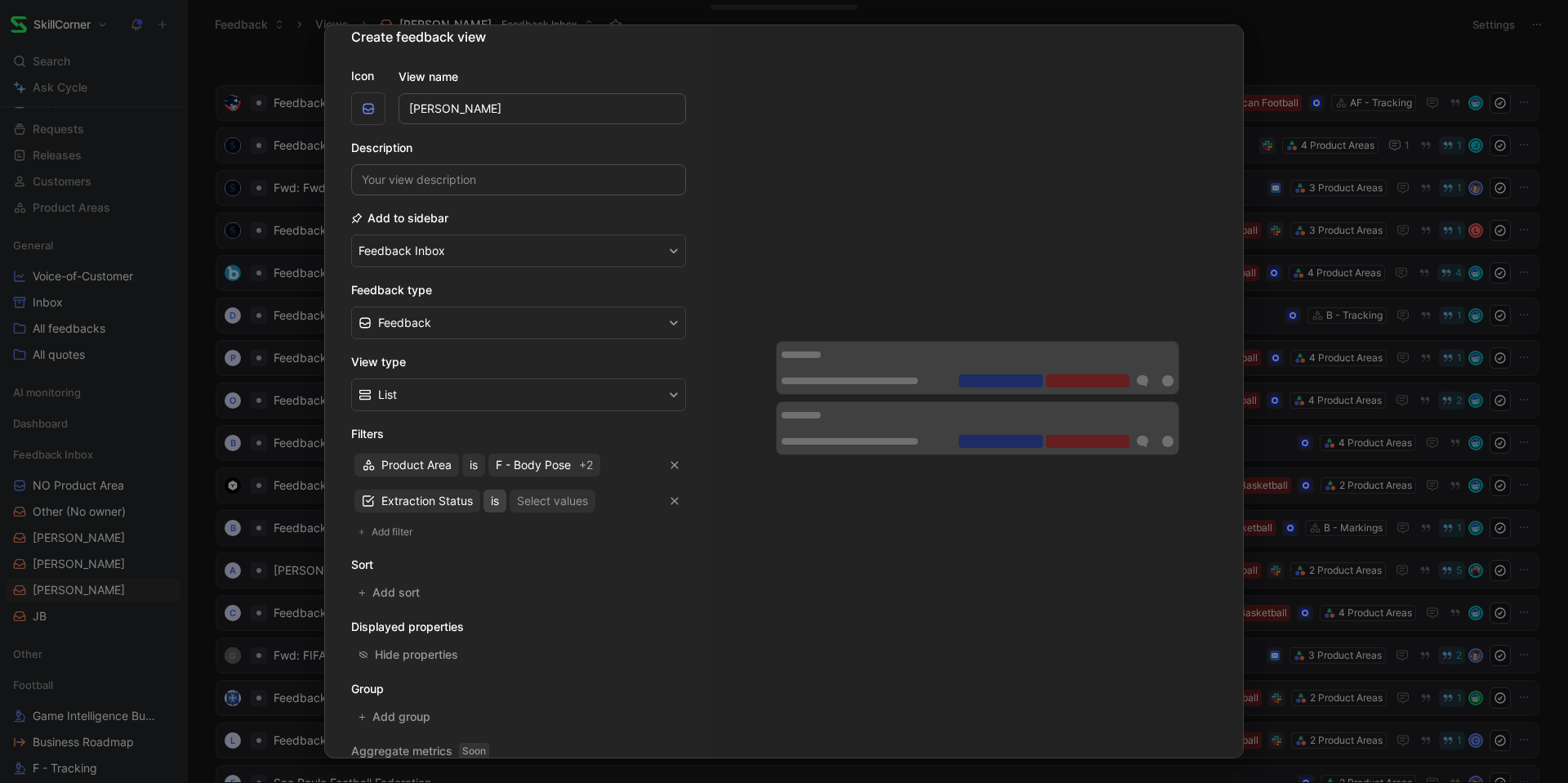
click at [492, 499] on span "is" at bounding box center [495, 501] width 8 height 19
click at [503, 598] on div "is not" at bounding box center [540, 608] width 96 height 19
click at [539, 492] on div "Select values" at bounding box center [573, 501] width 71 height 19
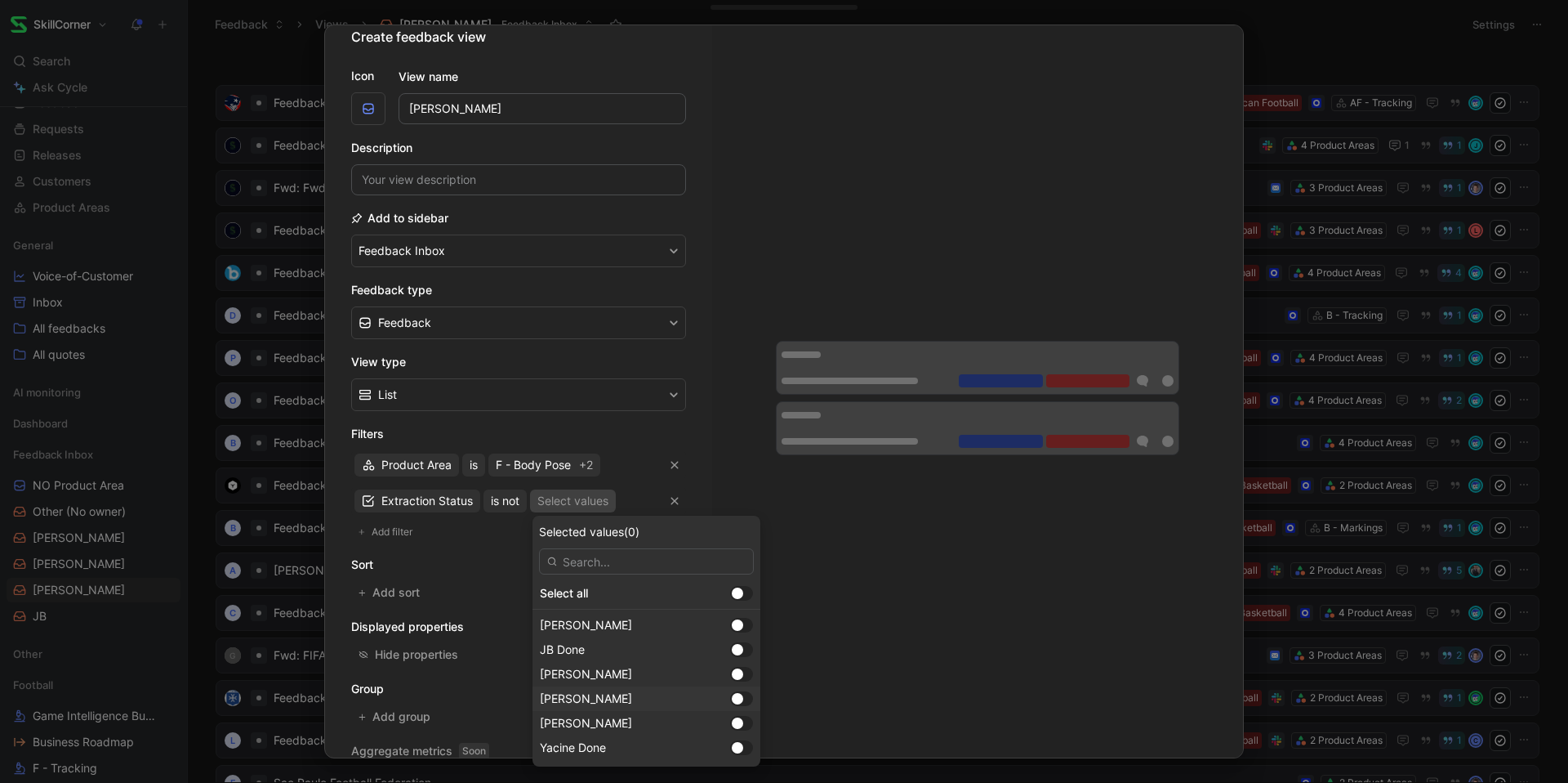
click at [732, 696] on div at bounding box center [737, 698] width 12 height 12
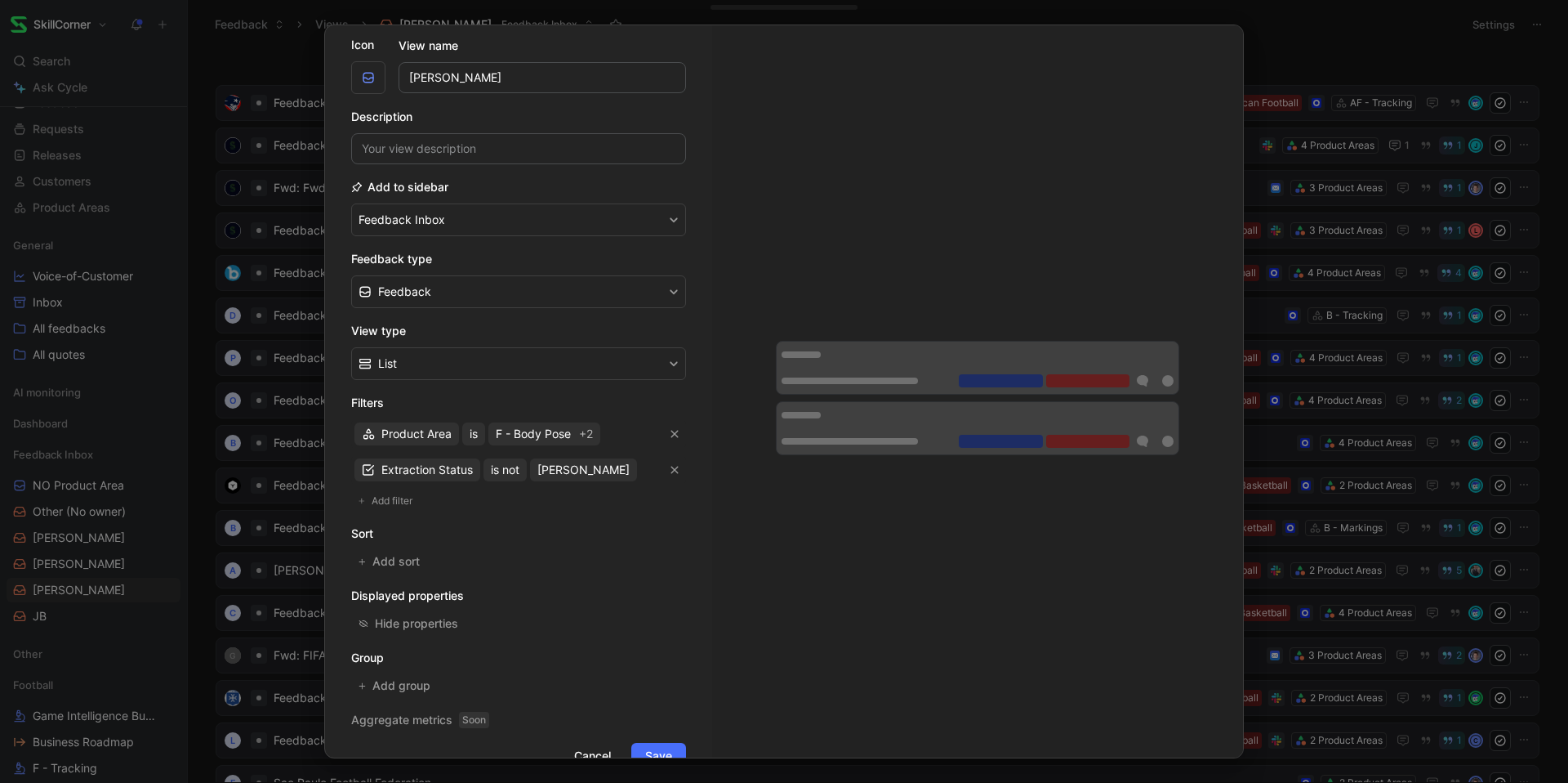
scroll to position [93, 0]
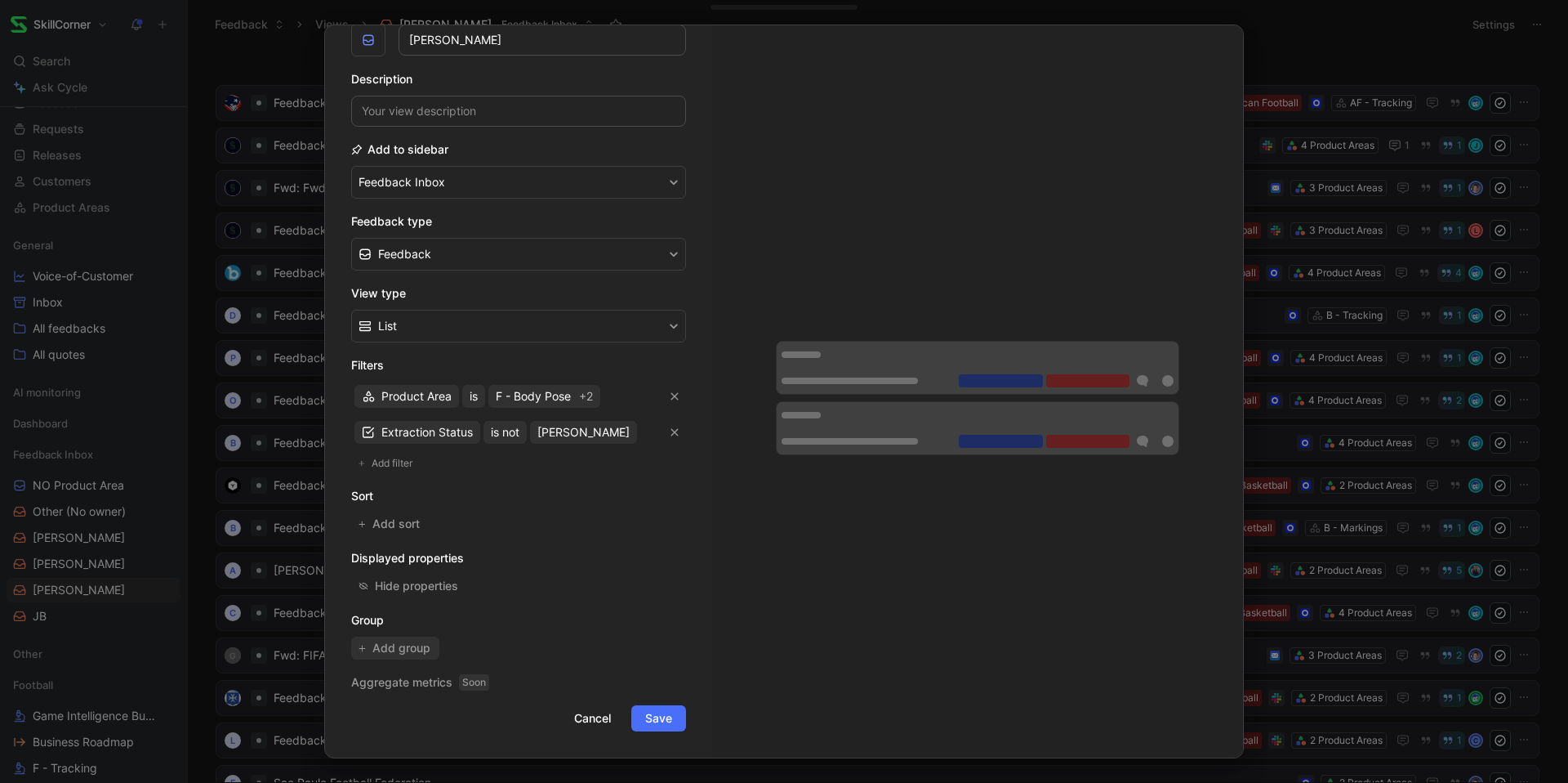
click at [380, 645] on span "Add group" at bounding box center [402, 648] width 60 height 19
click at [401, 649] on span "Add group" at bounding box center [402, 648] width 60 height 19
click at [660, 703] on form "Icon View name Pierre Description Add to sidebar Feedback Inbox Feedback type F…" at bounding box center [519, 357] width 335 height 746
click at [670, 713] on span "Save" at bounding box center [658, 718] width 27 height 19
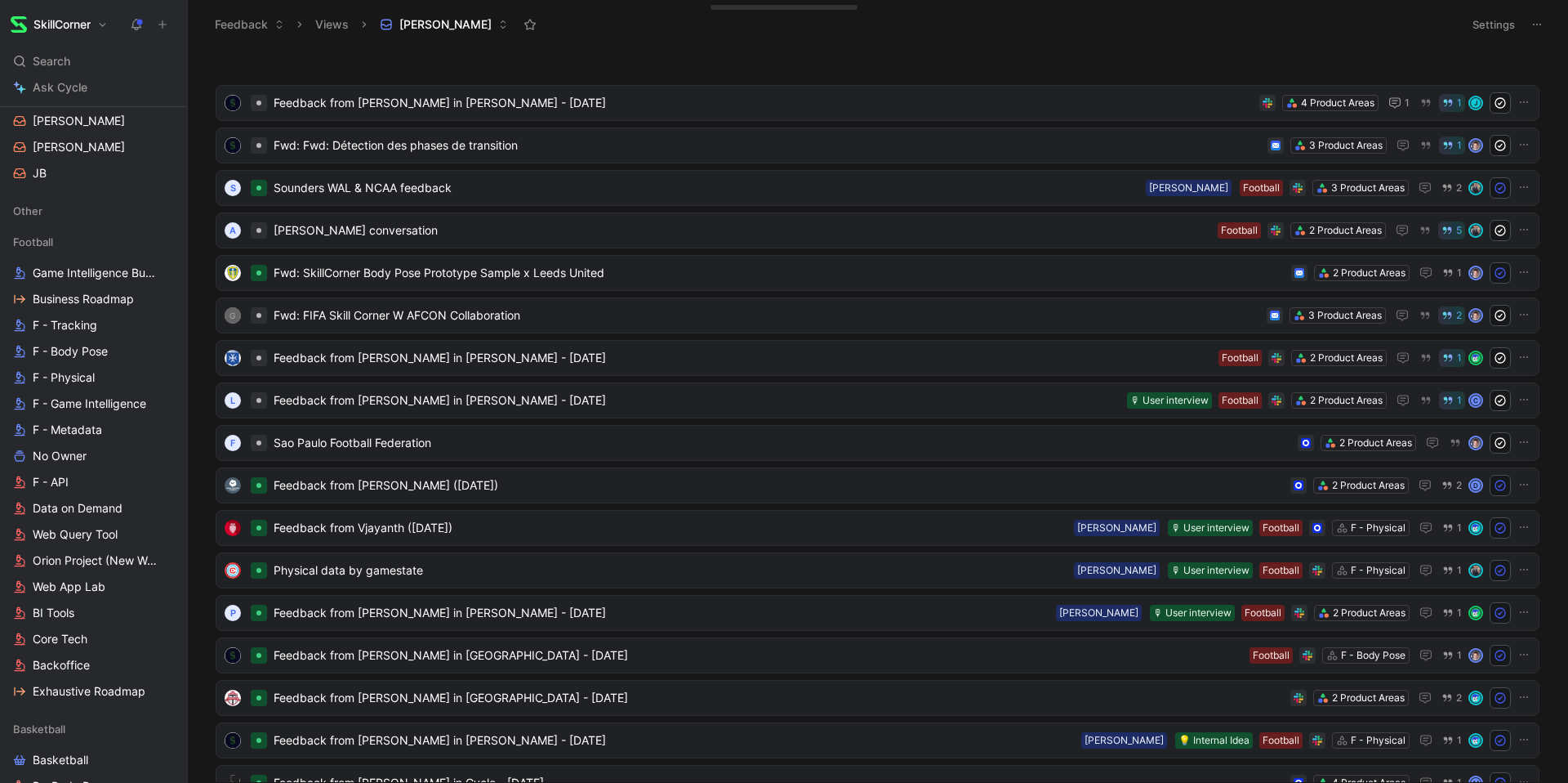
scroll to position [516, 0]
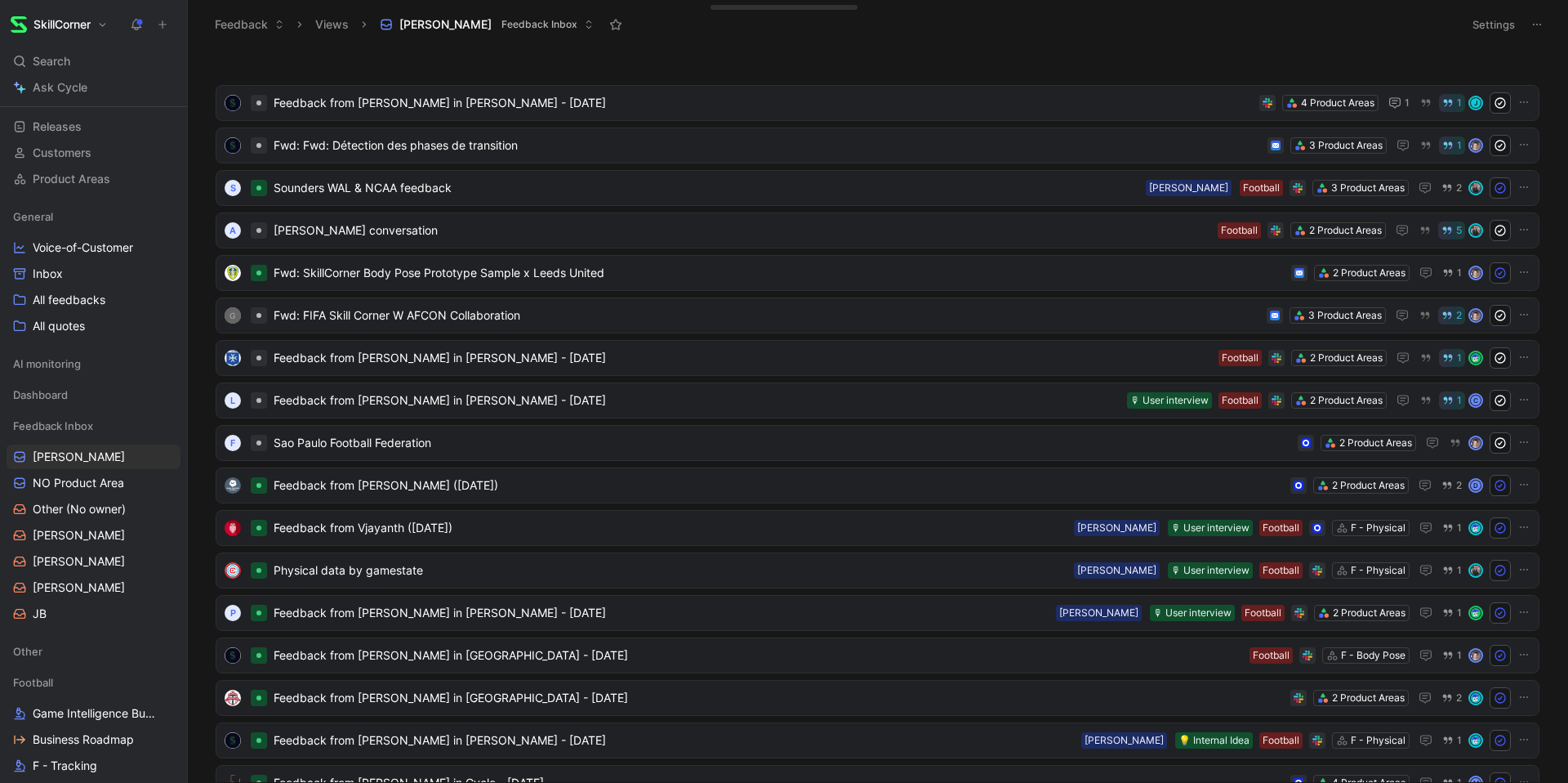
scroll to position [116, 0]
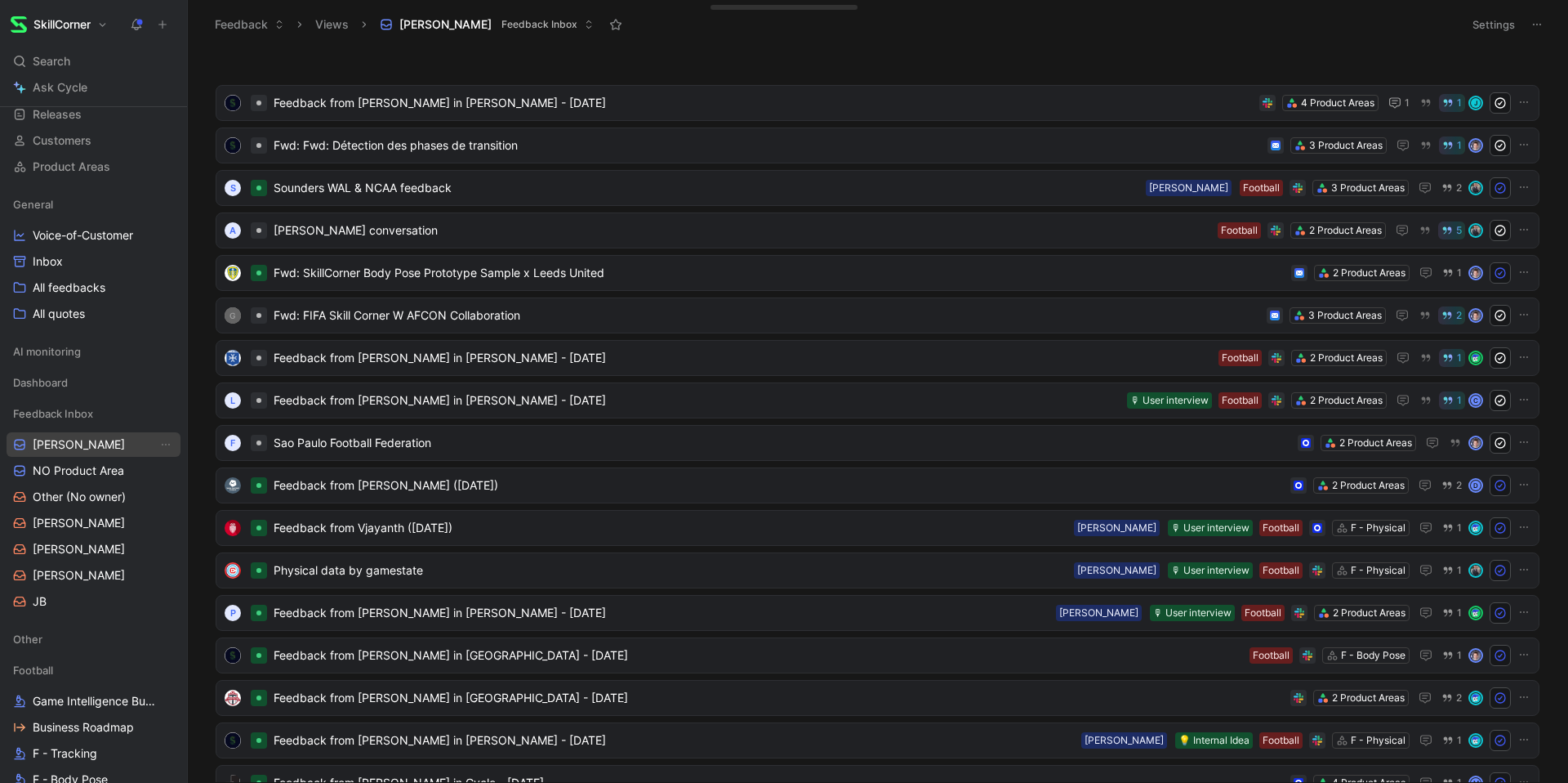
click at [19, 446] on use "button" at bounding box center [19, 444] width 10 height 10
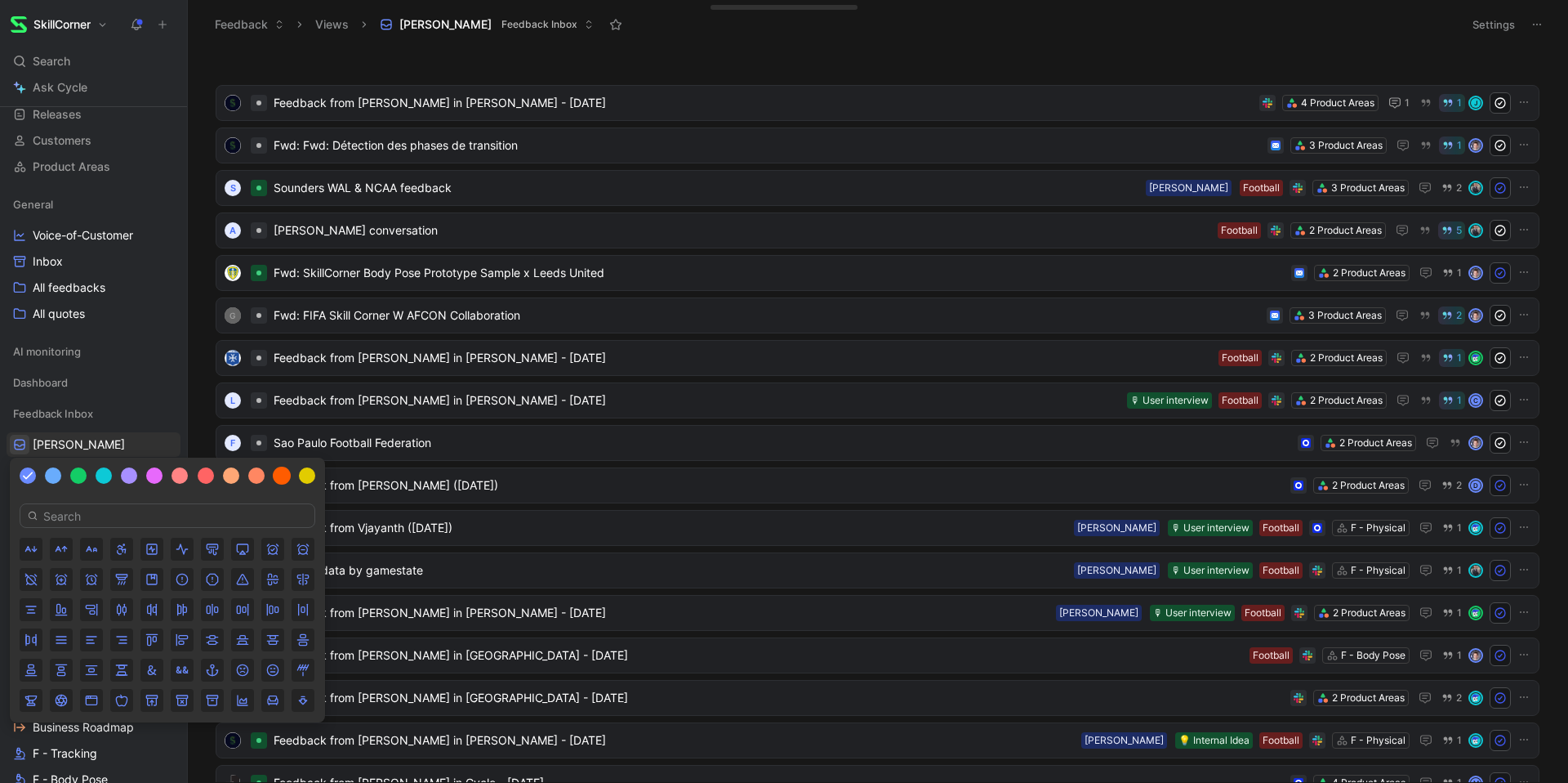
click at [276, 477] on div at bounding box center [281, 475] width 18 height 18
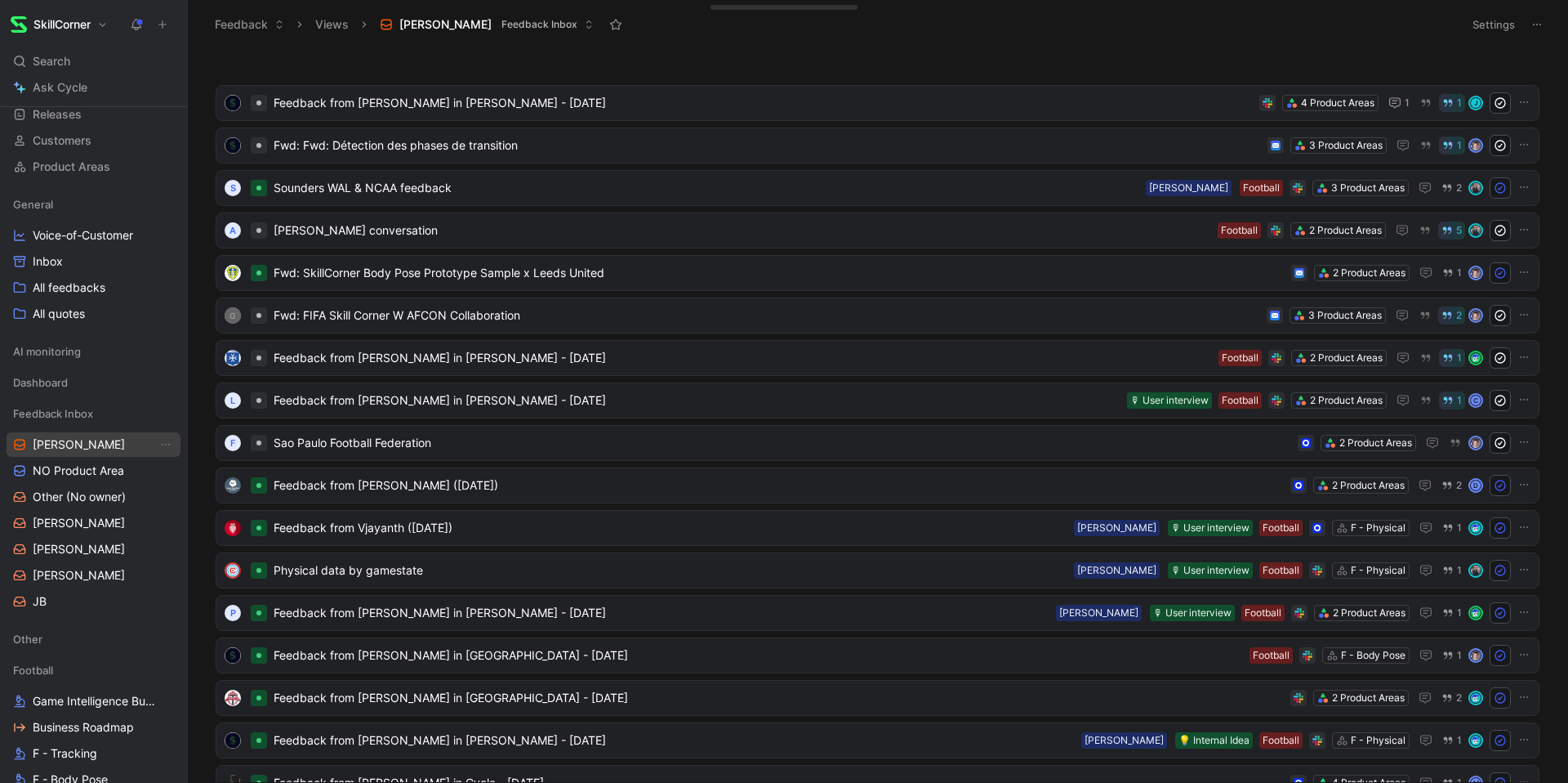
click at [15, 444] on icon "button" at bounding box center [20, 445] width 13 height 13
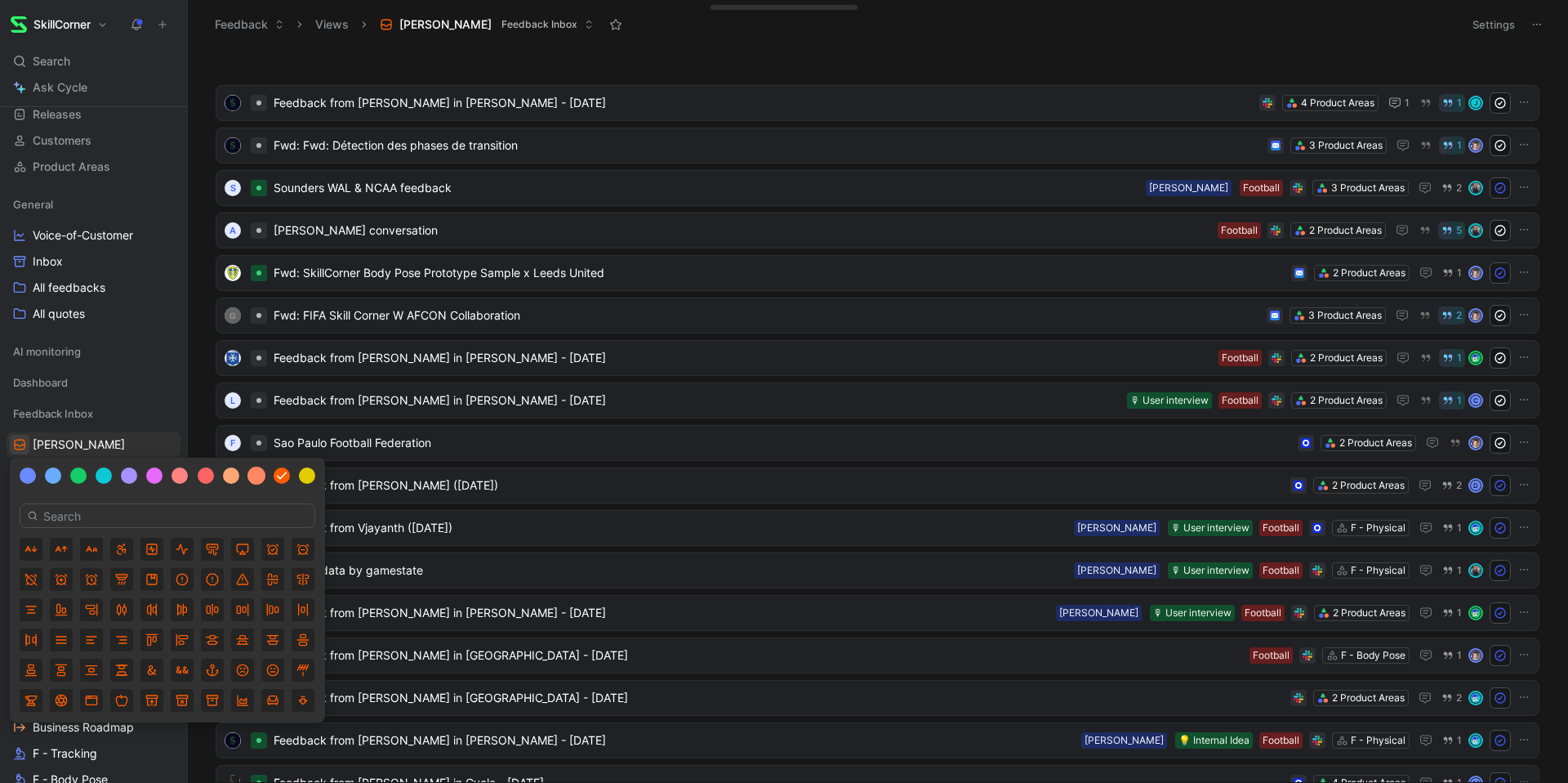
click at [261, 475] on div at bounding box center [256, 475] width 18 height 18
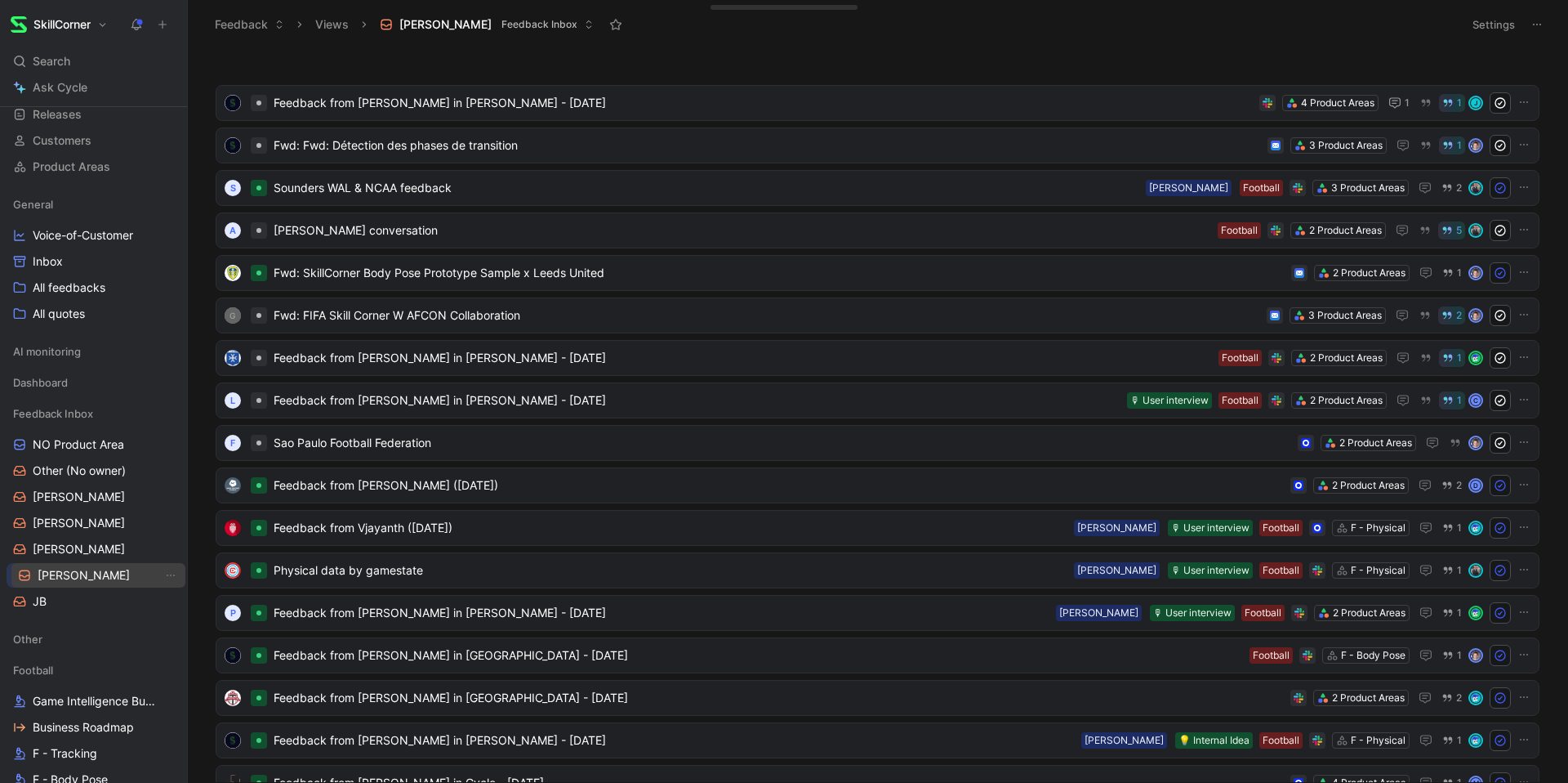
drag, startPoint x: 78, startPoint y: 445, endPoint x: 83, endPoint y: 576, distance: 131.1
drag, startPoint x: 58, startPoint y: 546, endPoint x: 58, endPoint y: 594, distance: 48.0
drag, startPoint x: 52, startPoint y: 585, endPoint x: 61, endPoint y: 535, distance: 50.8
click at [61, 535] on div "Workspace Home G then H Feedback G then F Requests G then R Releases G then L C…" at bounding box center [93, 670] width 174 height 1356
click at [62, 568] on div "Workspace Home G then H Feedback G then F Requests G then R Releases G then L C…" at bounding box center [93, 670] width 174 height 1356
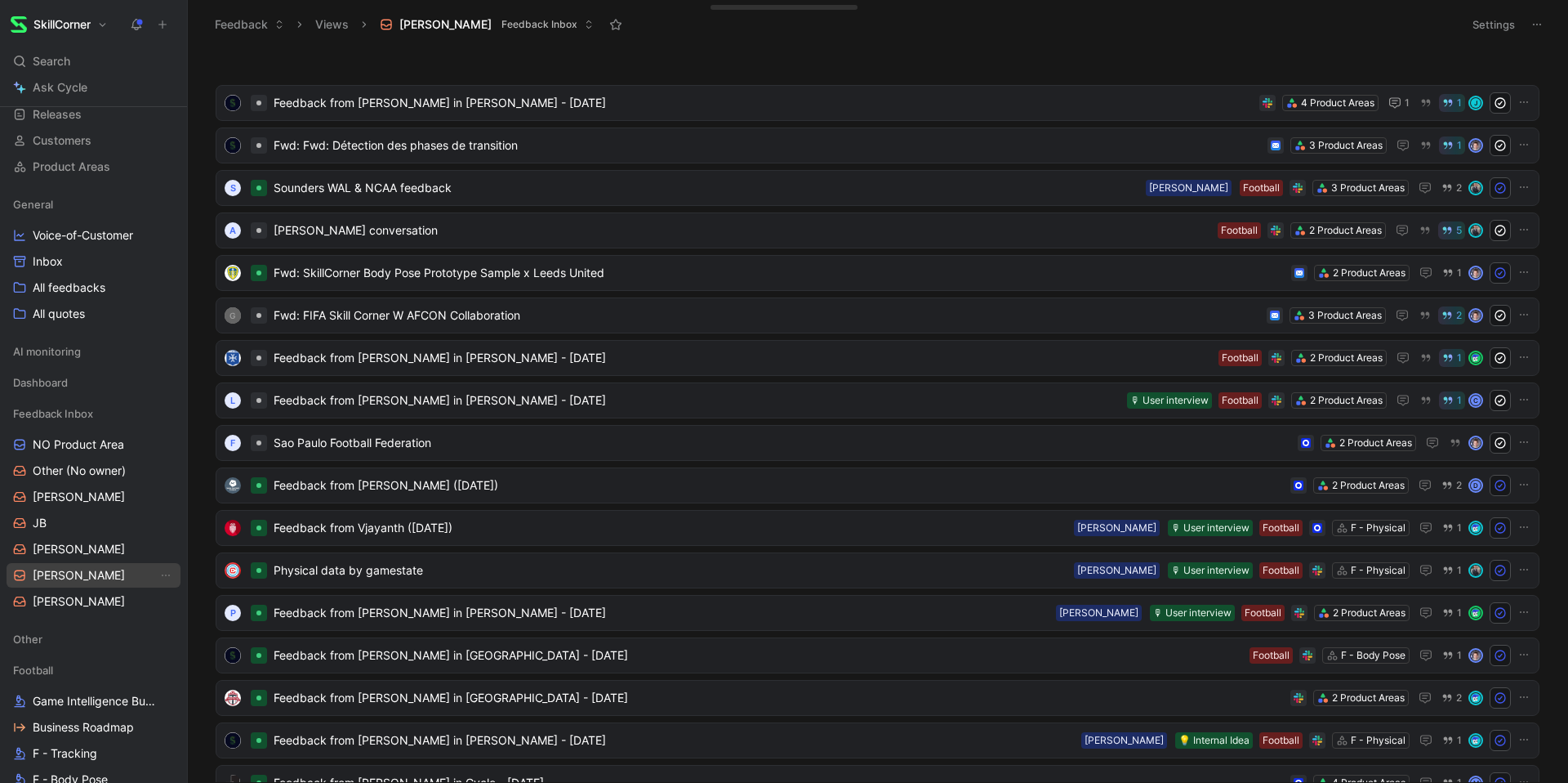
click at [78, 584] on link "[PERSON_NAME]" at bounding box center [93, 575] width 174 height 24
click at [78, 602] on link "[PERSON_NAME]" at bounding box center [93, 601] width 174 height 24
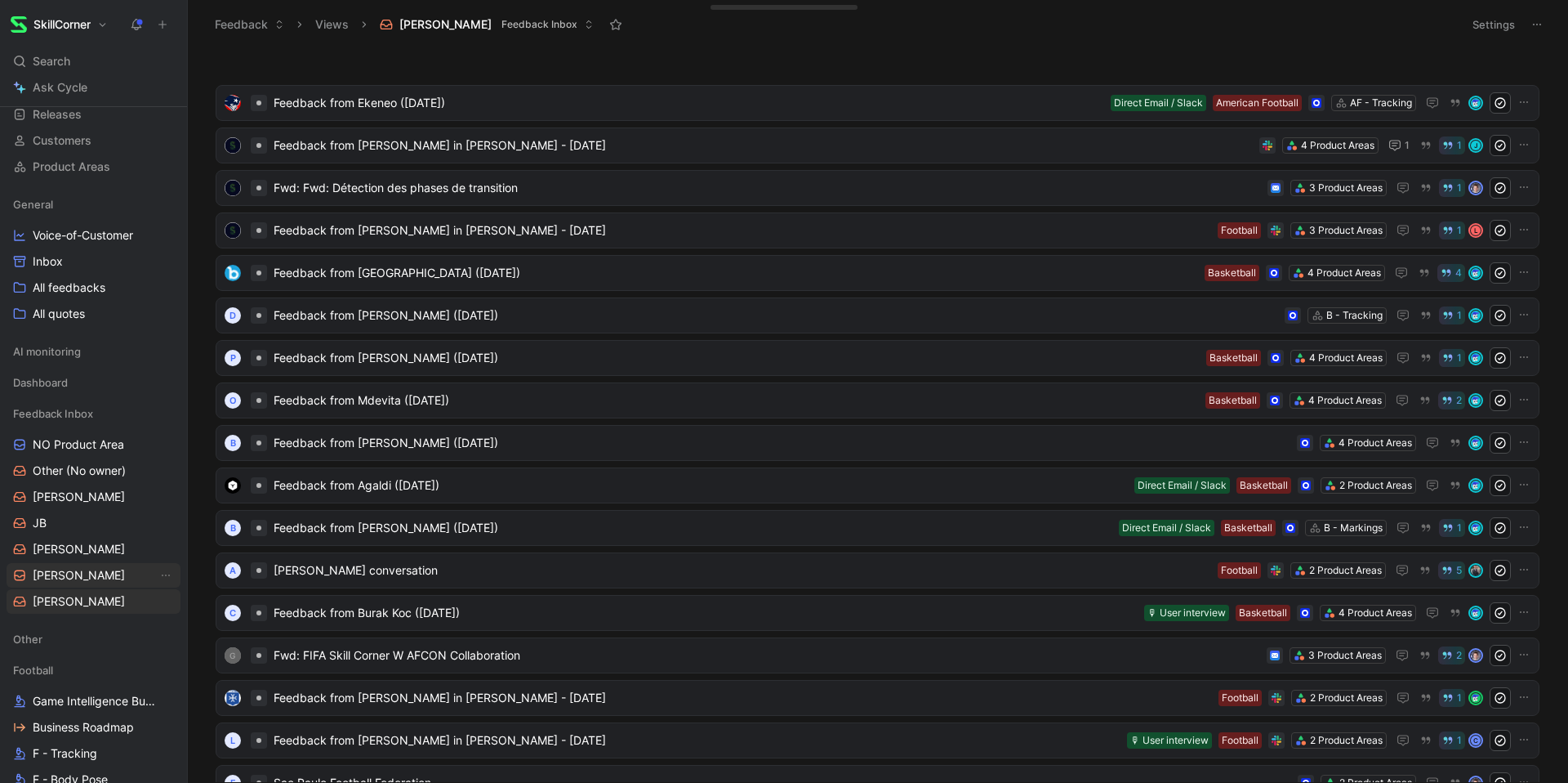
click at [77, 563] on link "[PERSON_NAME]" at bounding box center [93, 575] width 174 height 24
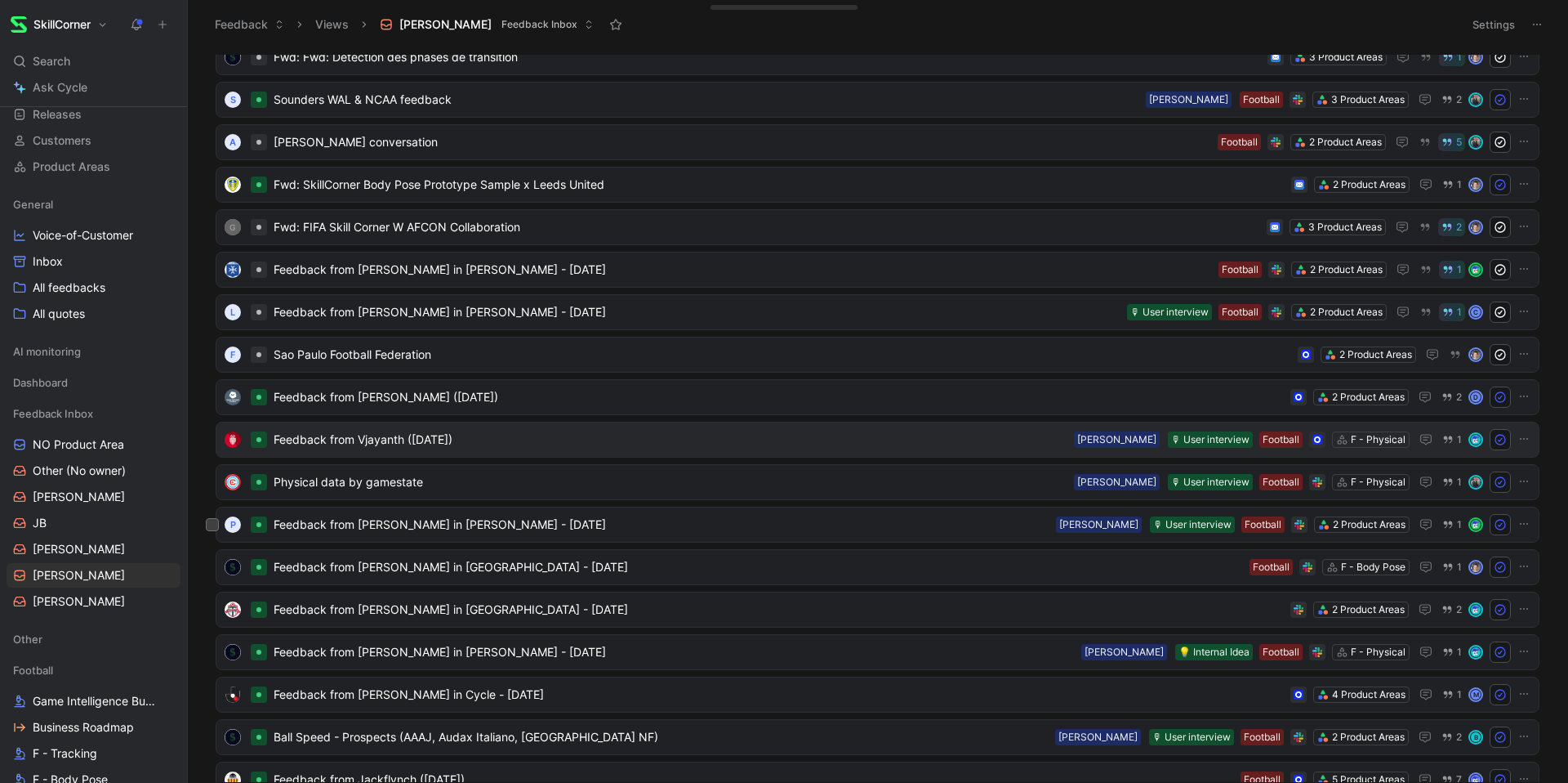
scroll to position [91, 0]
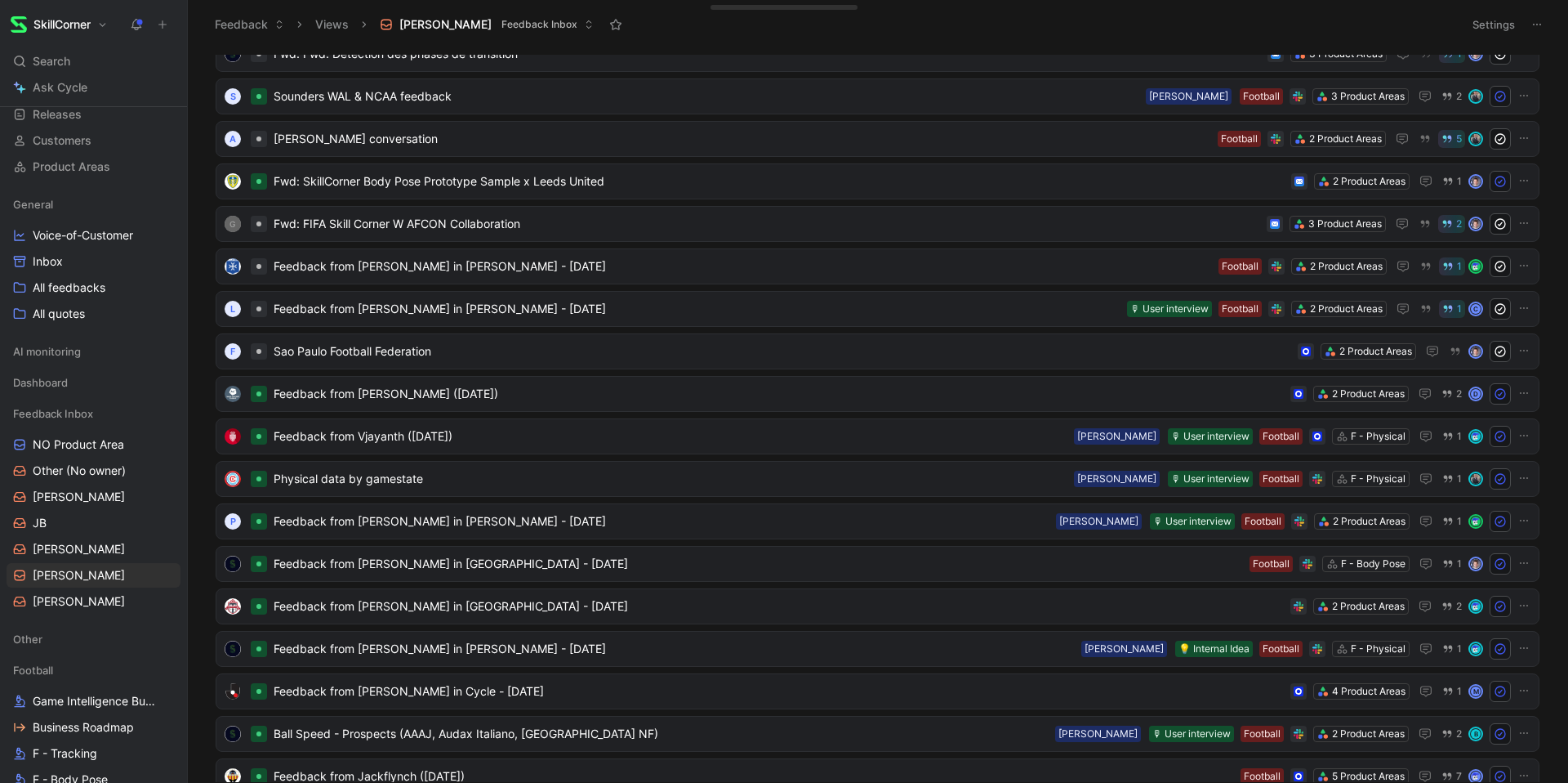
click at [1505, 21] on button "Settings" at bounding box center [1493, 25] width 57 height 23
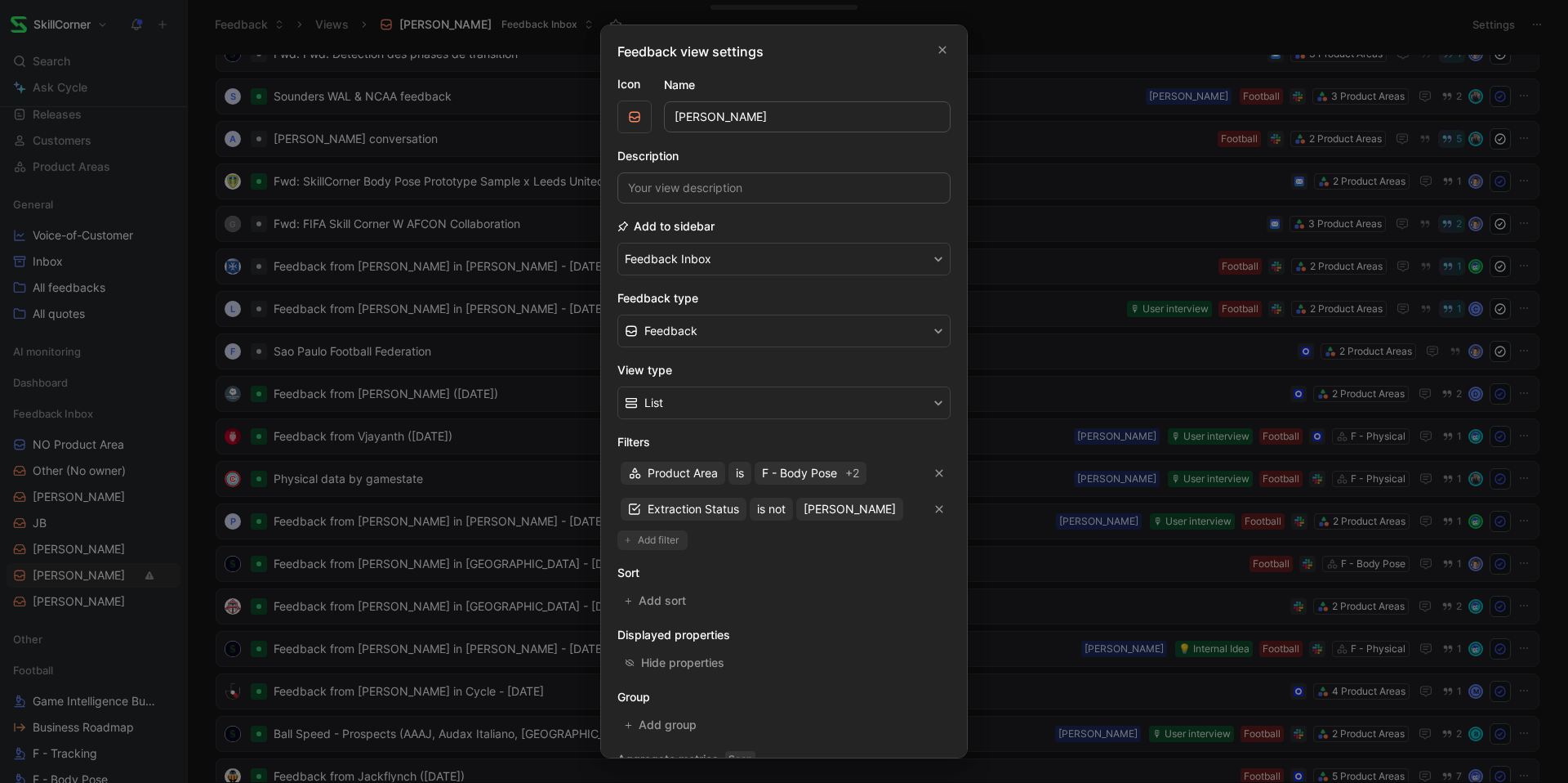
click at [647, 541] on span "Add filter" at bounding box center [659, 539] width 42 height 16
click at [667, 540] on span "Creator" at bounding box center [668, 545] width 40 height 19
click at [672, 539] on span "Creator" at bounding box center [668, 545] width 40 height 19
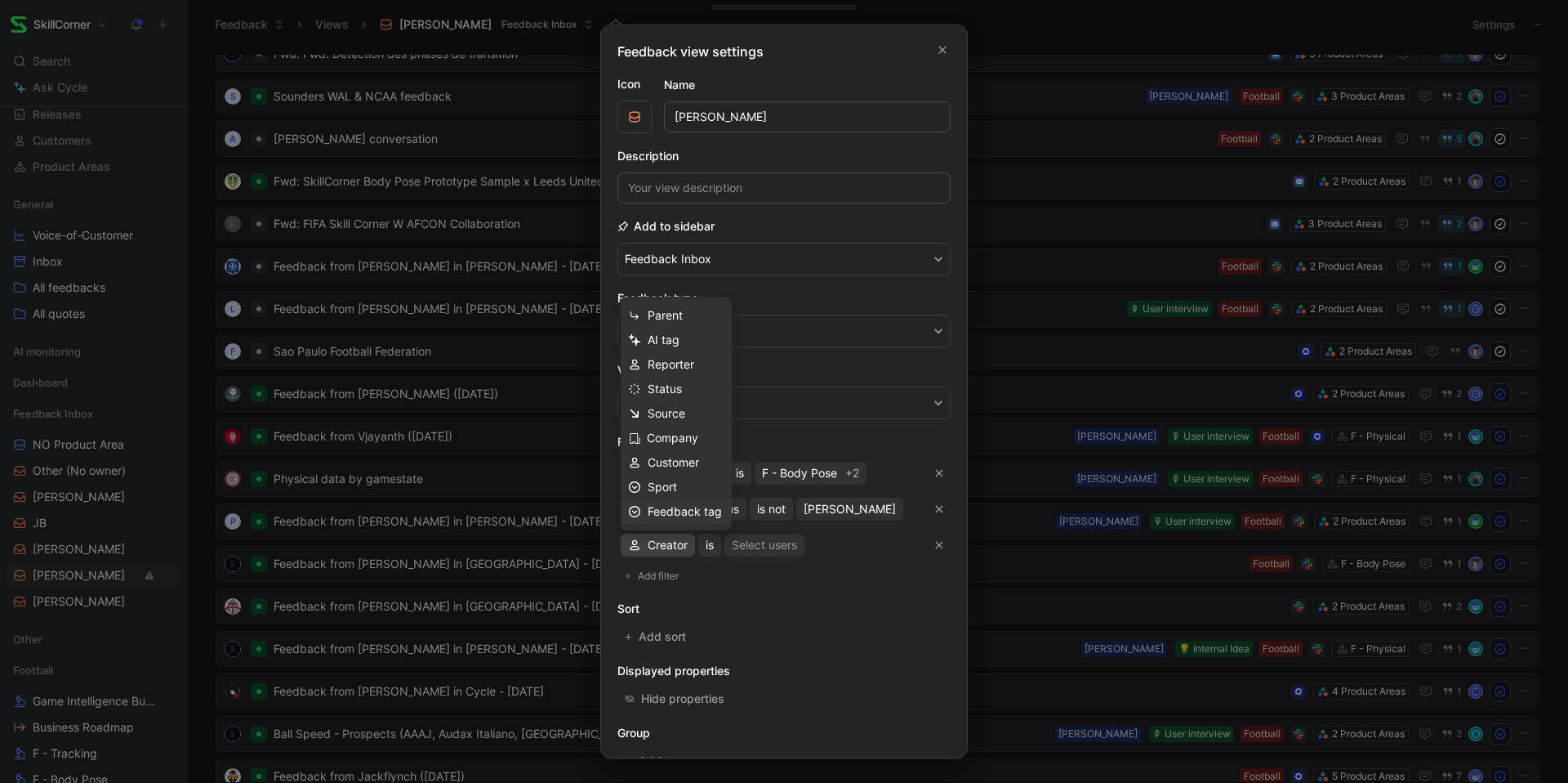
click at [676, 518] on div "Feedback tag" at bounding box center [686, 511] width 77 height 19
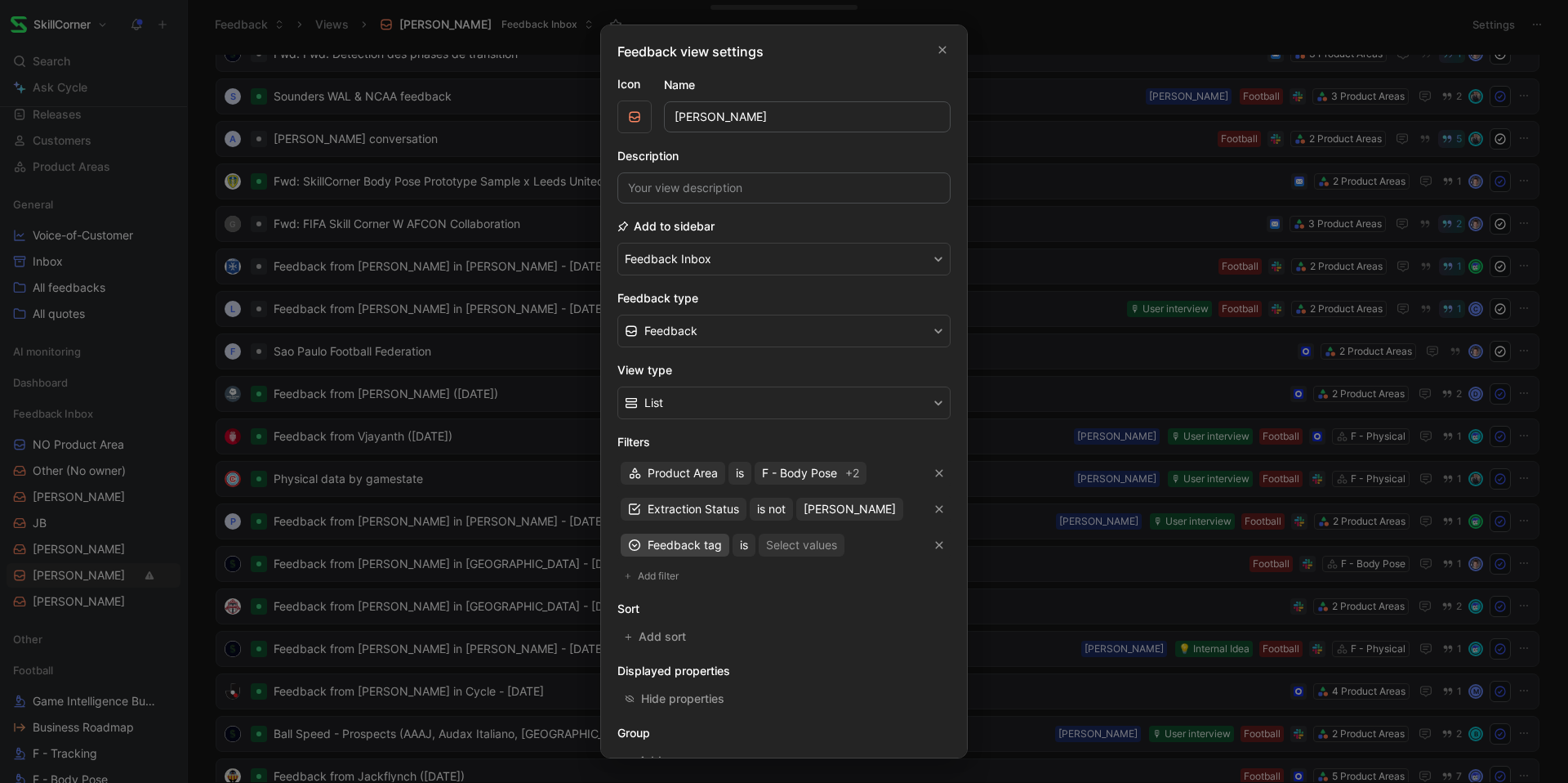
click at [669, 548] on span "Feedback tag" at bounding box center [684, 545] width 74 height 19
click at [678, 407] on span "Status" at bounding box center [665, 413] width 35 height 13
click at [714, 540] on button "is" at bounding box center [704, 545] width 23 height 23
click at [725, 605] on span "is not" at bounding box center [715, 602] width 29 height 13
click at [778, 541] on div "Select statuses" at bounding box center [786, 545] width 82 height 19
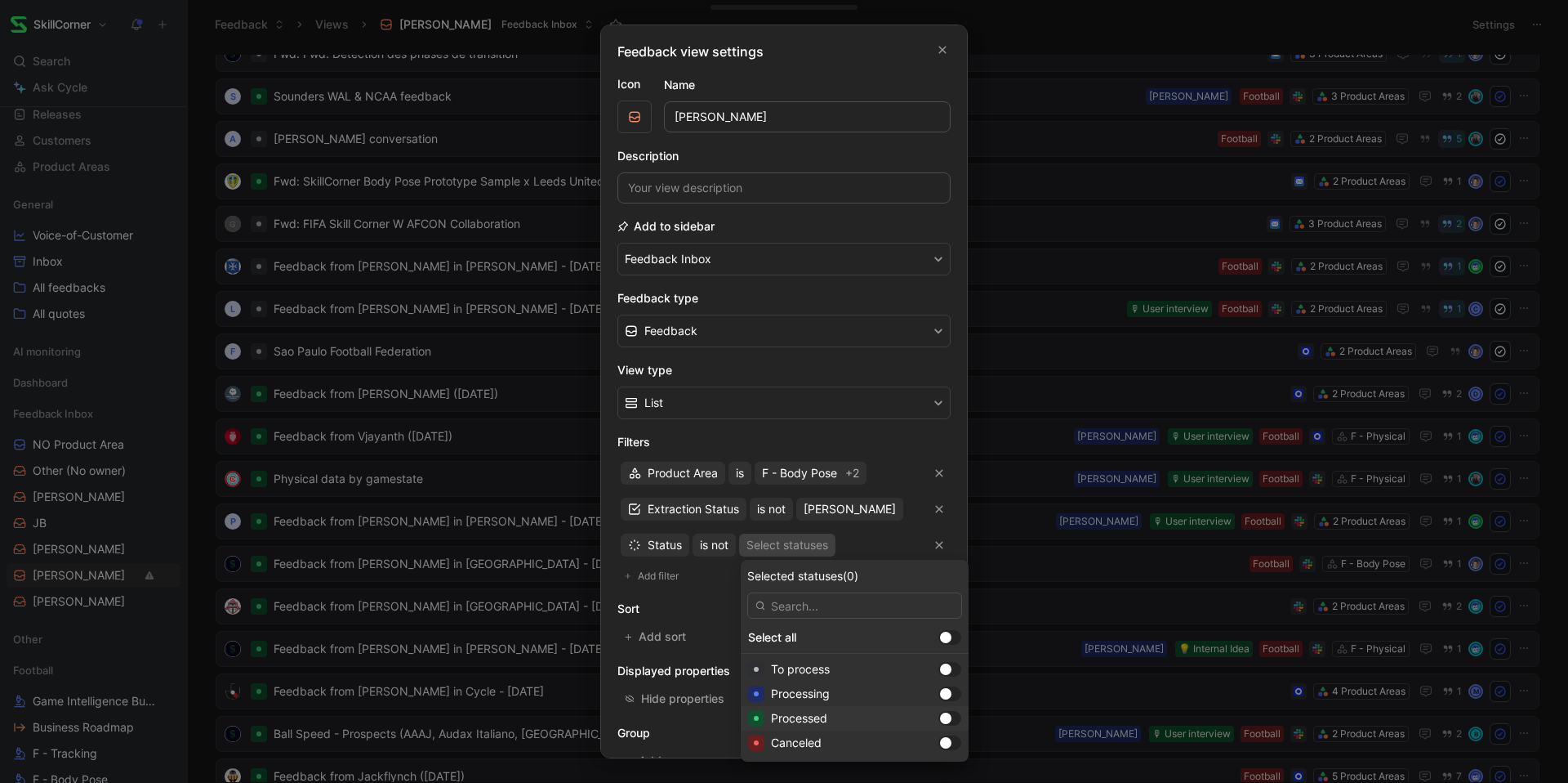
click at [938, 720] on div at bounding box center [950, 718] width 23 height 14
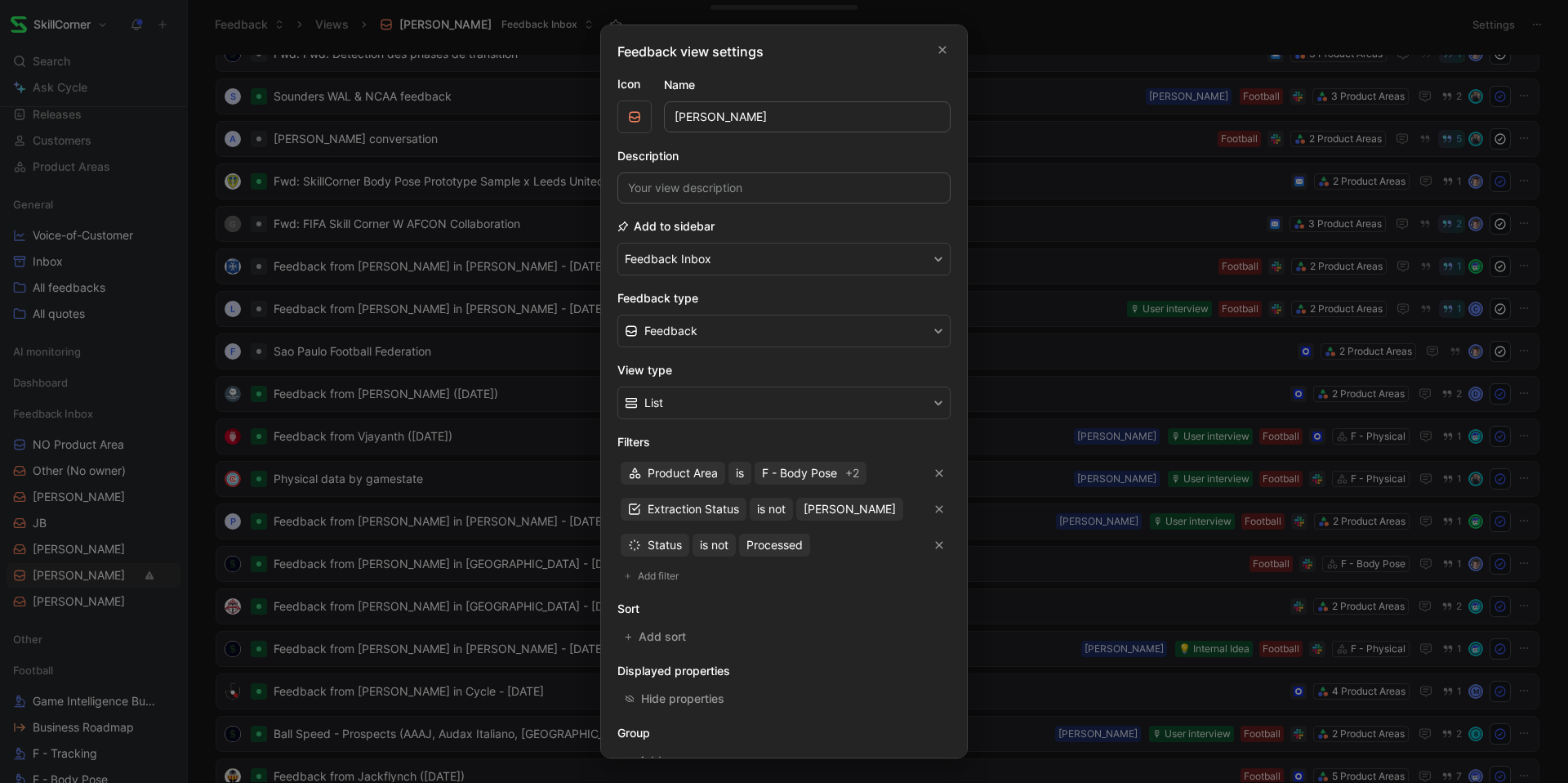
scroll to position [100, 0]
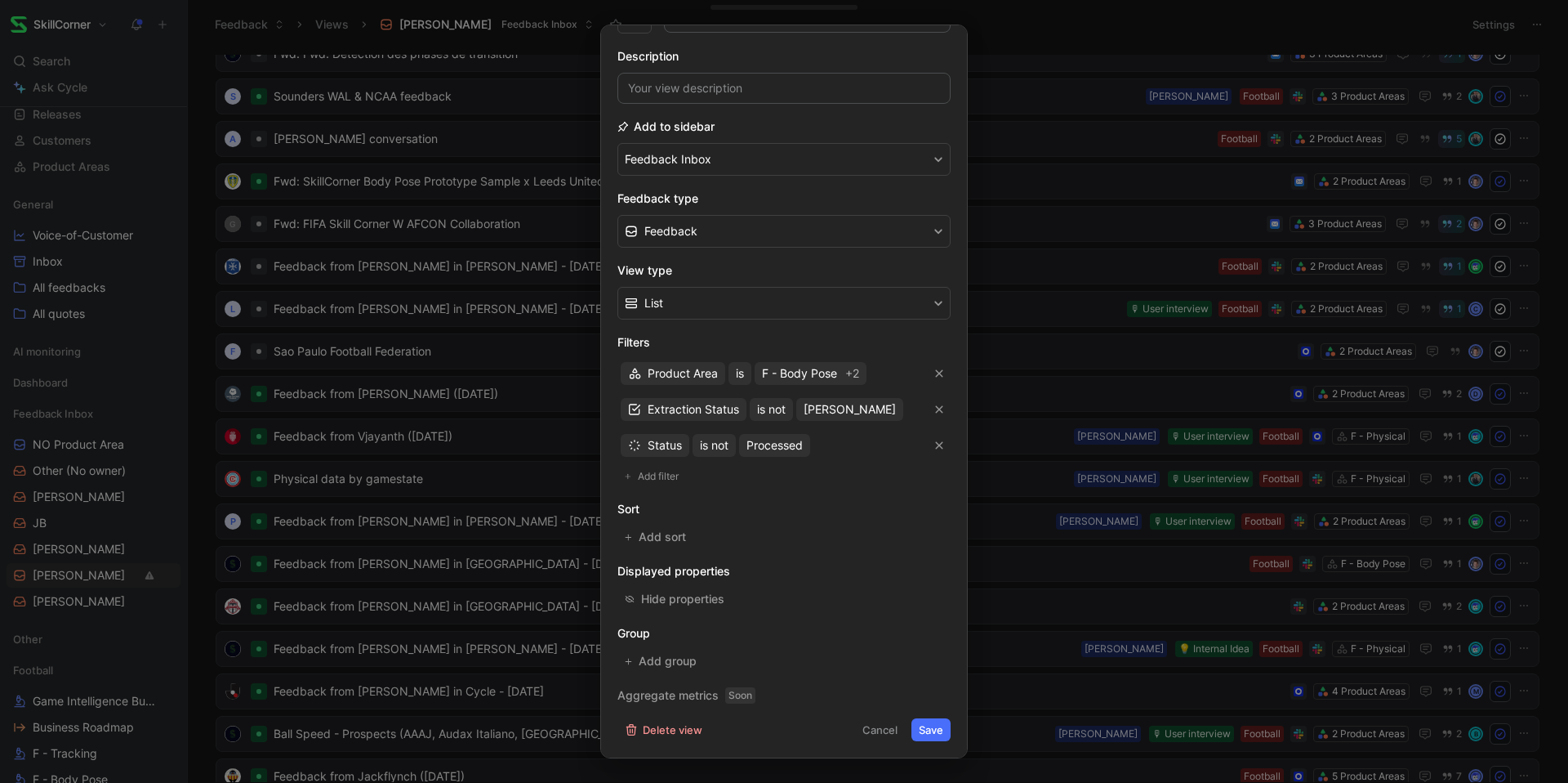
click at [939, 725] on button "Save" at bounding box center [931, 730] width 39 height 23
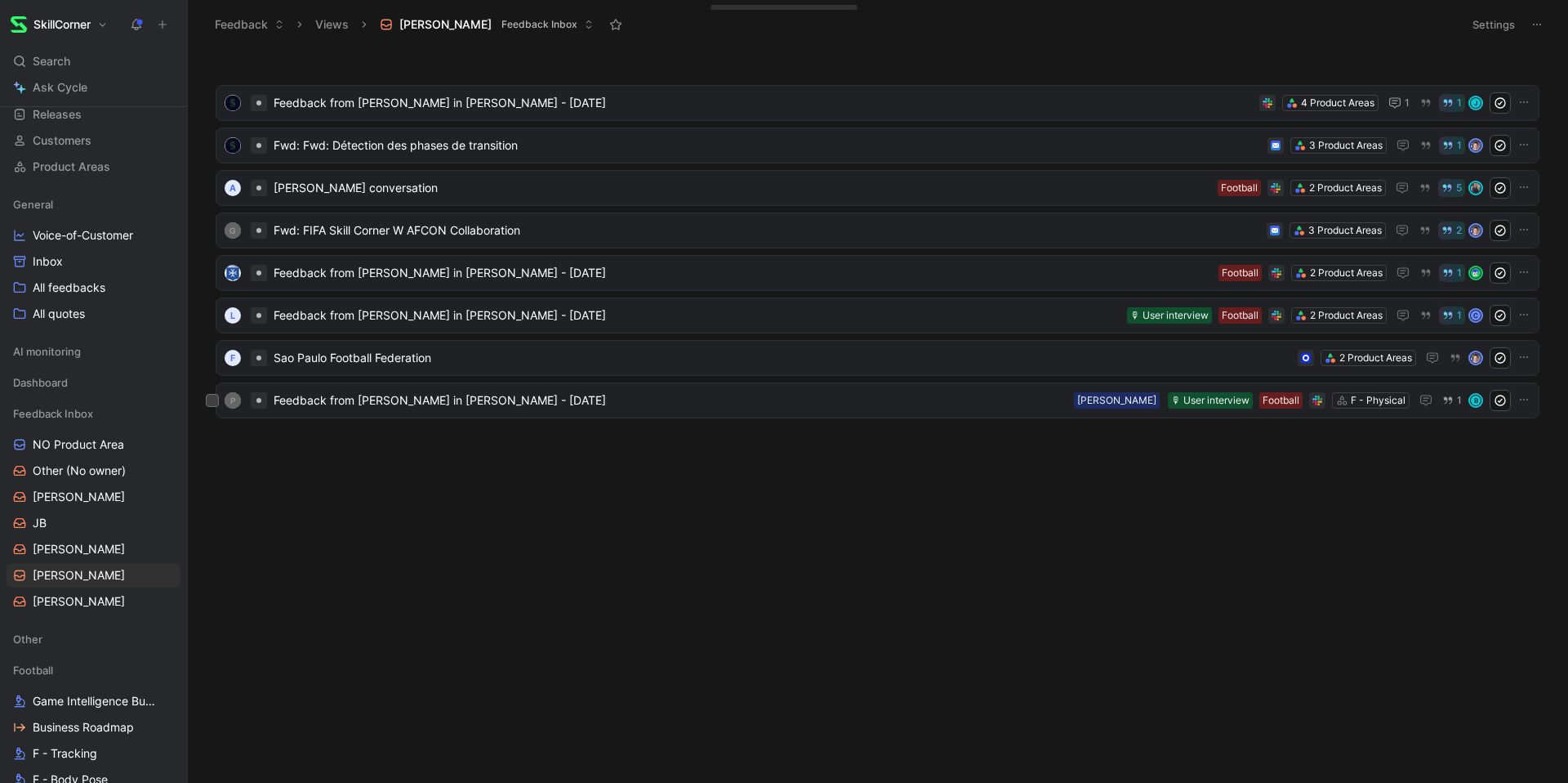
scroll to position [0, 0]
click at [958, 520] on div "Feedback from [PERSON_NAME] in [PERSON_NAME] - [DATE] 4 Product Areas 1 1 J Fwd…" at bounding box center [876, 419] width 1356 height 727
click at [913, 398] on span "Feedback from [PERSON_NAME] in [PERSON_NAME] - [DATE]" at bounding box center [670, 401] width 794 height 19
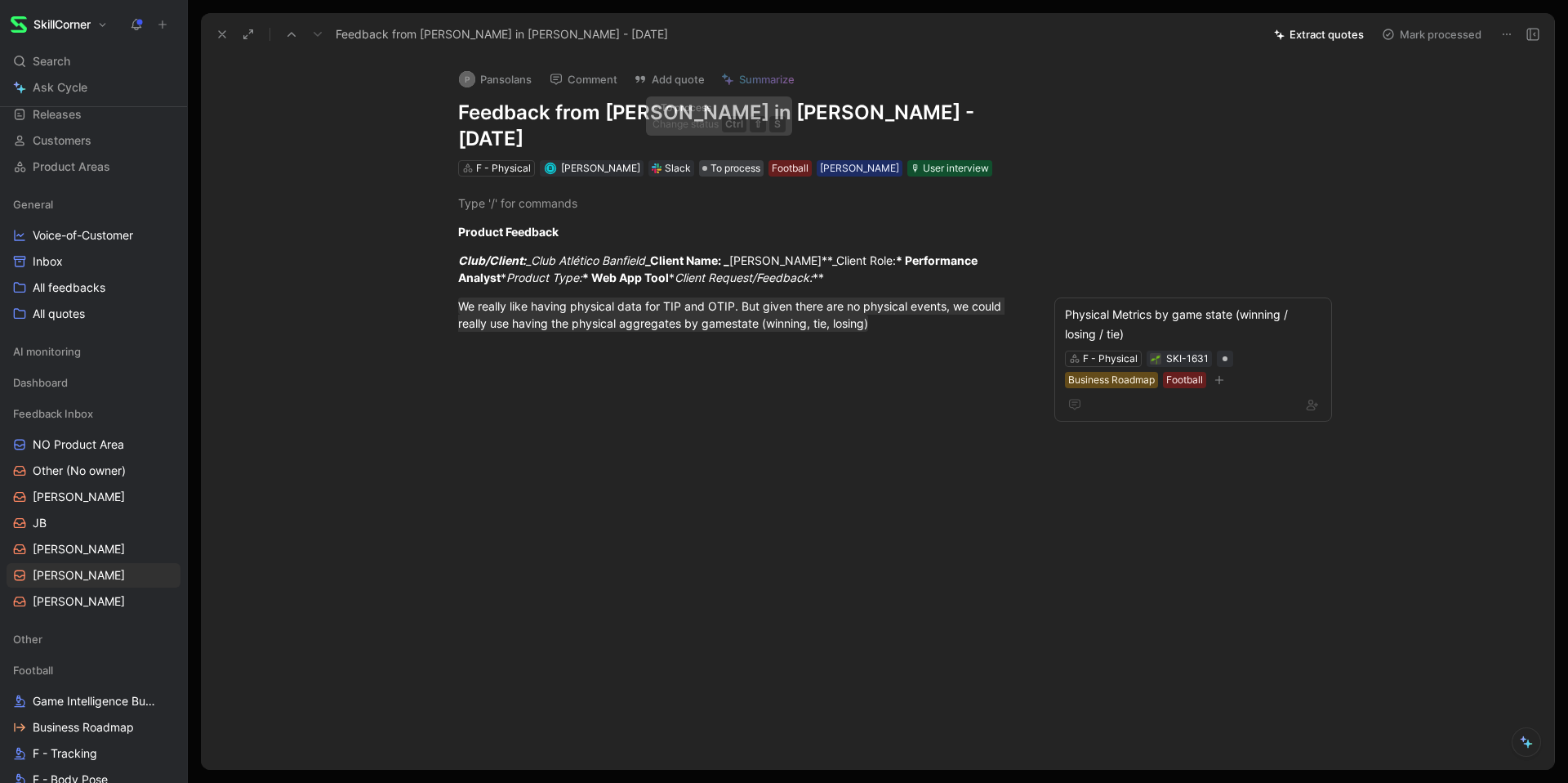
click at [719, 160] on span "To process" at bounding box center [735, 168] width 50 height 16
click at [731, 160] on span "To process" at bounding box center [735, 168] width 50 height 16
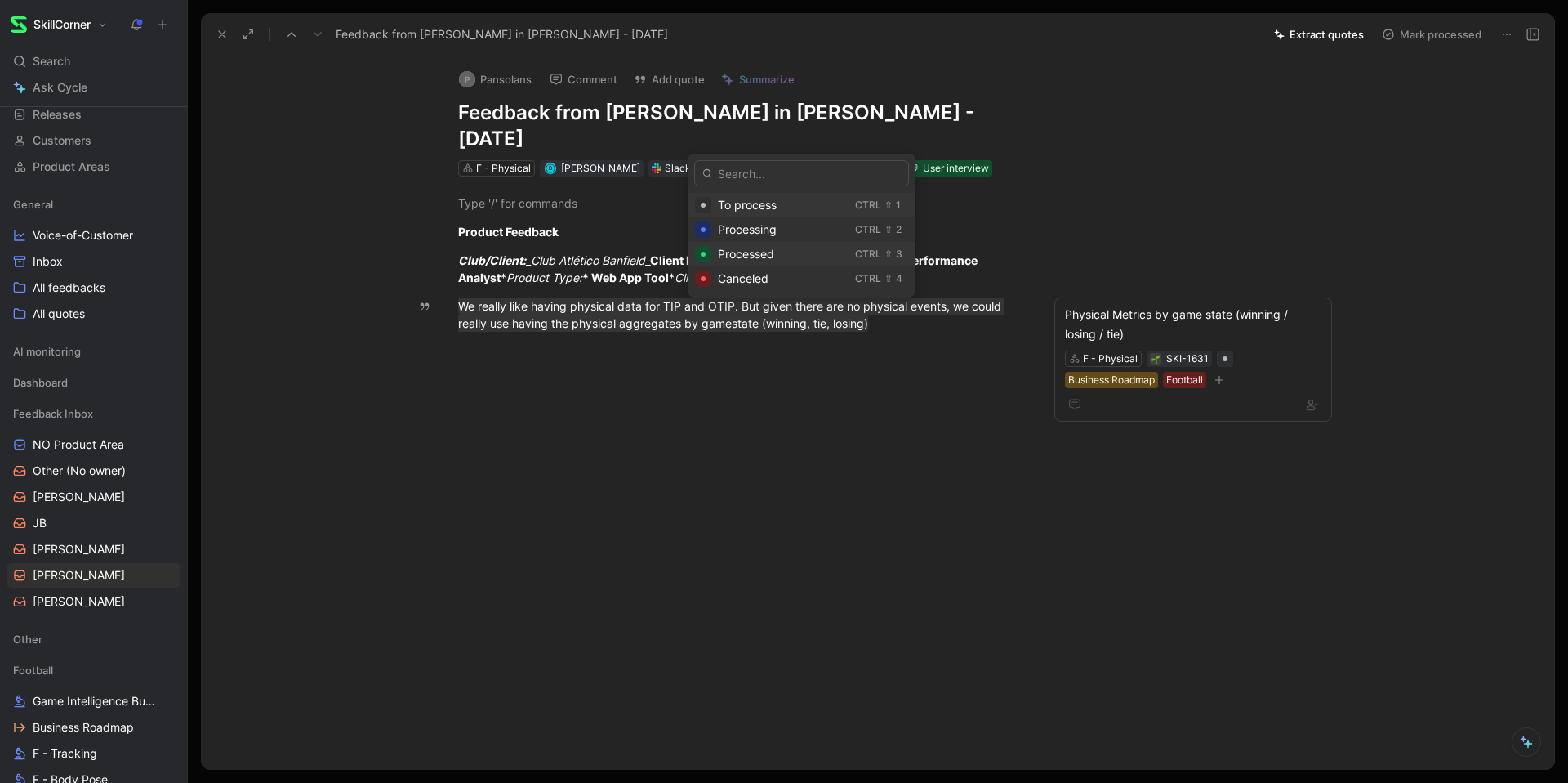
click at [741, 253] on span "Processed" at bounding box center [746, 253] width 57 height 13
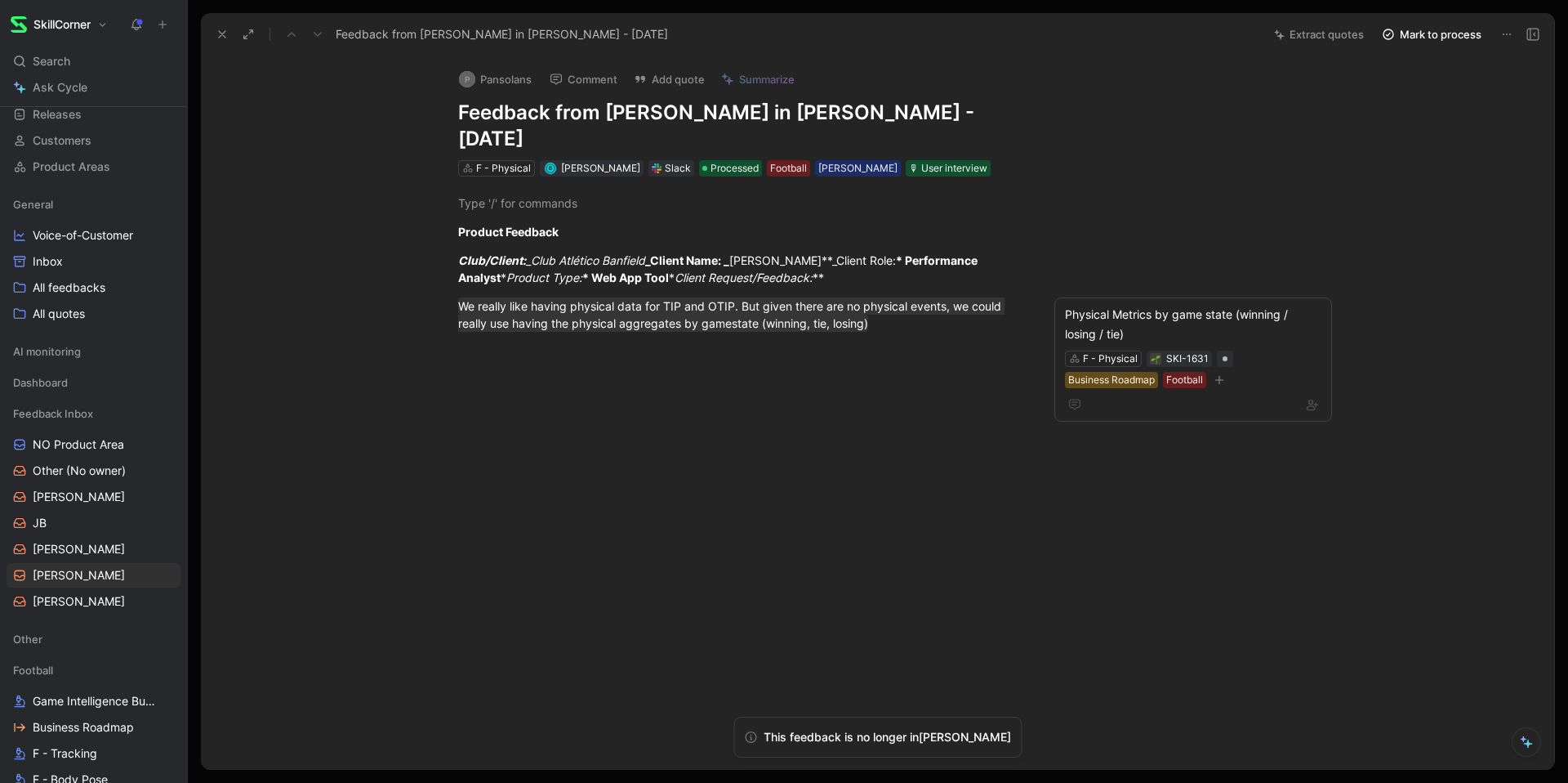
click at [221, 40] on icon at bounding box center [222, 35] width 13 height 13
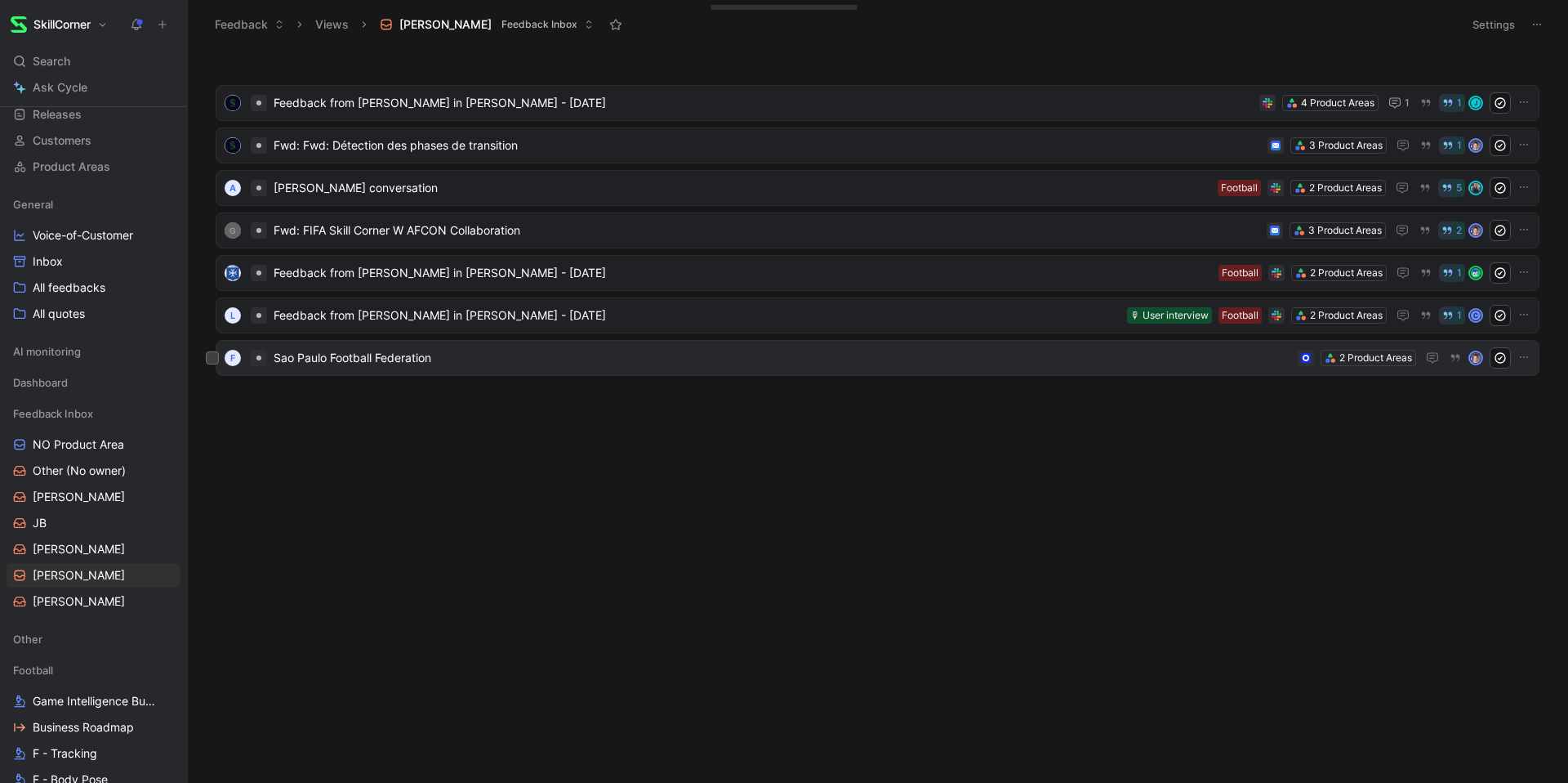
click at [433, 351] on span "Sao Paulo Football Federation" at bounding box center [782, 357] width 1017 height 19
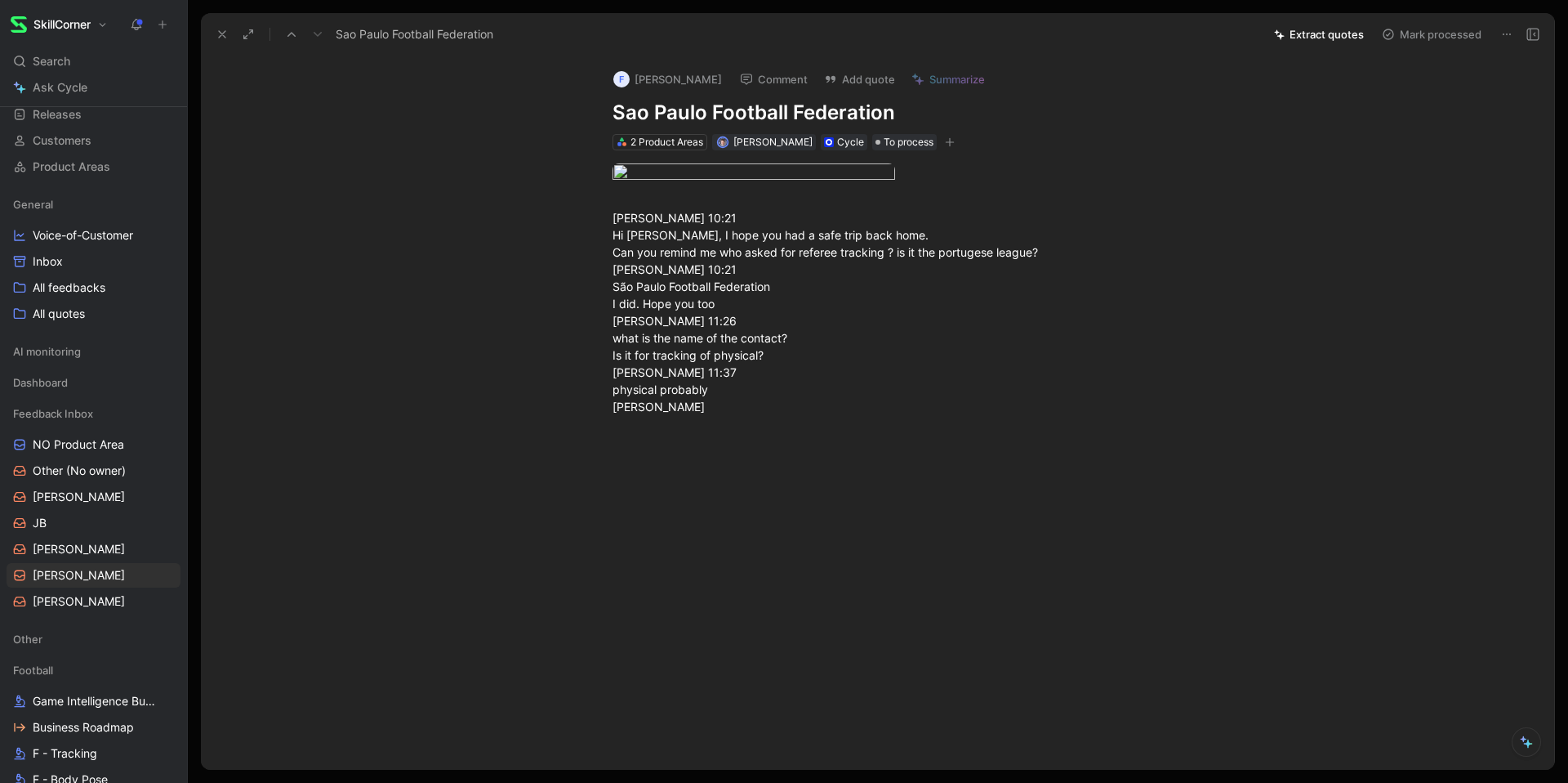
click at [435, 367] on div "[PERSON_NAME] 10:21 Hi [PERSON_NAME], I hope you had a safe trip back home. Can…" at bounding box center [894, 305] width 1319 height 311
click at [222, 24] on button at bounding box center [222, 35] width 23 height 23
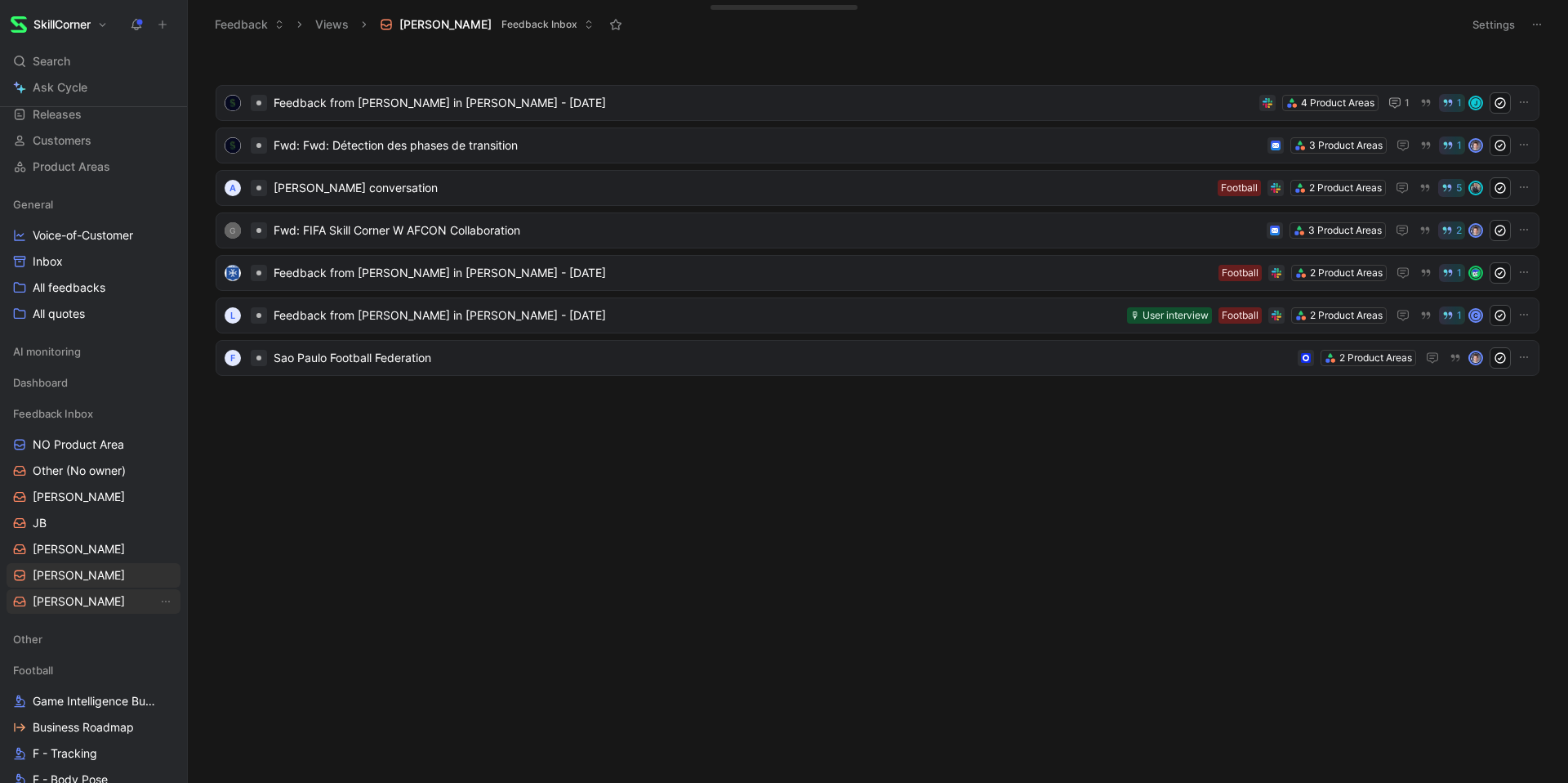
click at [46, 612] on link "[PERSON_NAME]" at bounding box center [93, 601] width 174 height 24
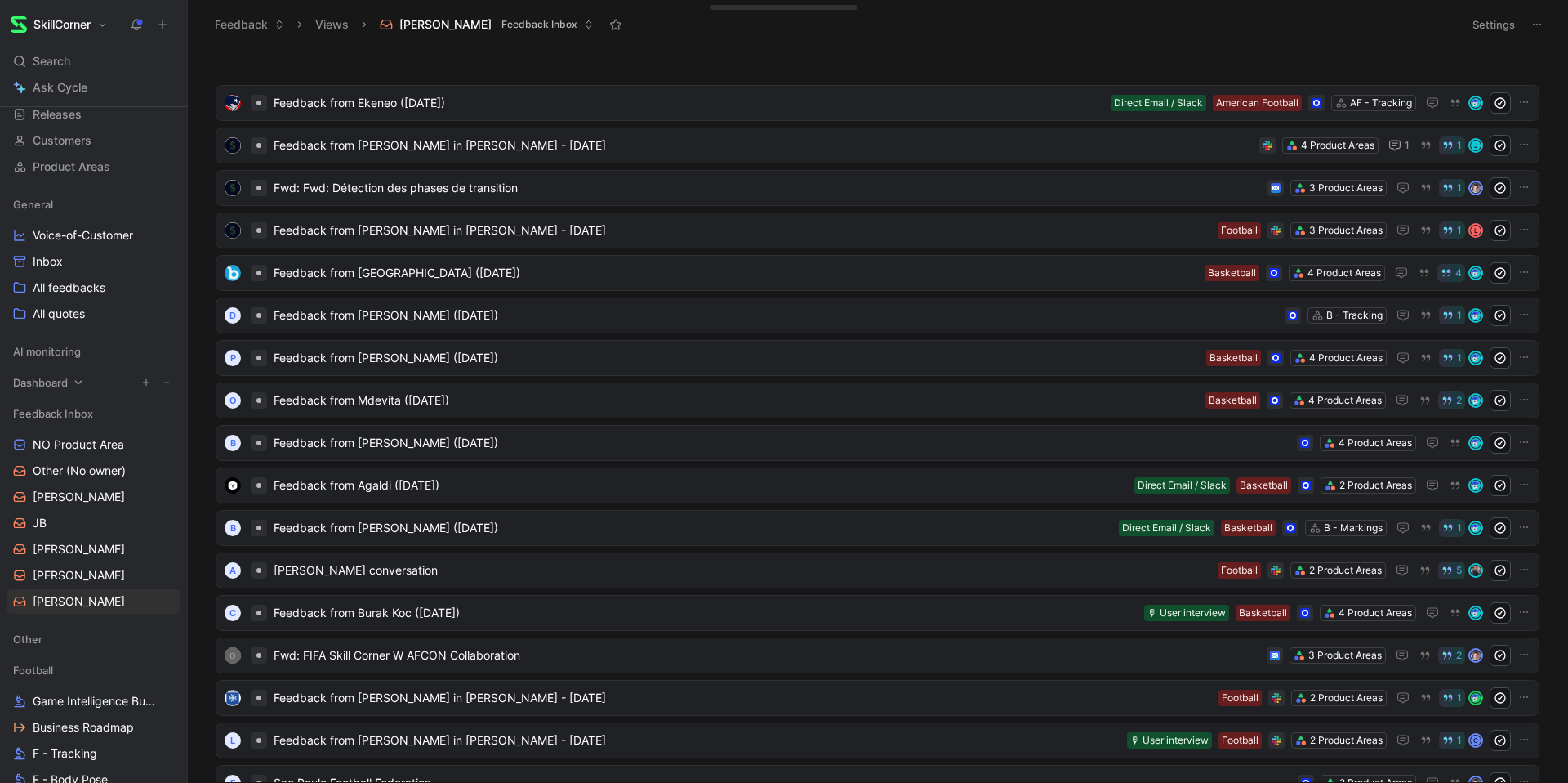
scroll to position [116, 0]
